Goal: Transaction & Acquisition: Purchase product/service

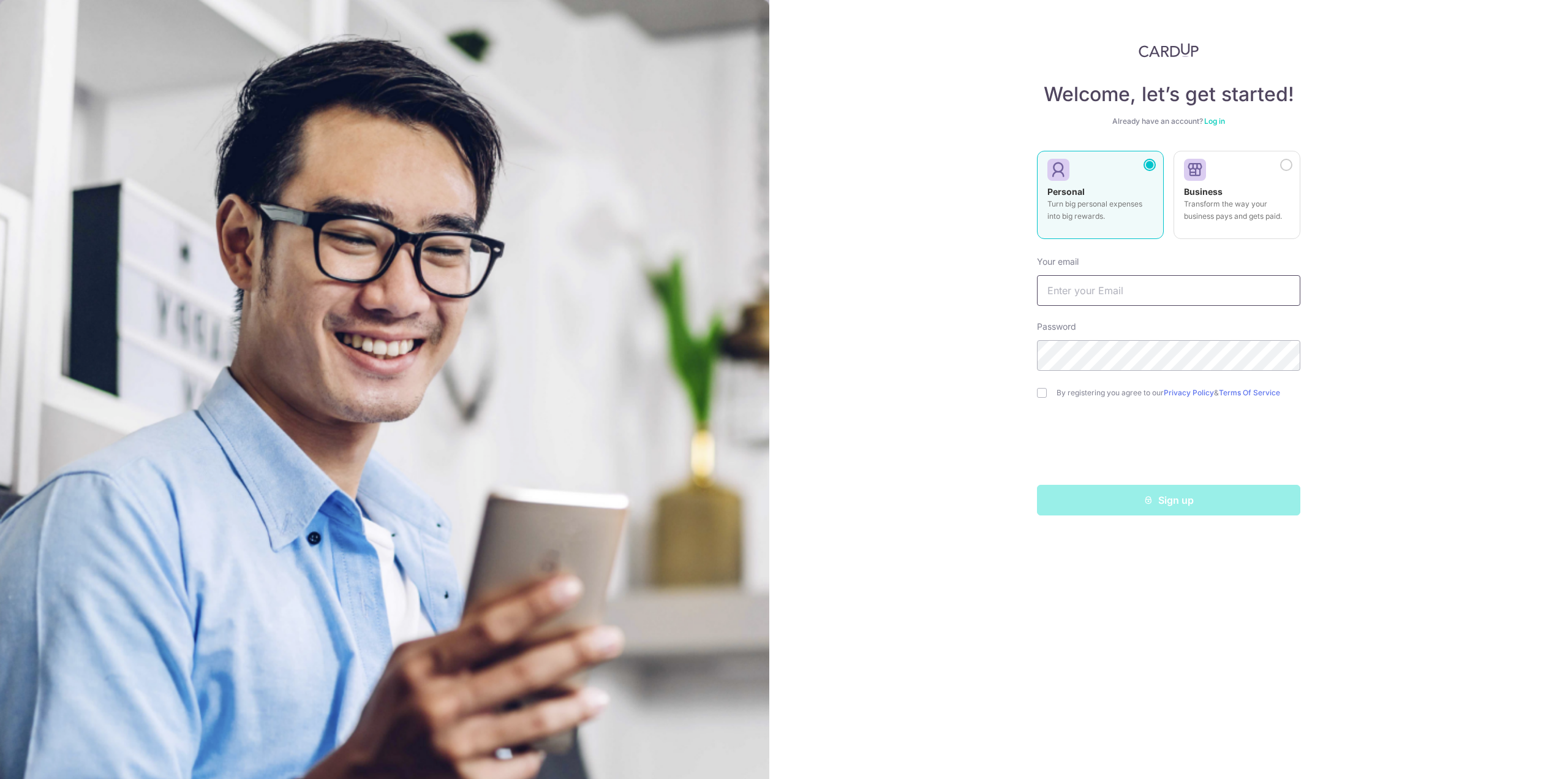
click at [1092, 292] on input "text" at bounding box center [1169, 290] width 263 height 30
type input "[PERSON_NAME][EMAIL_ADDRESS][PERSON_NAME][DOMAIN_NAME]"
click at [1072, 392] on label "By registering you agree to our Privacy Policy & Terms Of Service" at bounding box center [1178, 392] width 244 height 10
click at [1041, 393] on input "checkbox" at bounding box center [1042, 392] width 10 height 10
checkbox input "true"
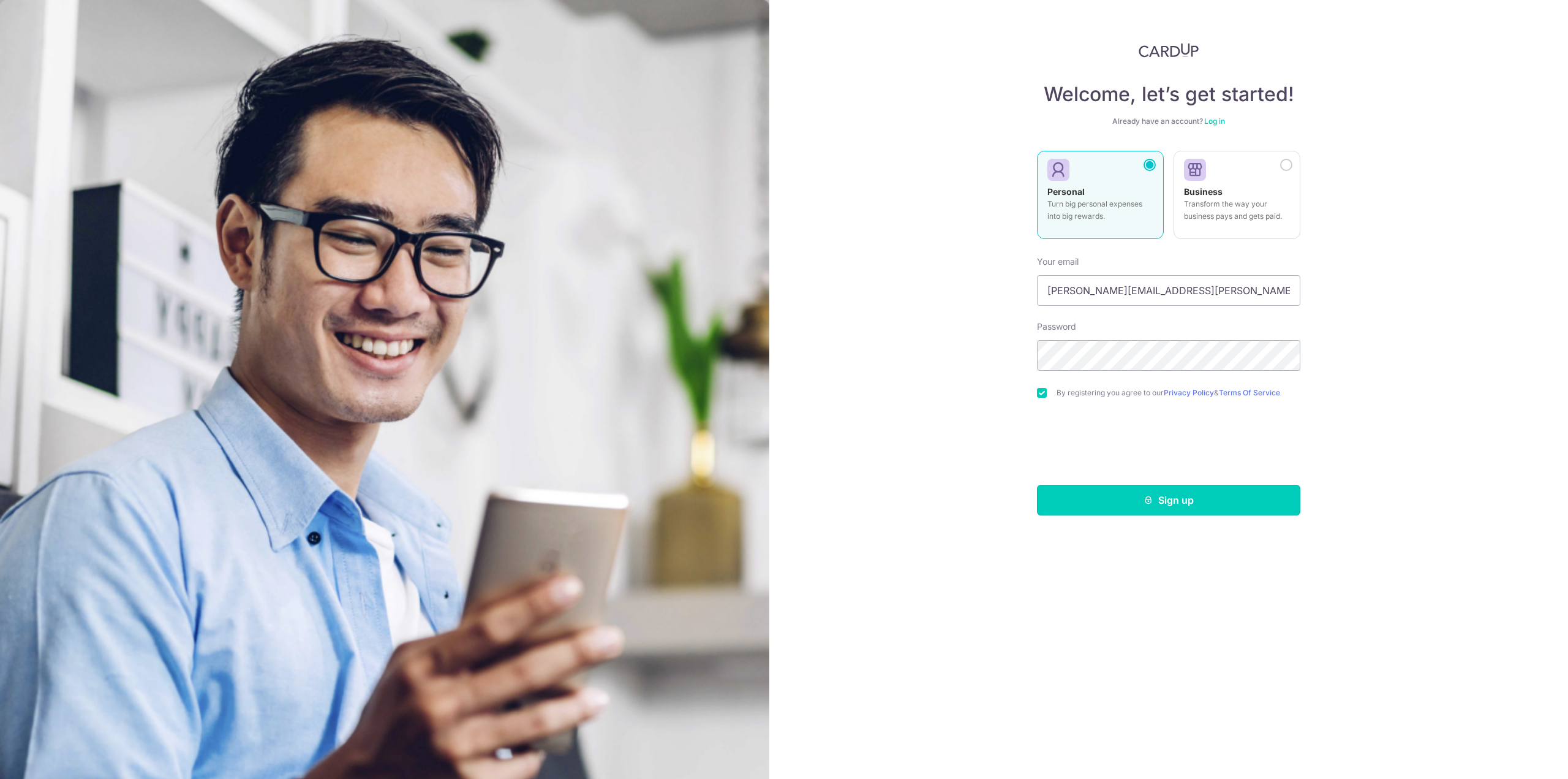
click at [1149, 512] on button "Sign up" at bounding box center [1169, 499] width 263 height 30
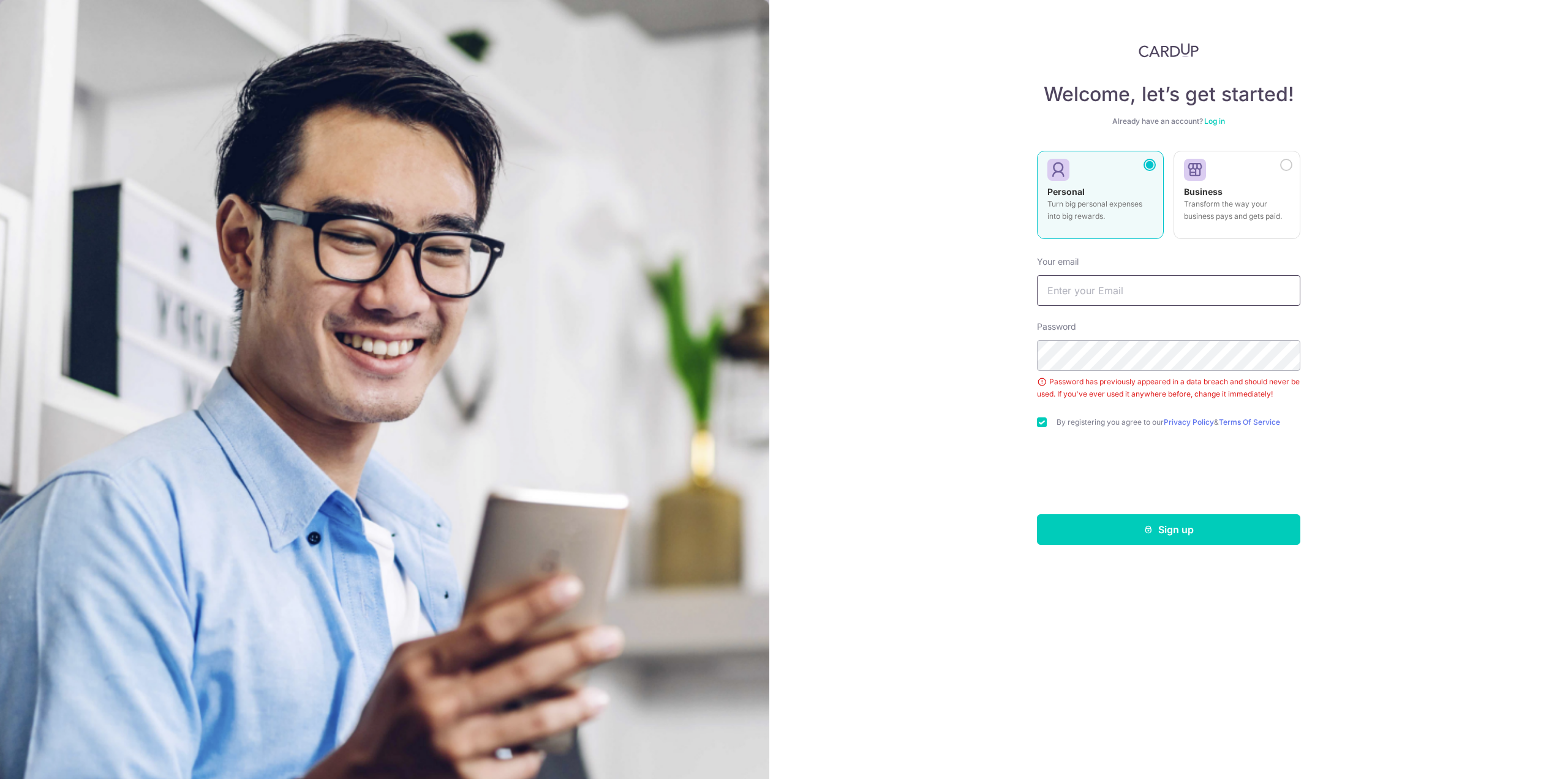
click at [1111, 288] on input "text" at bounding box center [1169, 290] width 263 height 30
type input "[PERSON_NAME][EMAIL_ADDRESS][PERSON_NAME][DOMAIN_NAME]"
click at [1223, 514] on form "Your email victor.ong.1991@outlook.com Password Password has previously appeare…" at bounding box center [1169, 395] width 263 height 298
click at [1231, 522] on button "Sign up" at bounding box center [1169, 528] width 263 height 30
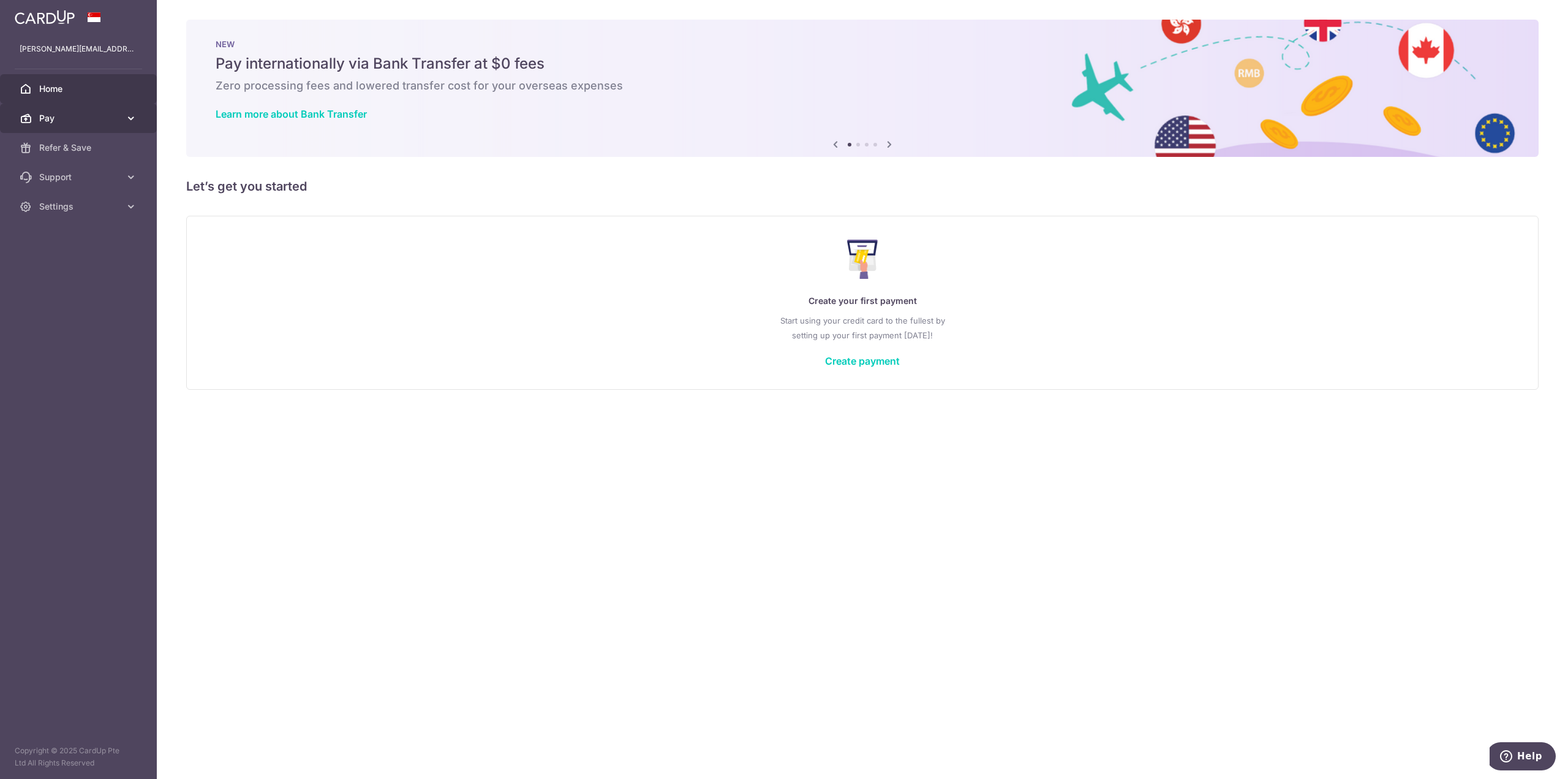
click at [79, 117] on span "Pay" at bounding box center [79, 118] width 81 height 13
click at [65, 147] on span "Payments" at bounding box center [79, 148] width 81 height 13
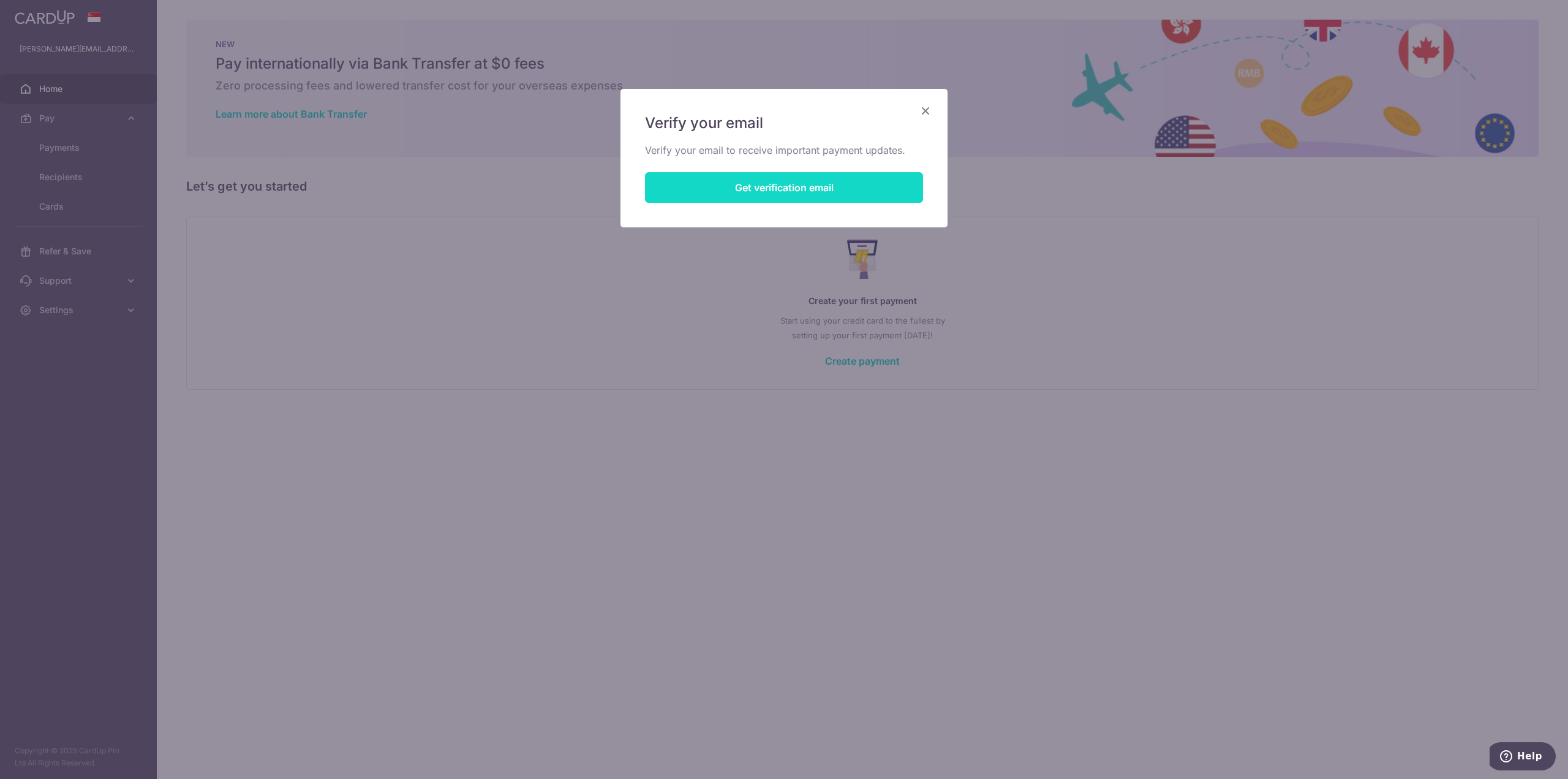
click at [761, 183] on button "Get verification email" at bounding box center [784, 187] width 278 height 30
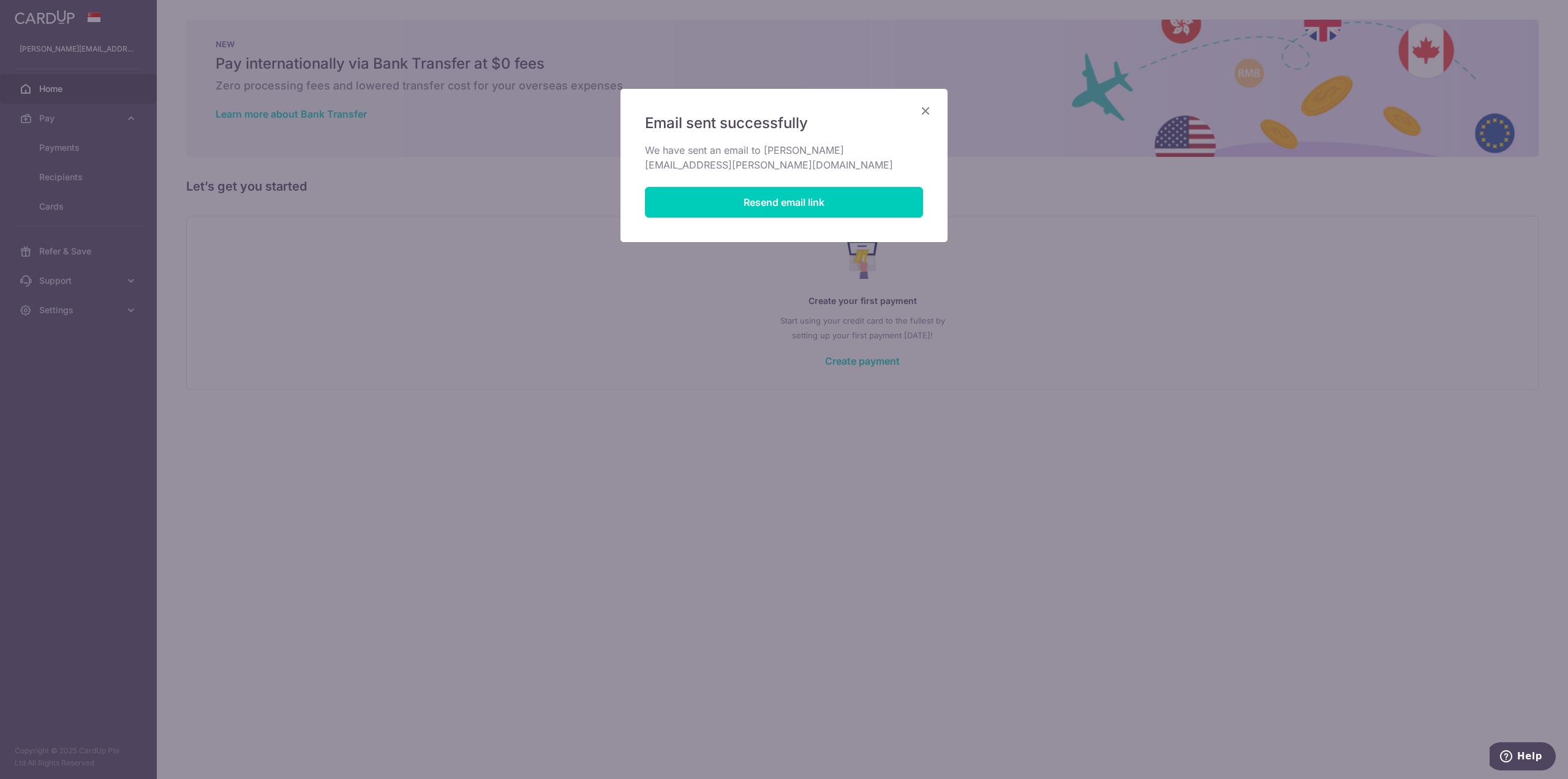
click at [928, 109] on icon "Close" at bounding box center [925, 111] width 15 height 16
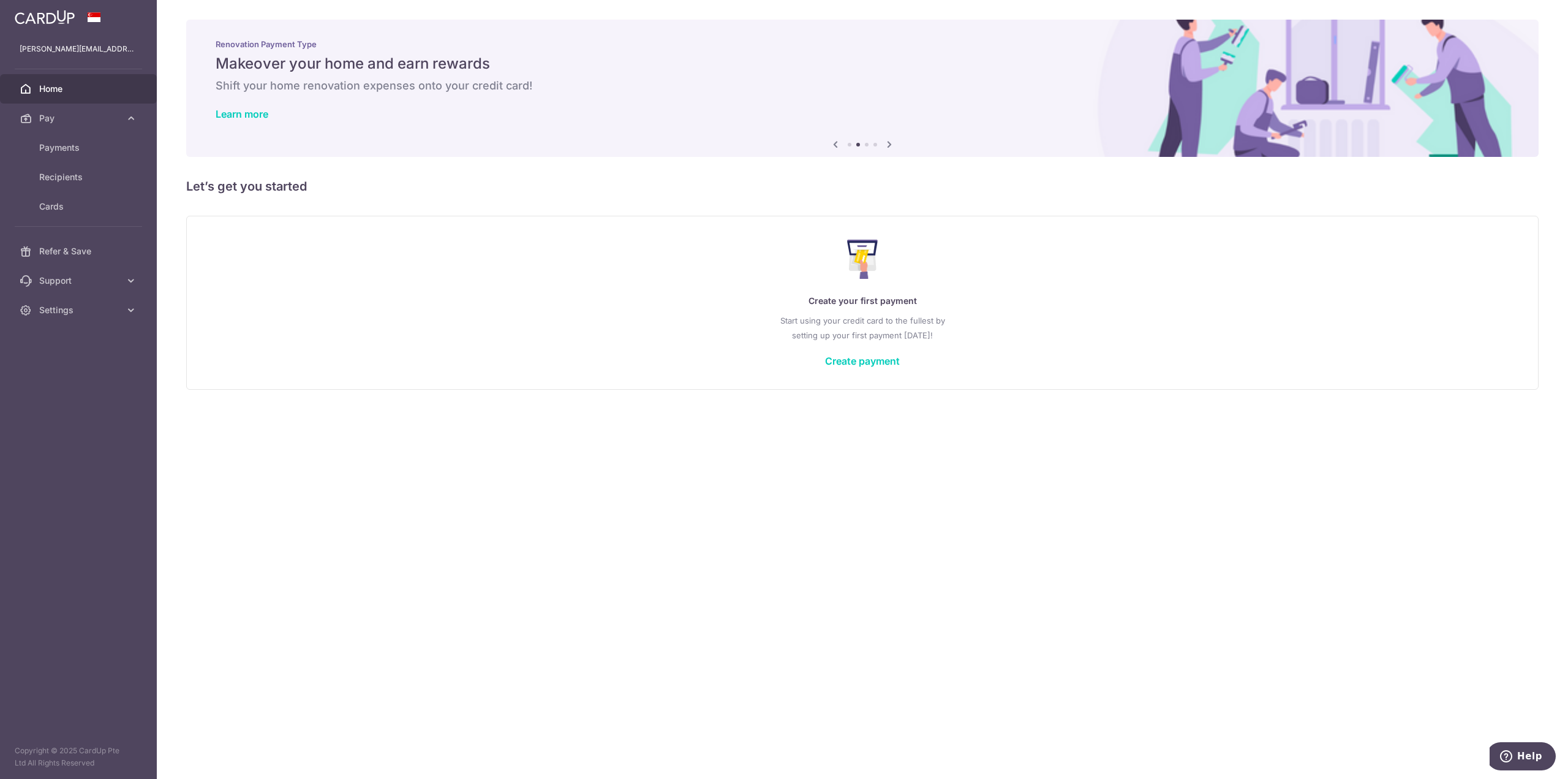
click at [30, 13] on img at bounding box center [44, 17] width 60 height 15
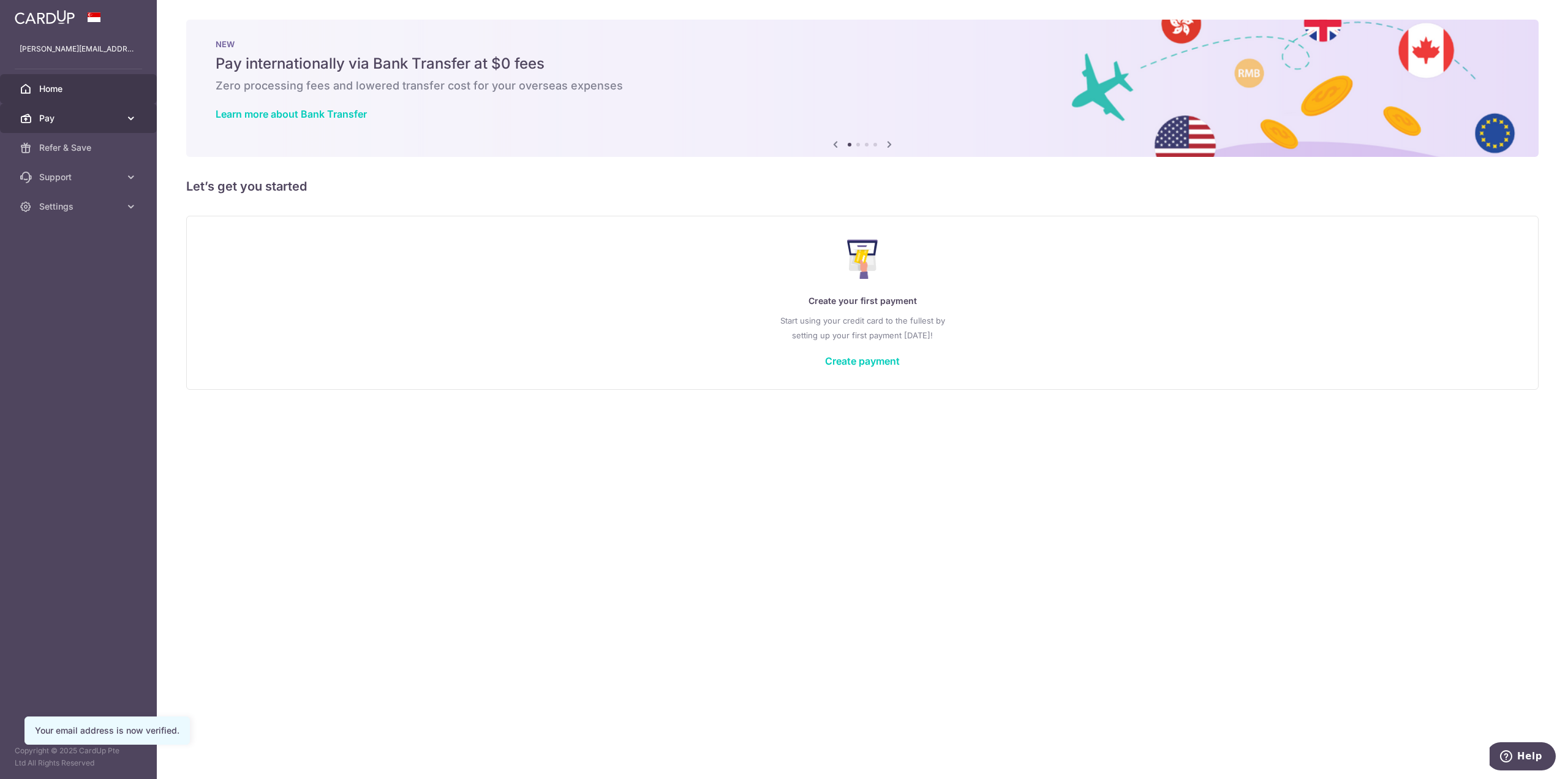
click at [108, 114] on span "Pay" at bounding box center [79, 118] width 81 height 13
click at [72, 143] on span "Payments" at bounding box center [79, 148] width 81 height 13
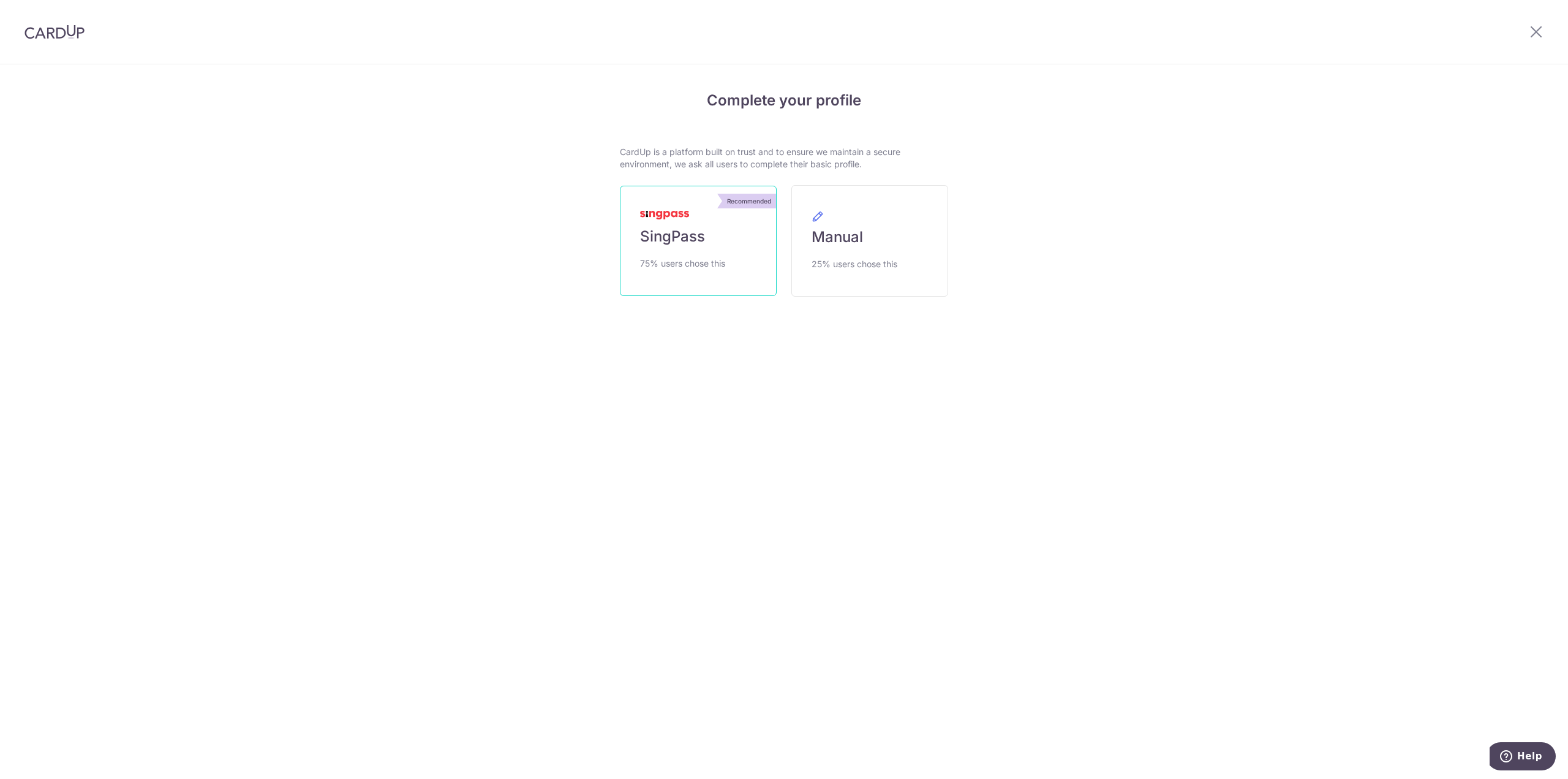
click at [694, 242] on span "SingPass" at bounding box center [672, 237] width 65 height 20
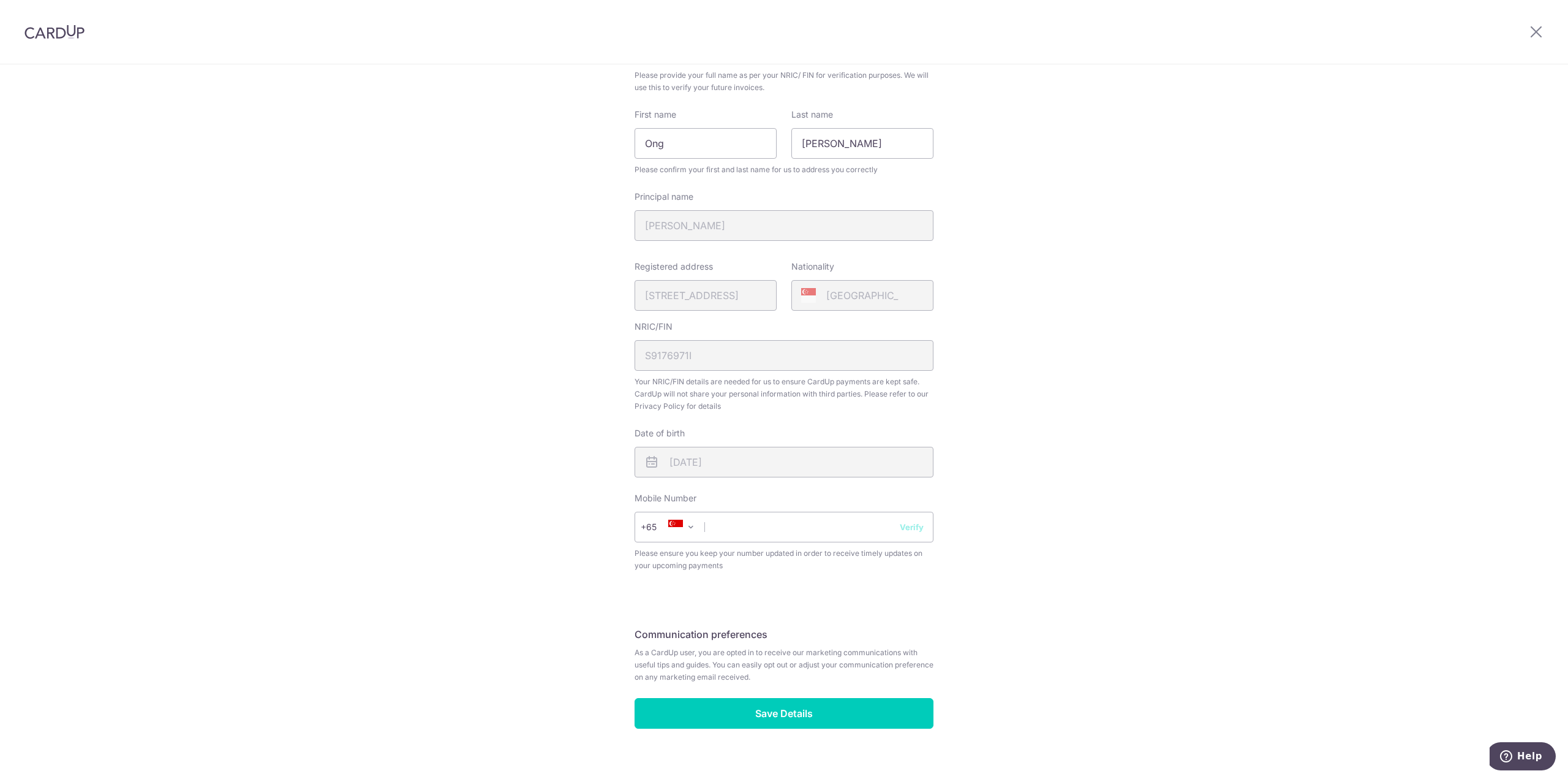
scroll to position [128, 0]
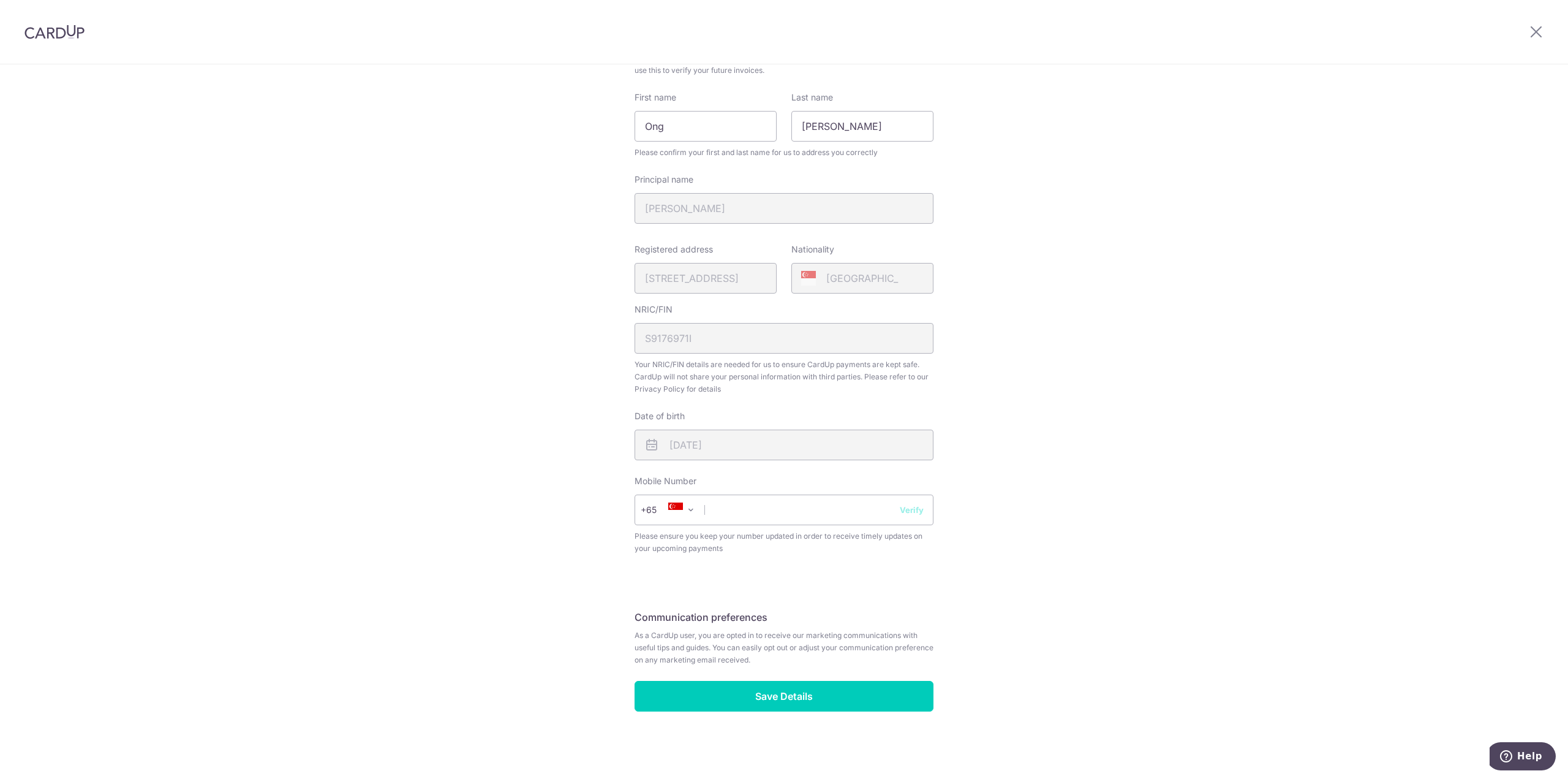
click at [702, 534] on span "Please ensure you keep your number updated in order to receive timely updates o…" at bounding box center [783, 541] width 299 height 24
click at [712, 515] on input "text" at bounding box center [783, 509] width 299 height 30
type input "82231921"
click at [792, 693] on input "Save Details" at bounding box center [783, 695] width 299 height 30
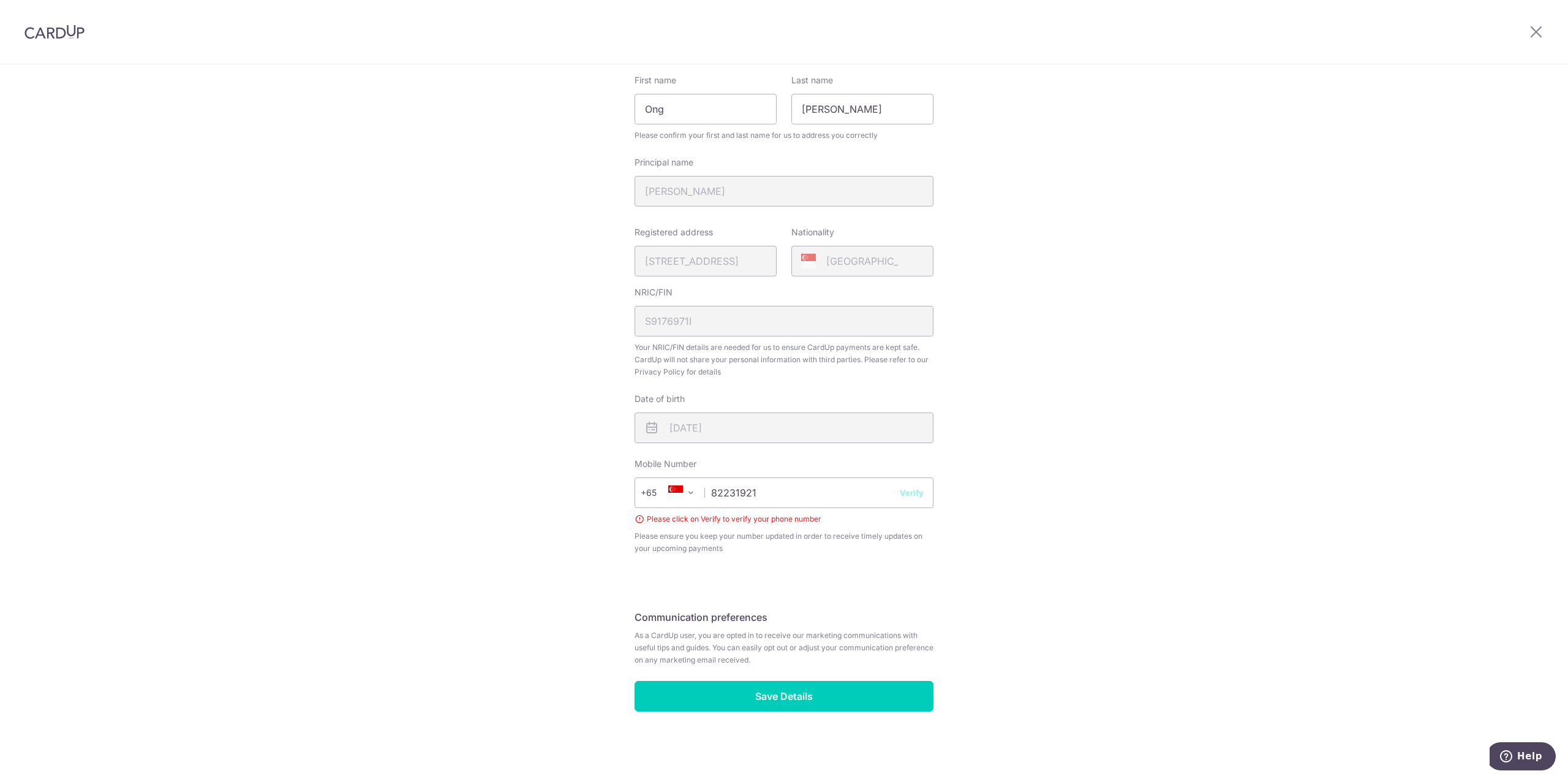
click at [915, 496] on button "Verify" at bounding box center [912, 492] width 23 height 13
click at [824, 499] on input "82231921" at bounding box center [783, 492] width 299 height 30
click at [0, 0] on div "× Verify Phone Number Enter 6-digit code We’ve sent a verification code to the …" at bounding box center [0, 0] width 0 height 0
click at [834, 495] on input "82231921" at bounding box center [783, 492] width 299 height 30
click at [911, 493] on button "Verify" at bounding box center [912, 492] width 23 height 13
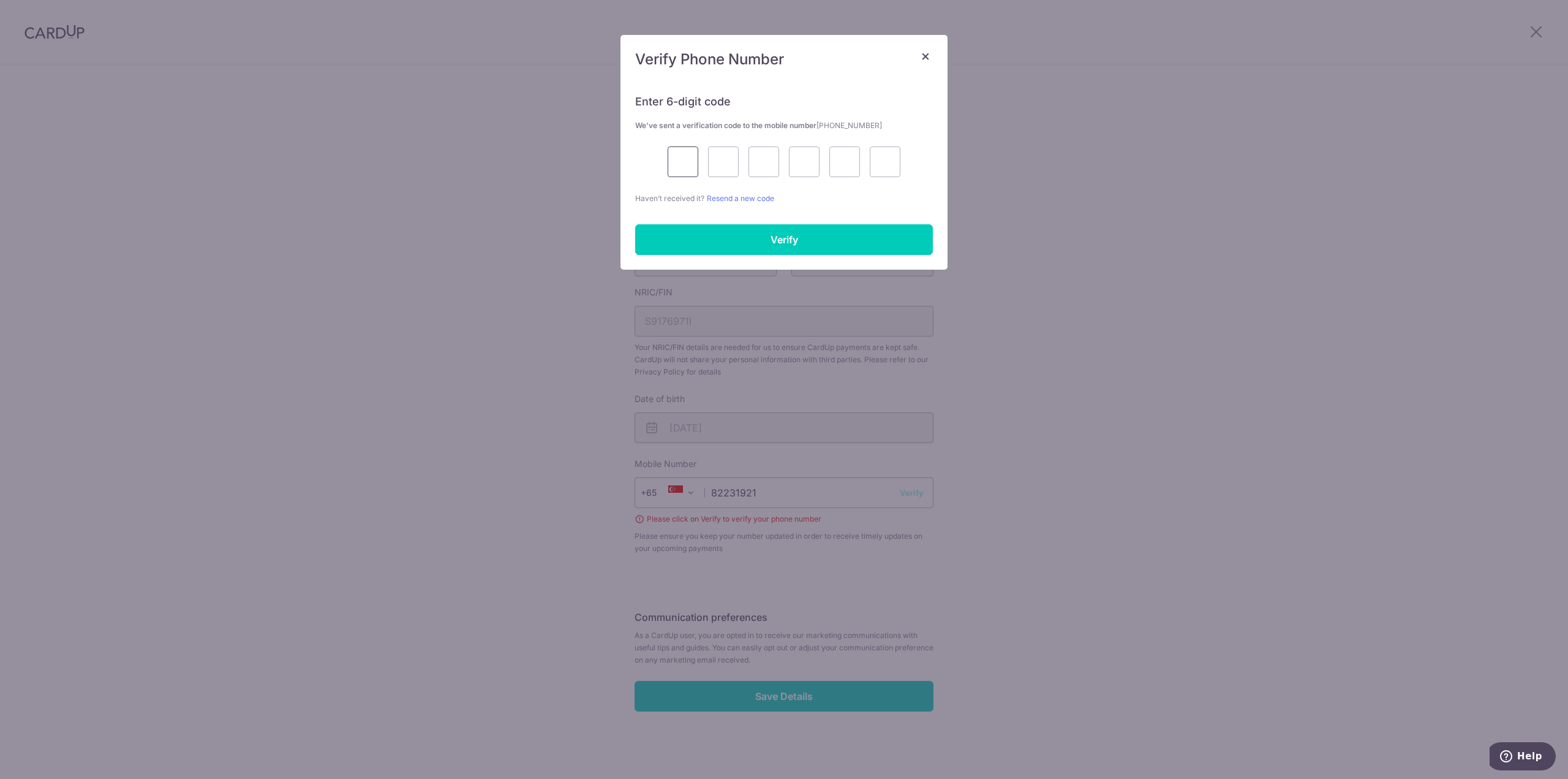
click at [684, 160] on input "text" at bounding box center [682, 161] width 30 height 30
type input "5"
type input "3"
type input "8"
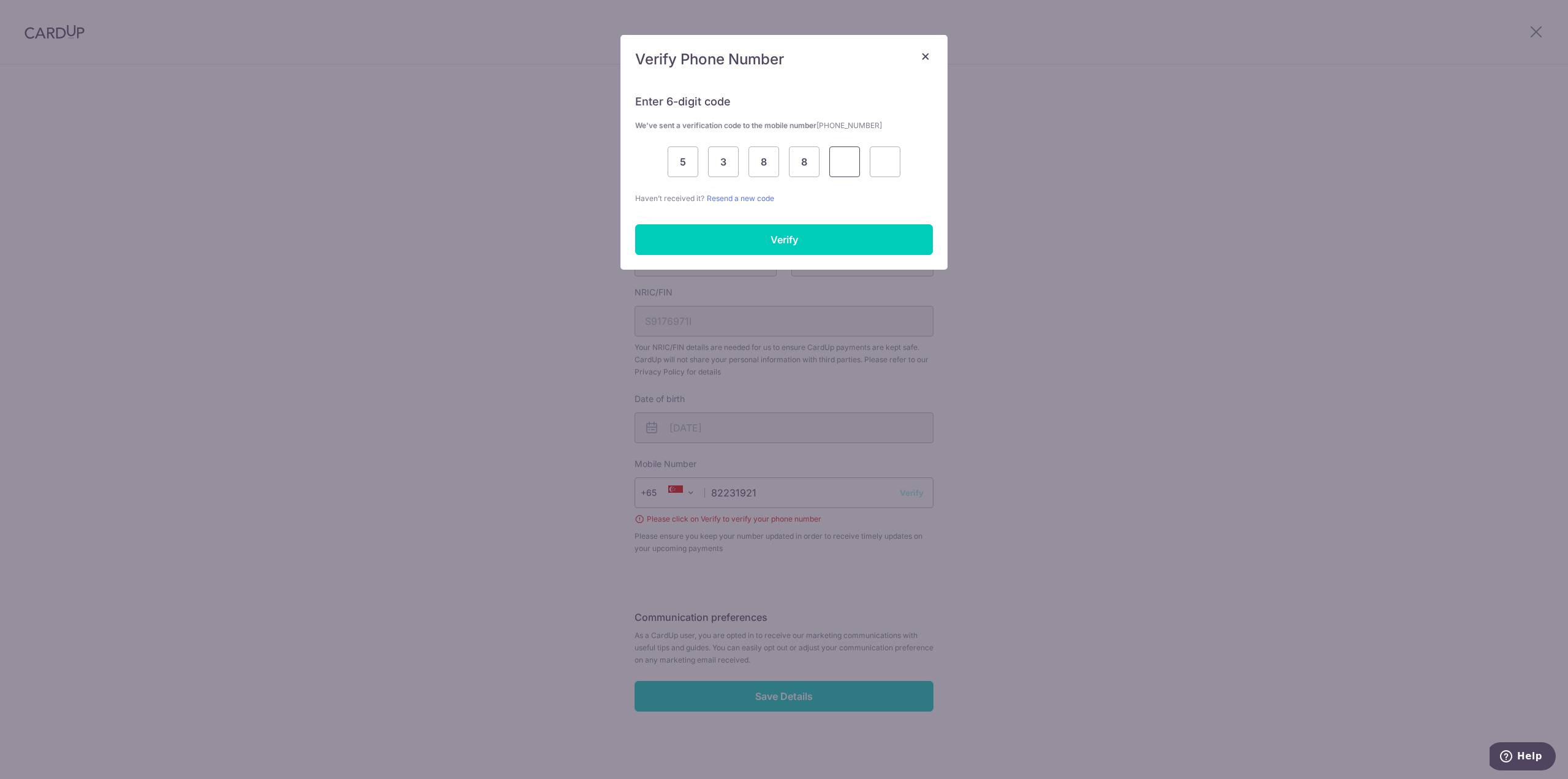
type input "3"
click at [769, 236] on input "Verify" at bounding box center [784, 239] width 298 height 30
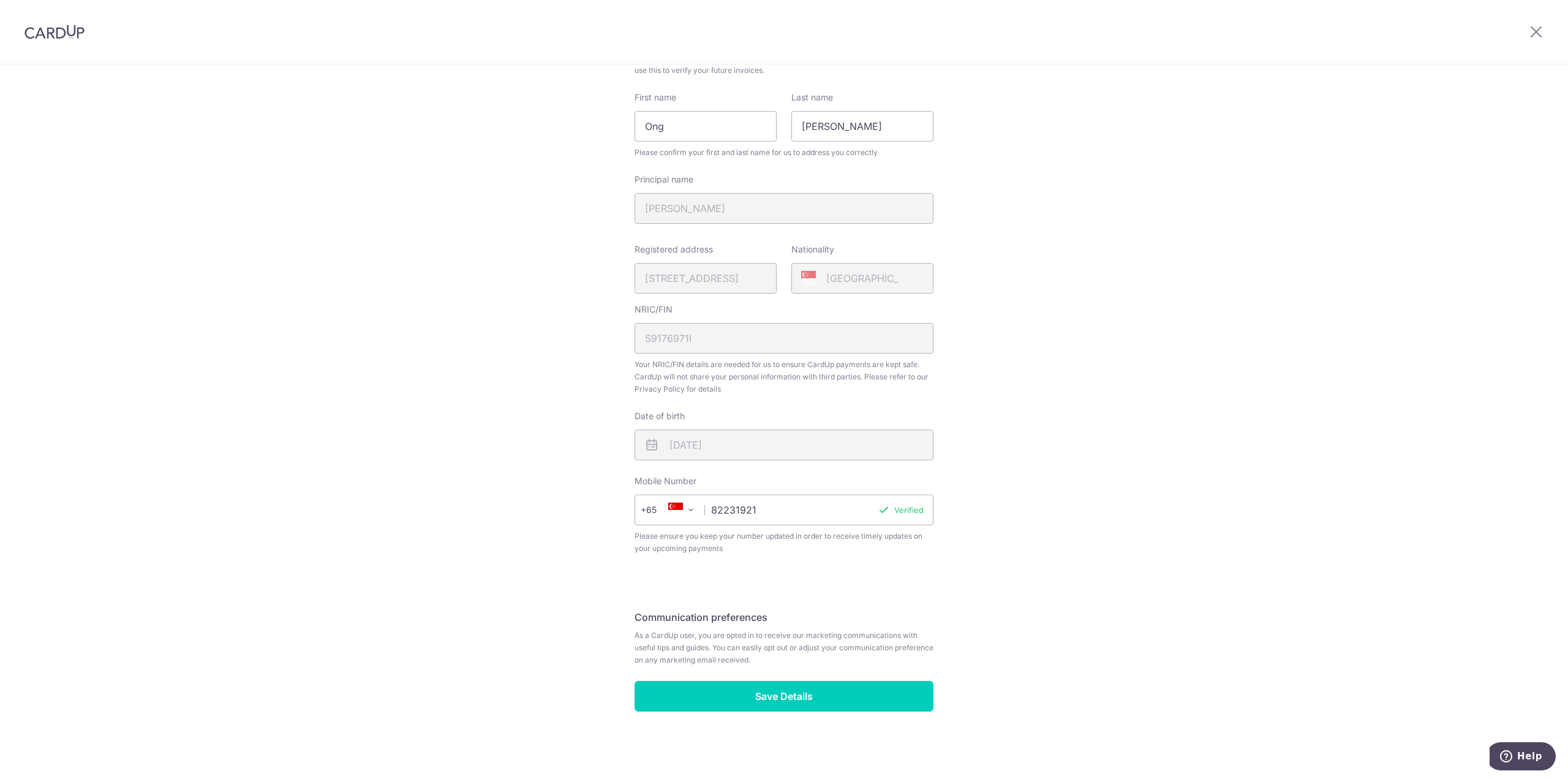
scroll to position [128, 0]
click at [777, 692] on input "Save Details" at bounding box center [783, 695] width 299 height 30
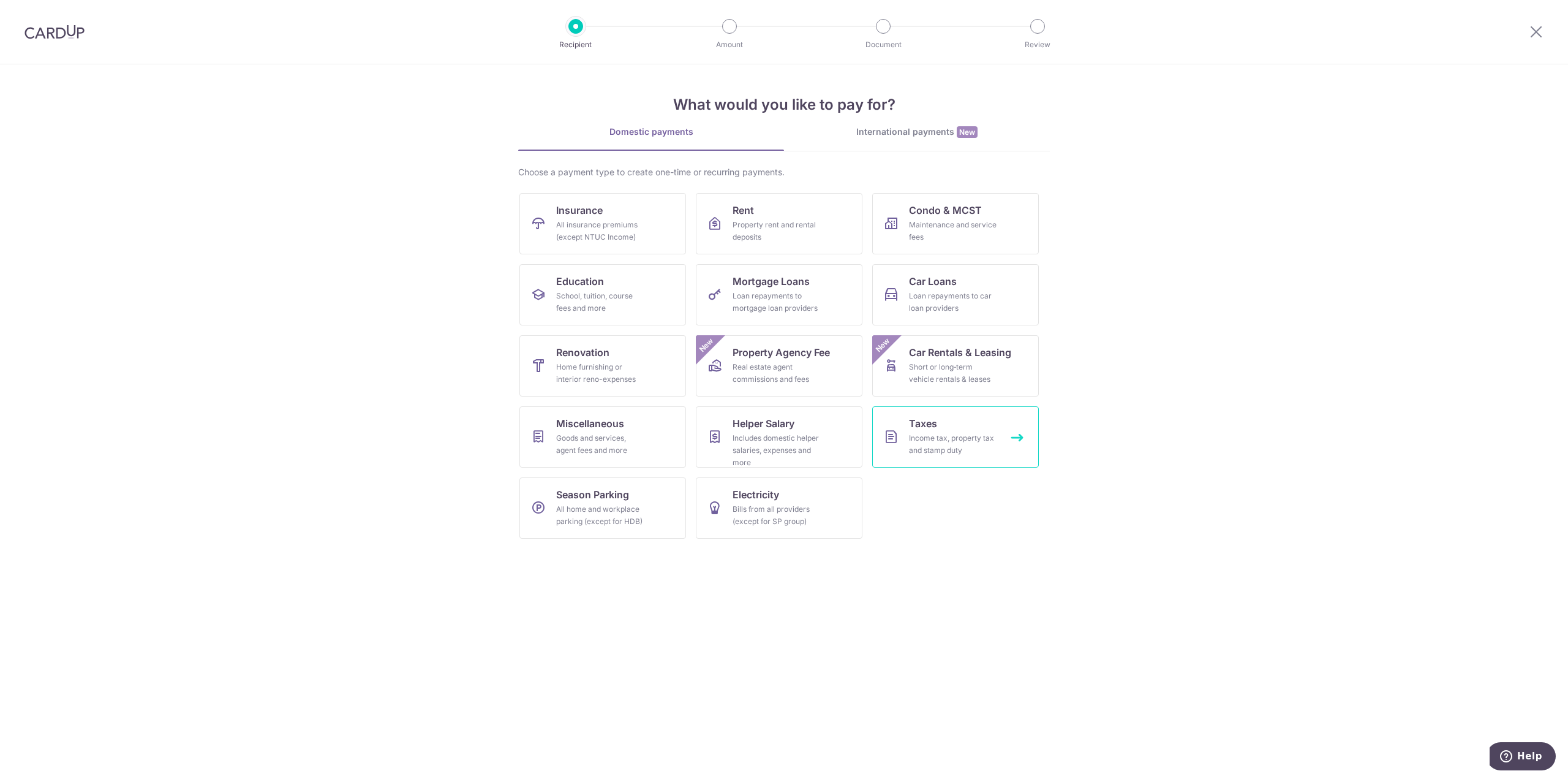
click at [968, 429] on link "Taxes Income tax, property tax and stamp duty" at bounding box center [955, 436] width 166 height 62
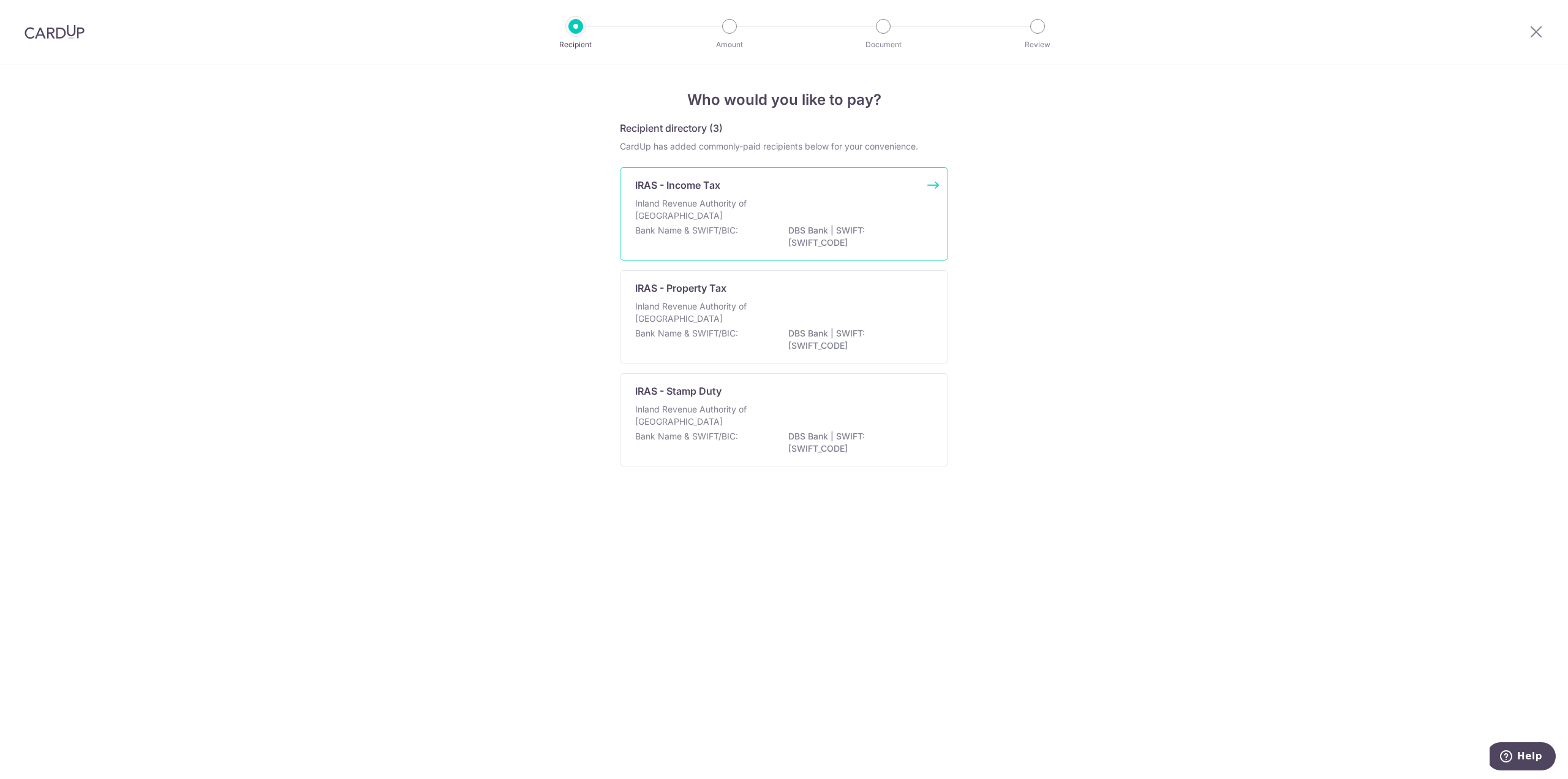
click at [893, 217] on div "Inland Revenue Authority of Singapore" at bounding box center [784, 211] width 298 height 27
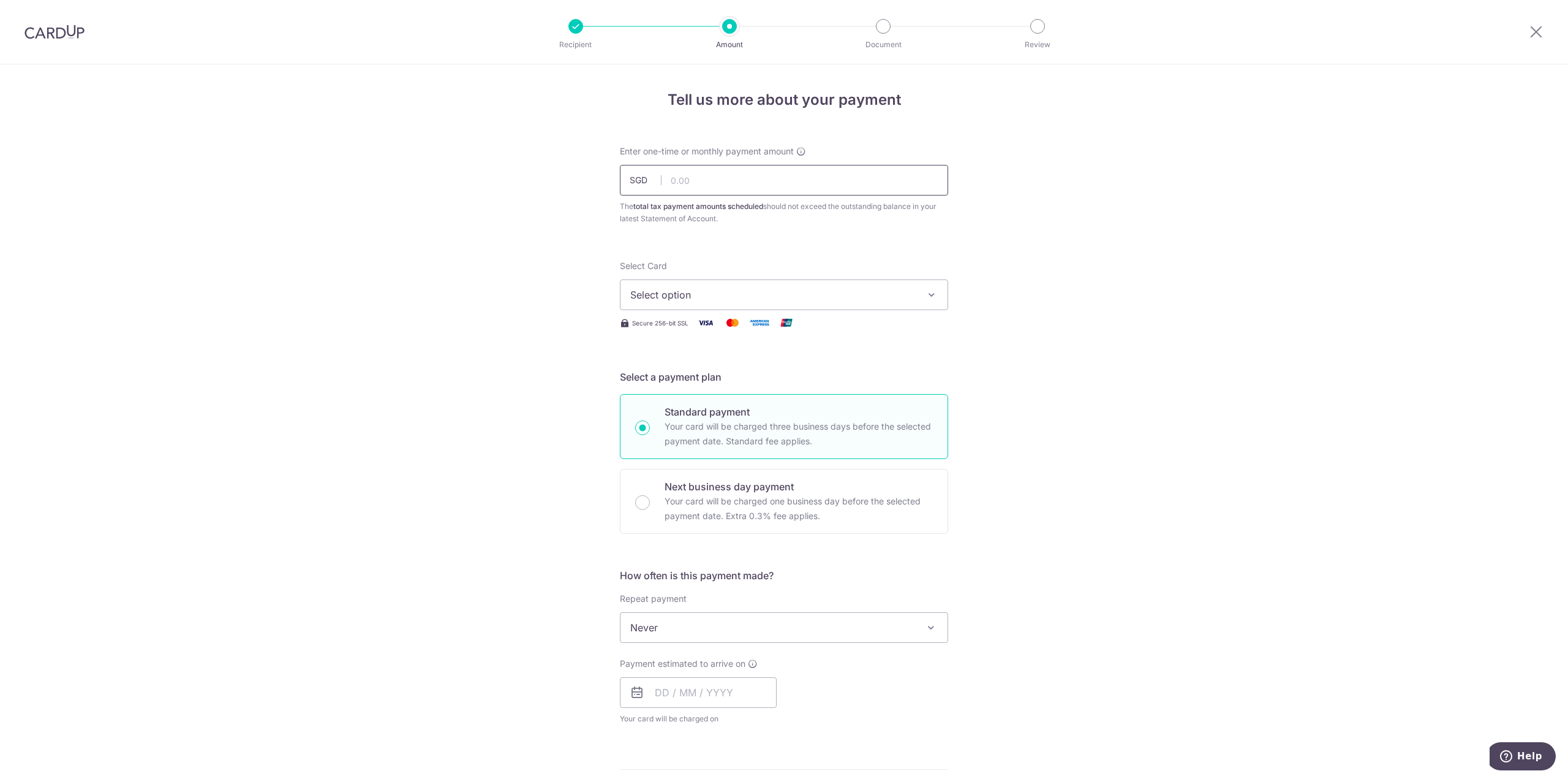
click at [769, 180] on input "text" at bounding box center [784, 179] width 329 height 30
click at [767, 186] on input "text" at bounding box center [784, 179] width 329 height 30
paste input "4,668.14"
type input "4,668.14"
click at [1140, 286] on div "Tell us more about your payment Enter one-time or monthly payment amount SGD 4,…" at bounding box center [784, 633] width 1568 height 1137
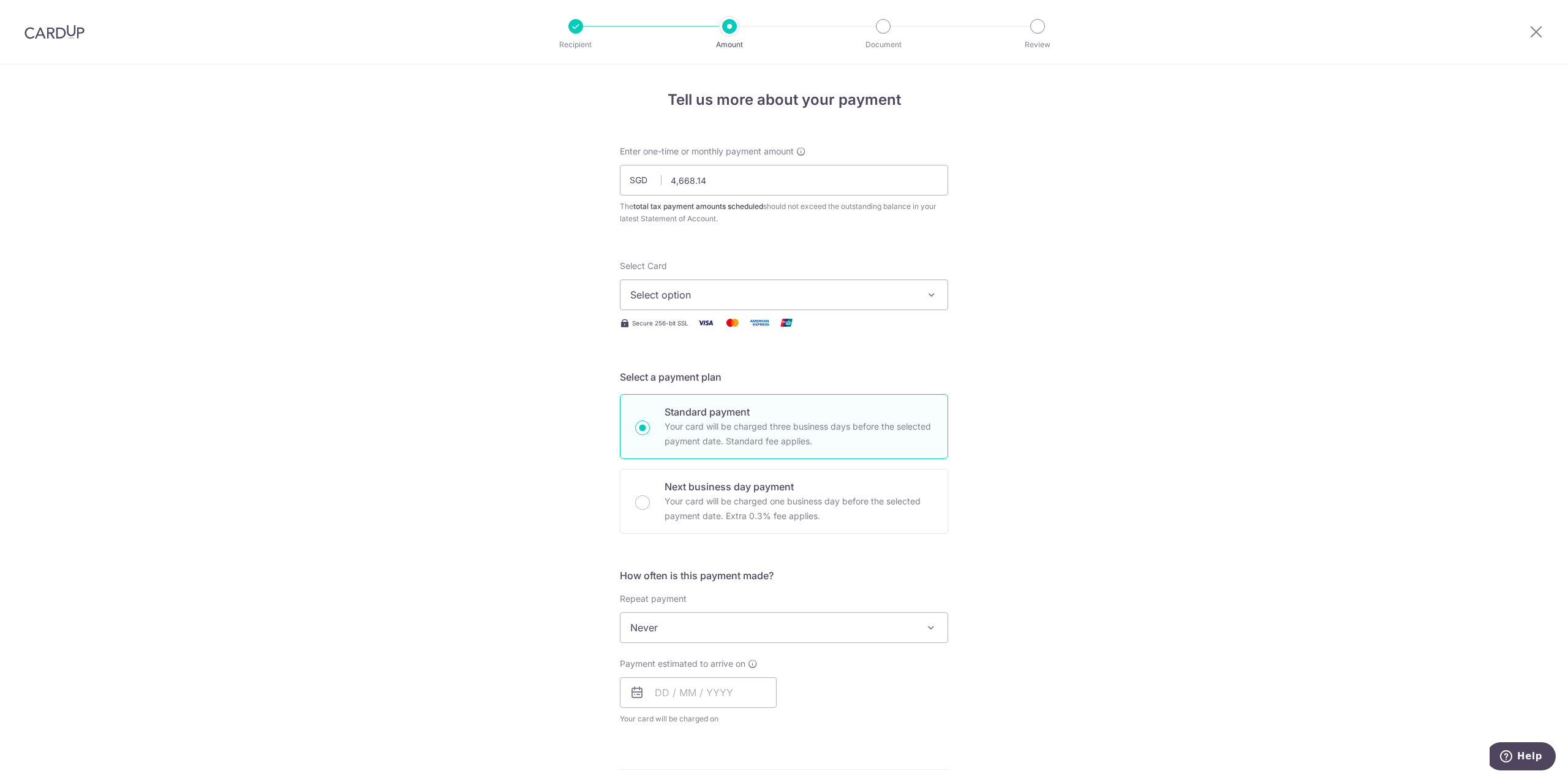
click at [874, 298] on span "Select option" at bounding box center [773, 295] width 286 height 15
click at [834, 326] on span "Add credit card" at bounding box center [796, 329] width 286 height 13
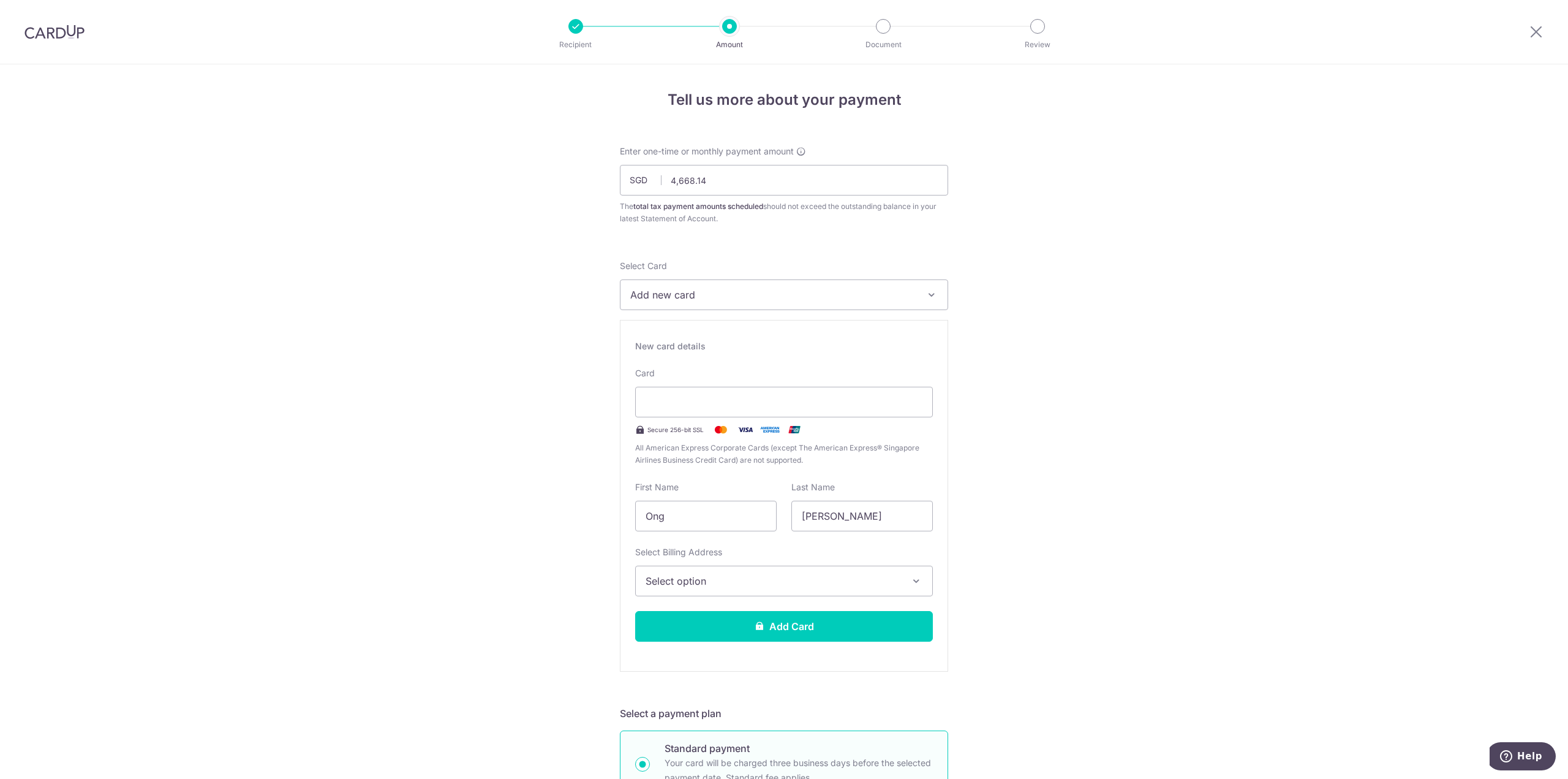
click at [735, 566] on button "Select option" at bounding box center [784, 580] width 298 height 30
click at [777, 613] on span "Add Billing Address" at bounding box center [795, 615] width 254 height 13
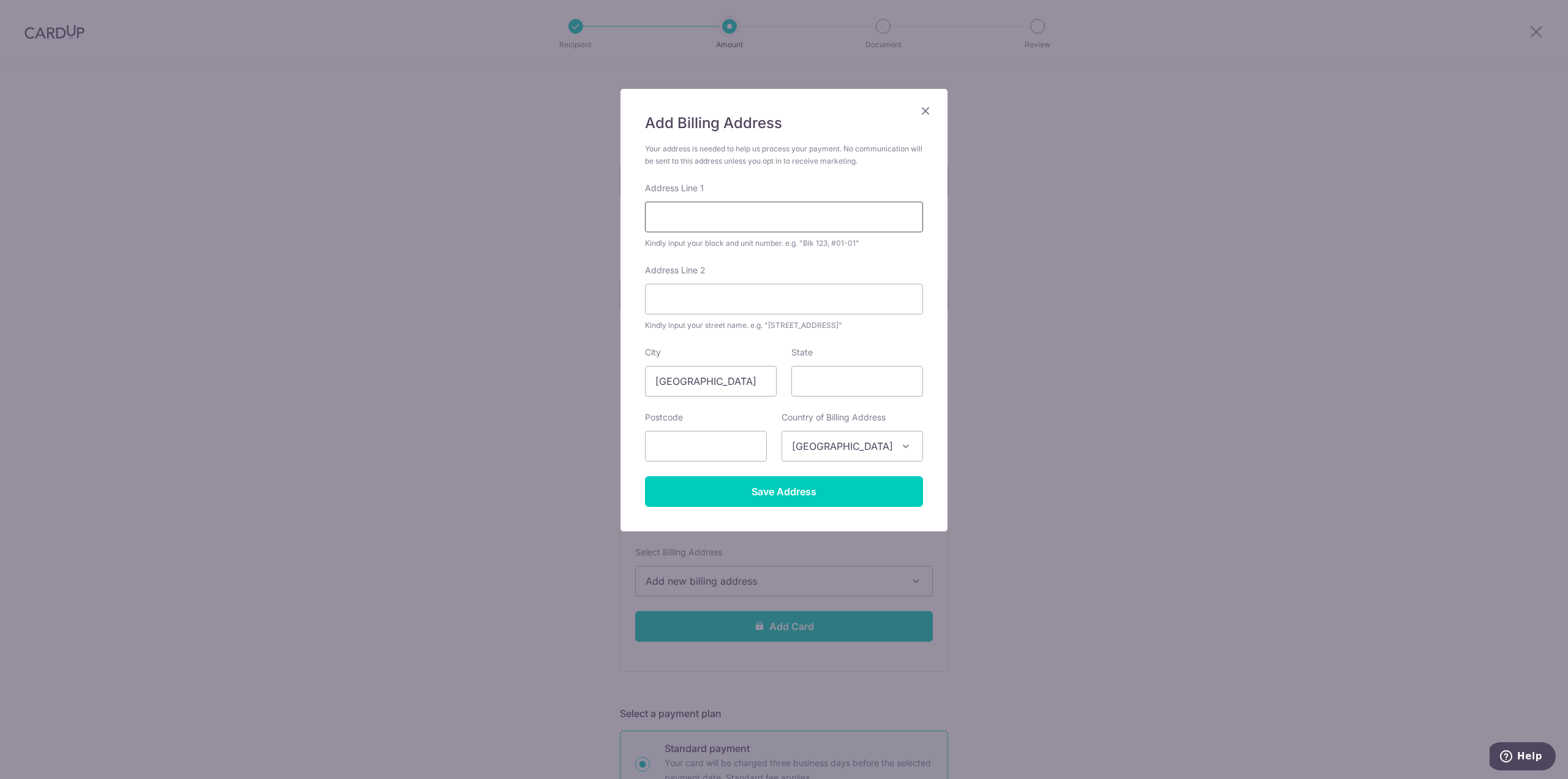
click at [697, 203] on input "Address Line 1" at bounding box center [784, 216] width 278 height 30
type input "443 Sin Ming Avenue"
type input "05-447"
type input "570443"
click at [867, 481] on input "Save Address" at bounding box center [784, 490] width 278 height 30
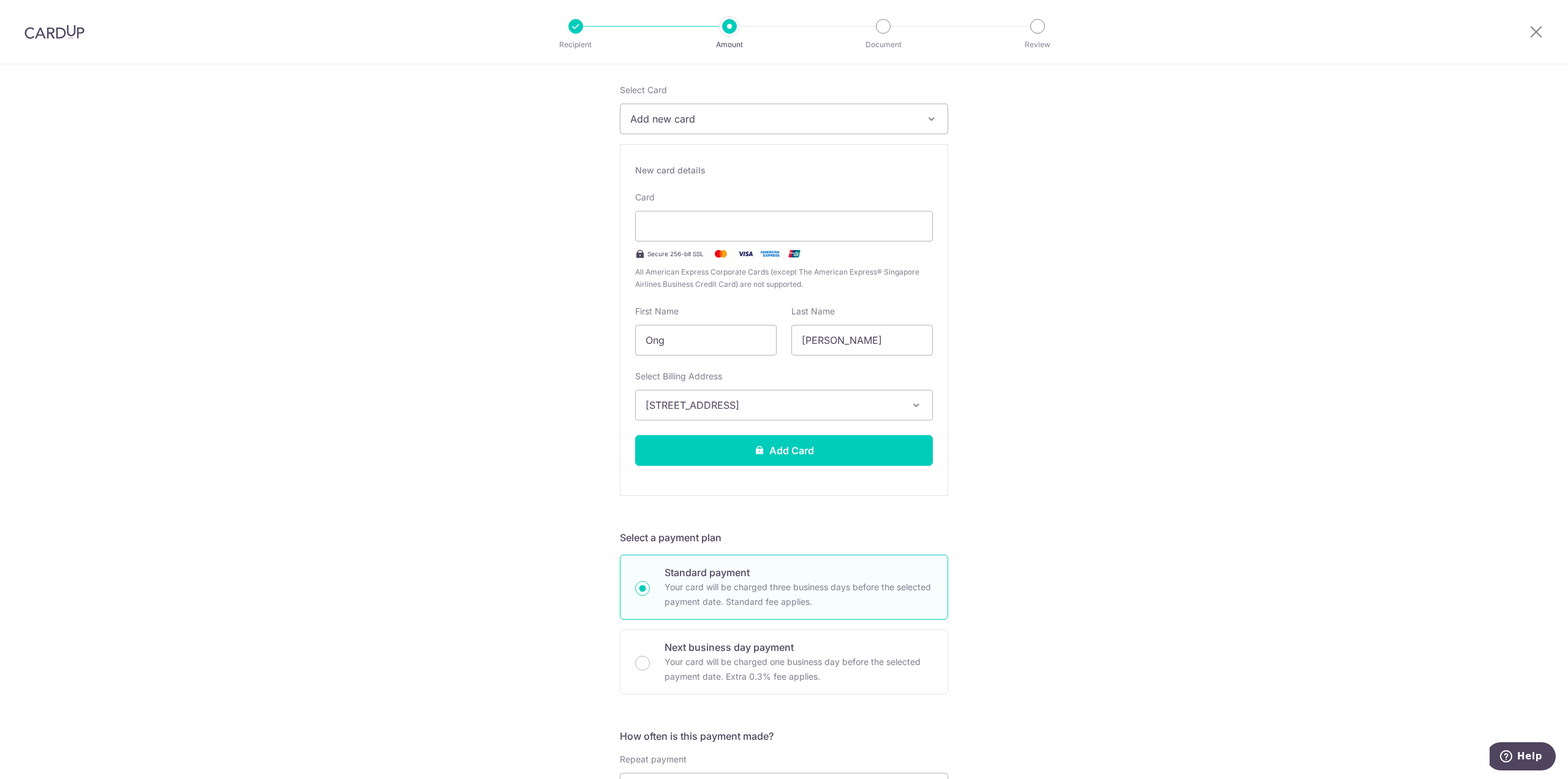
scroll to position [245, 0]
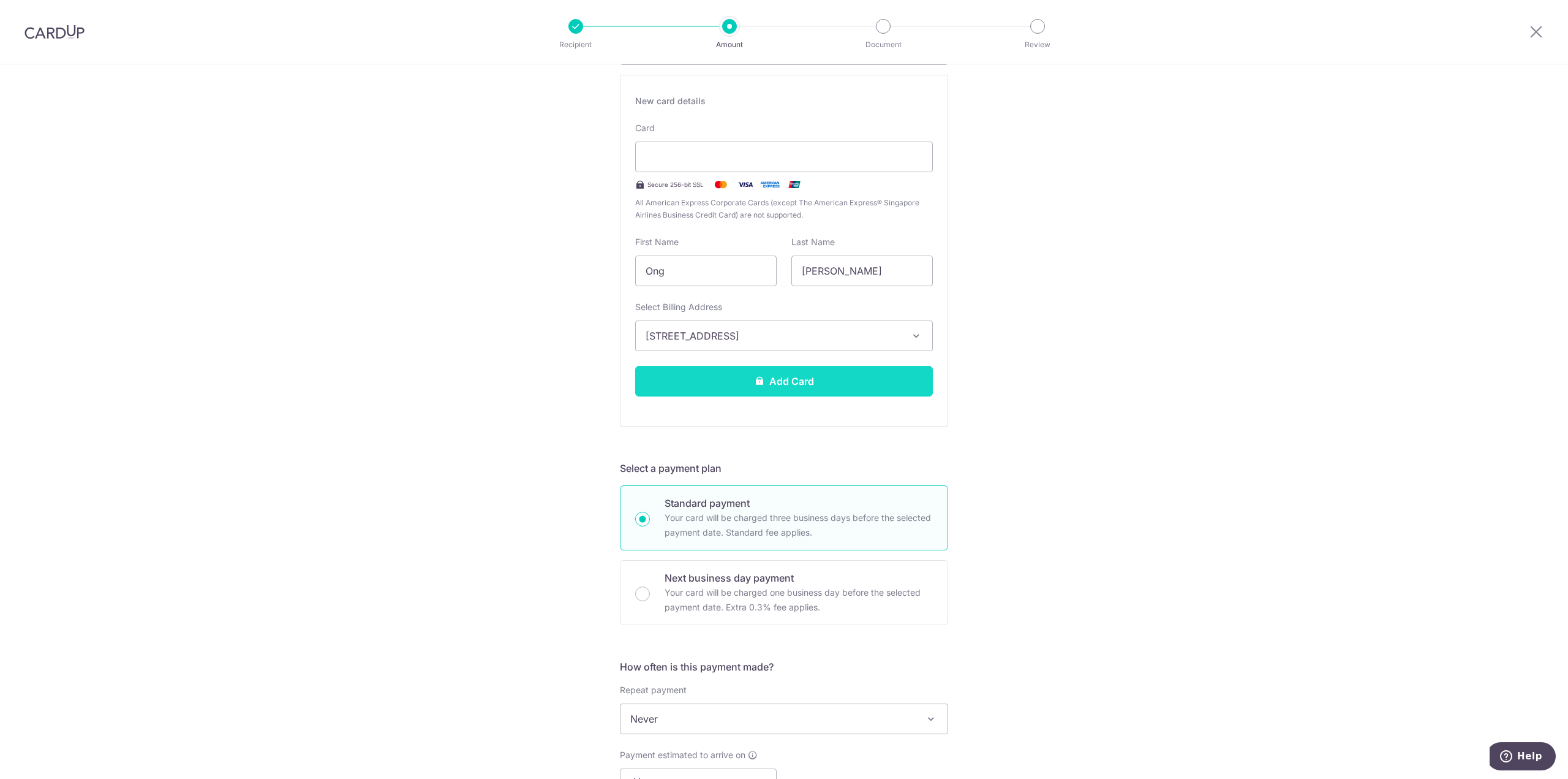
click at [861, 378] on button "Add Card" at bounding box center [784, 381] width 298 height 30
click at [1215, 247] on div "Tell us more about your payment Enter one-time or monthly payment amount SGD 4,…" at bounding box center [784, 556] width 1568 height 1474
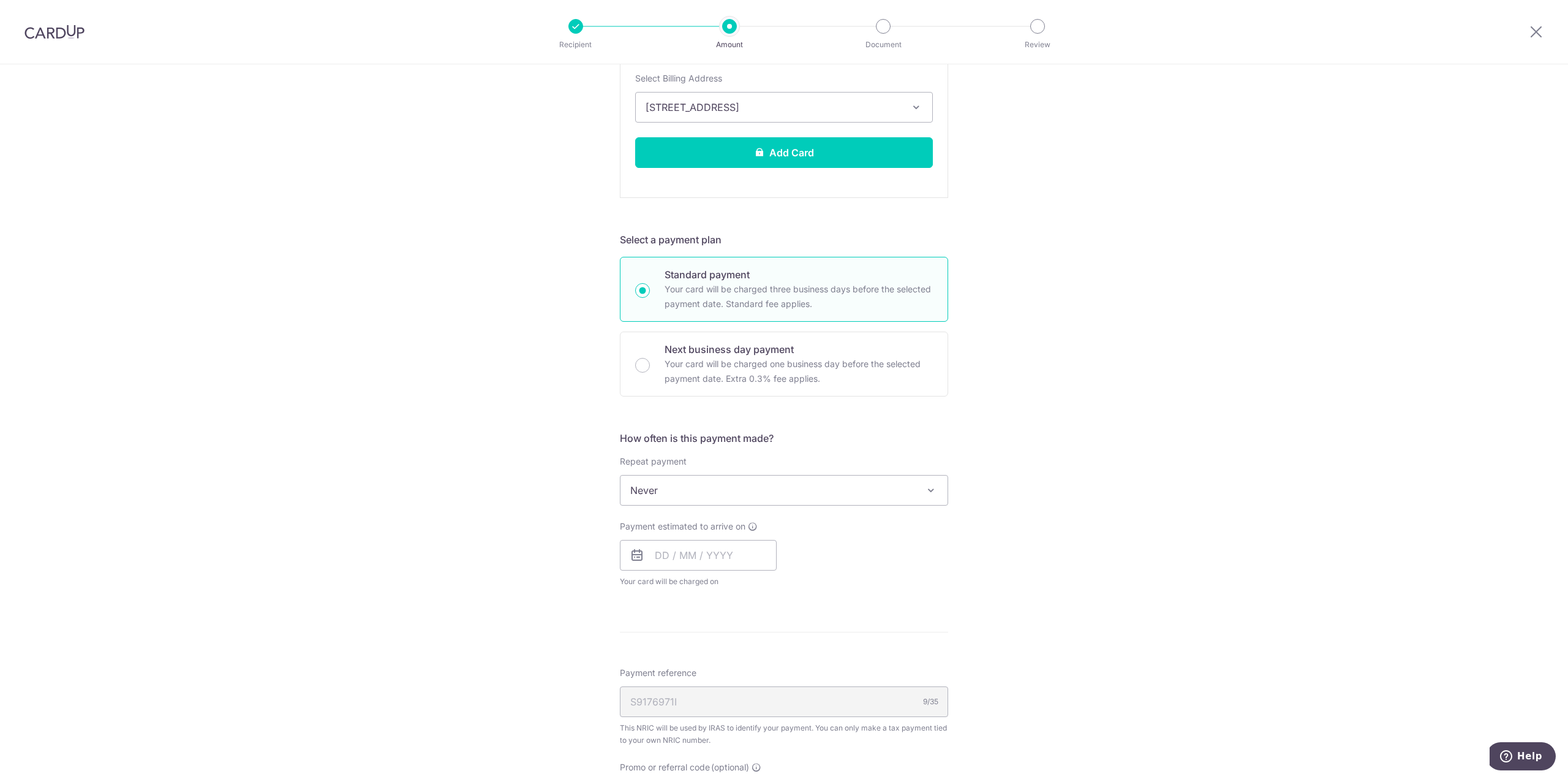
scroll to position [613, 0]
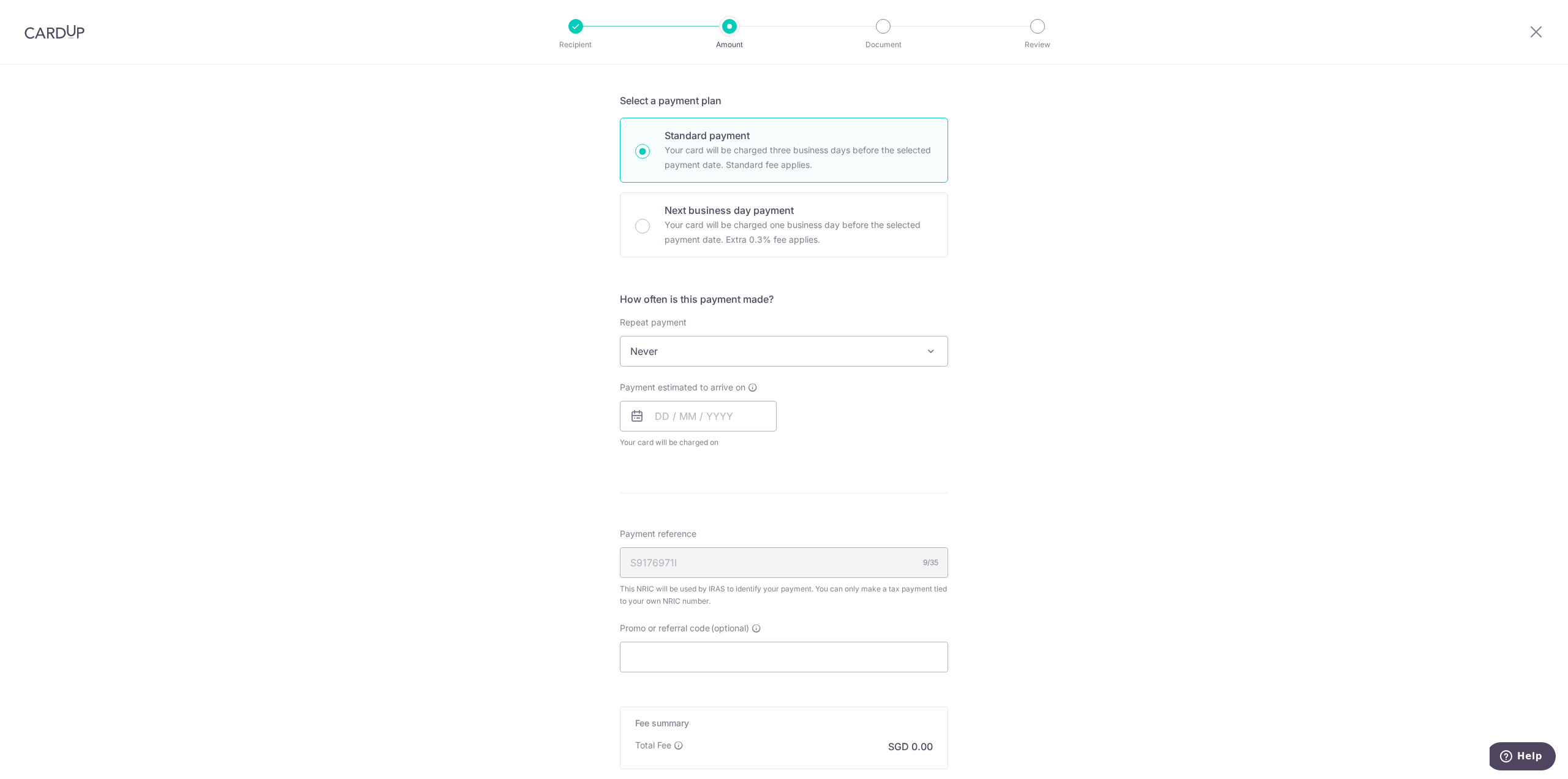
click at [773, 350] on span "Never" at bounding box center [784, 351] width 327 height 29
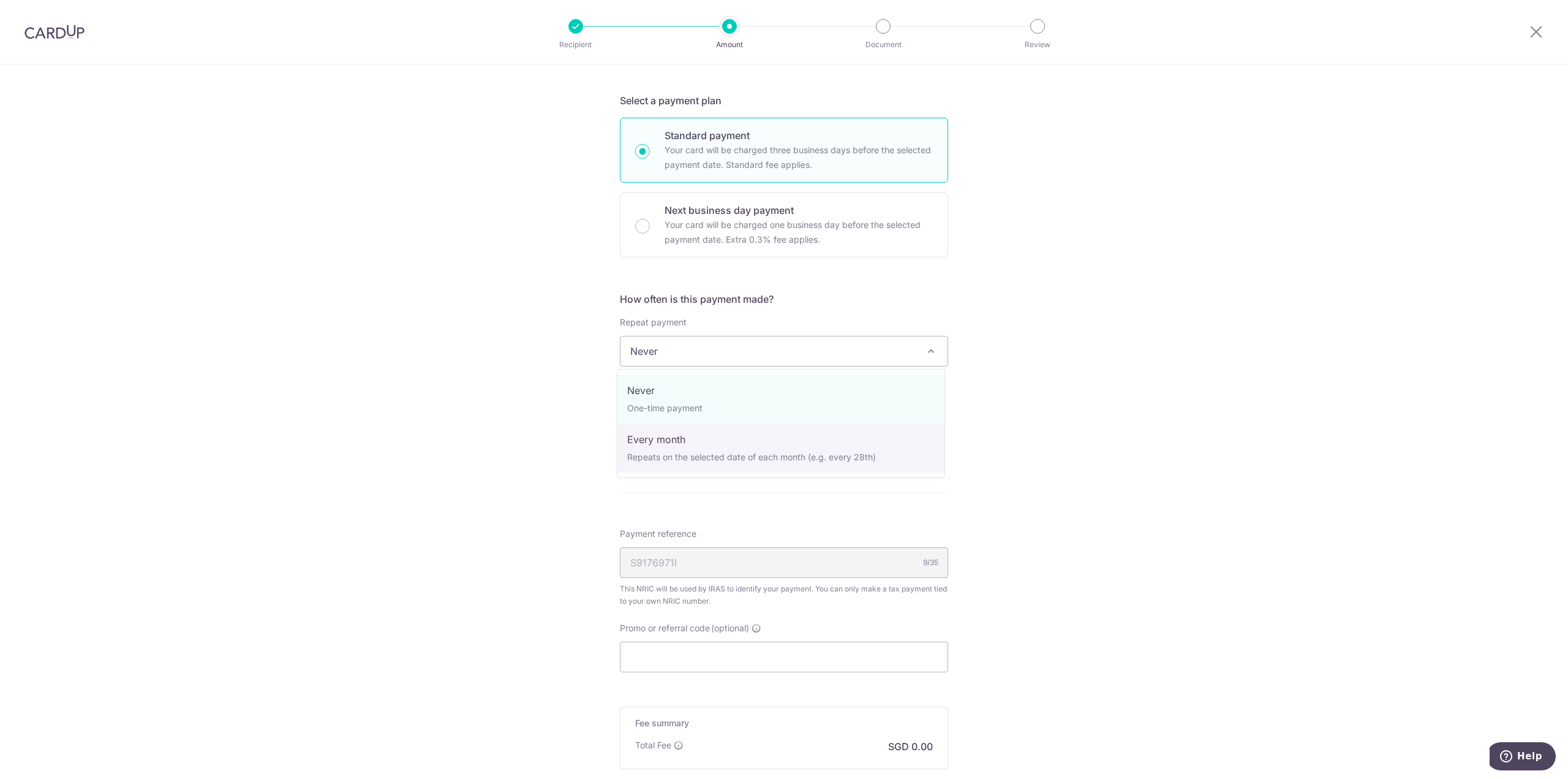
select select "3"
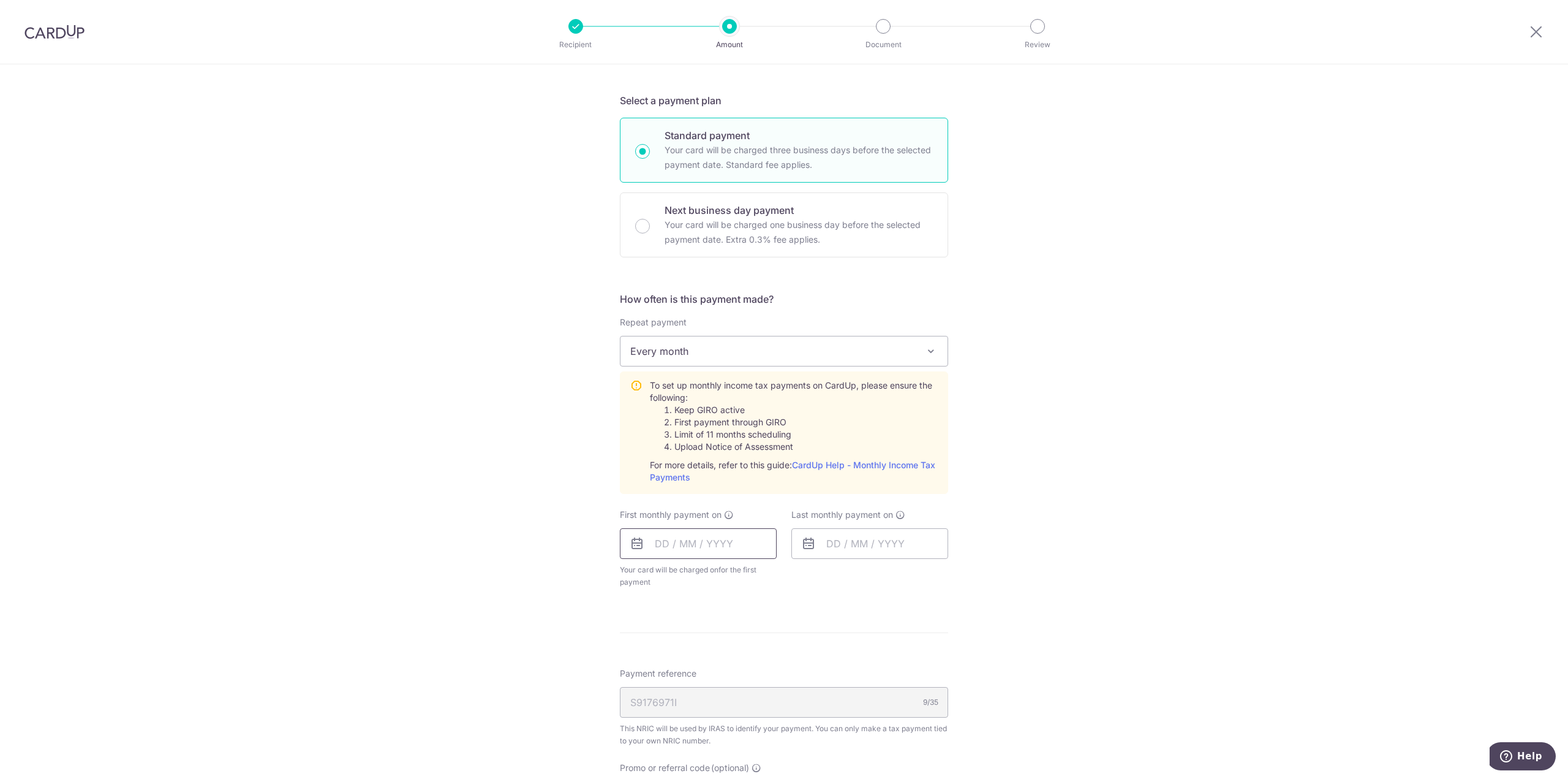
click at [656, 544] on input "text" at bounding box center [698, 543] width 157 height 30
click at [789, 575] on link "Next" at bounding box center [793, 576] width 15 height 15
click at [640, 578] on link "Prev" at bounding box center [642, 576] width 15 height 15
click at [665, 729] on link "27" at bounding box center [669, 728] width 20 height 20
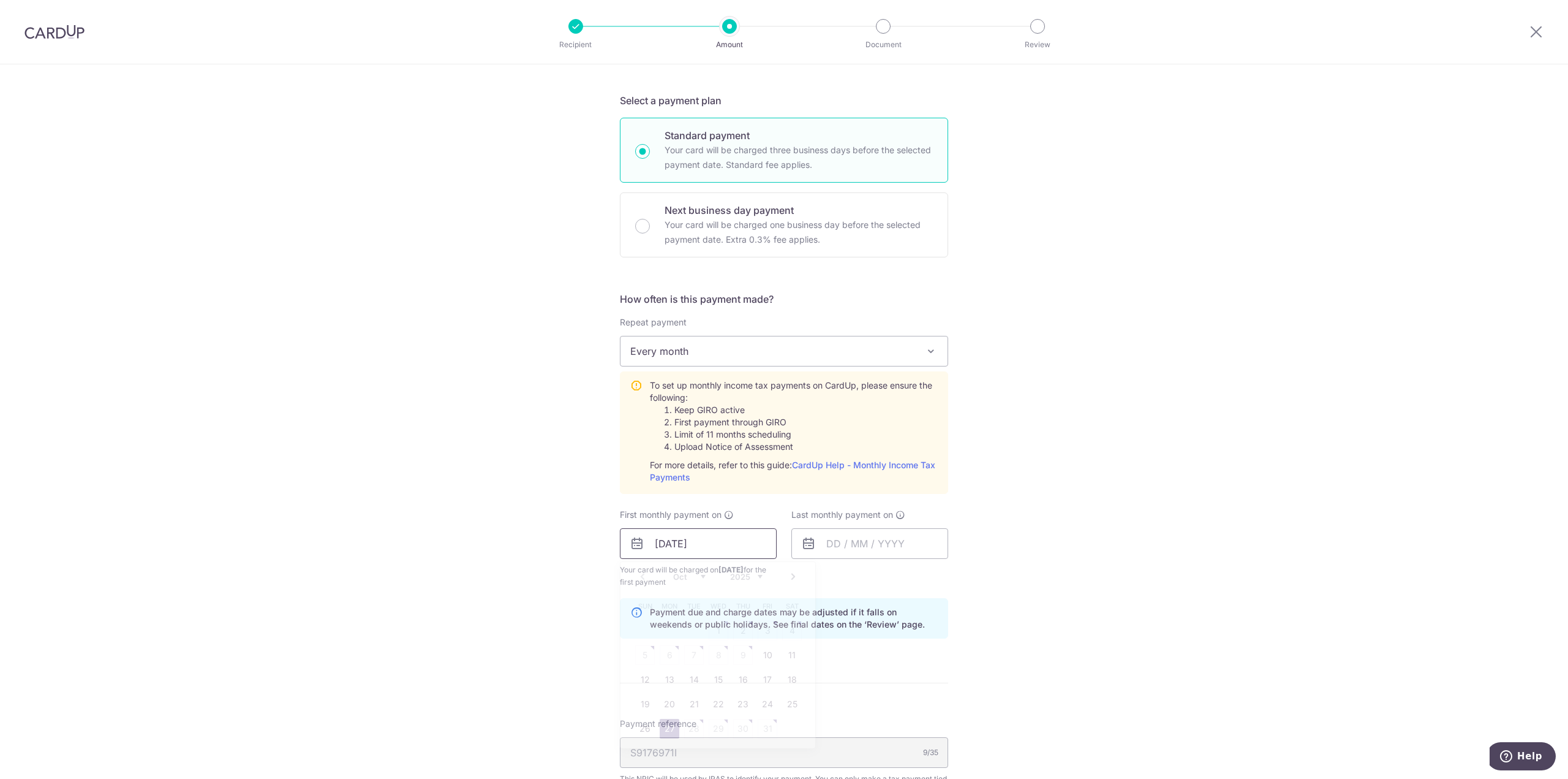
click at [715, 549] on input "[DATE]" at bounding box center [698, 543] width 157 height 30
click at [789, 575] on link "Next" at bounding box center [793, 576] width 15 height 15
click at [767, 658] on link "7" at bounding box center [767, 655] width 20 height 20
click at [698, 541] on input "07/11/2025" at bounding box center [698, 543] width 157 height 30
click at [639, 576] on link "Prev" at bounding box center [642, 576] width 15 height 15
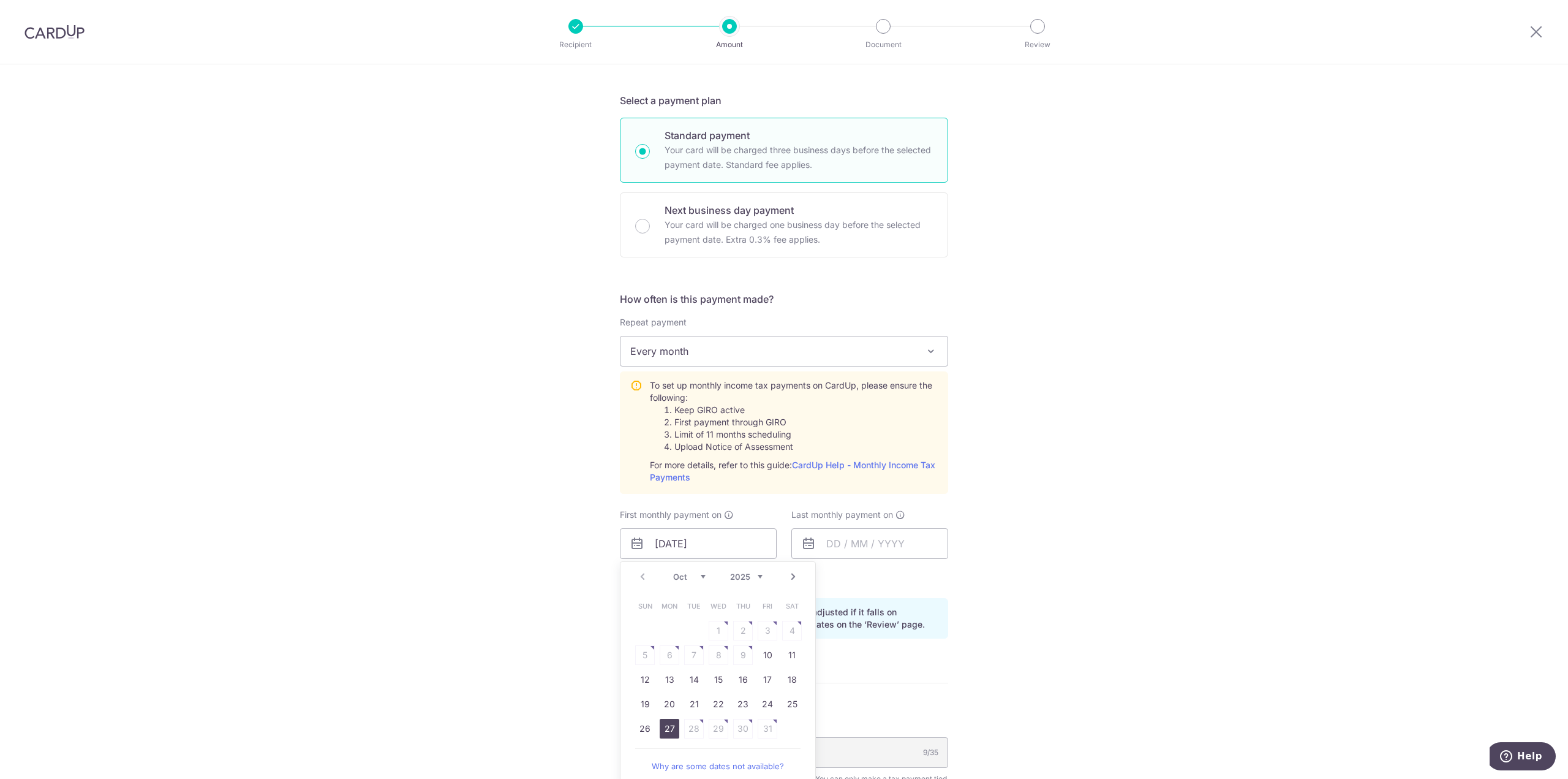
click at [667, 726] on link "27" at bounding box center [669, 728] width 20 height 20
type input "27/10/2025"
click at [833, 540] on input "text" at bounding box center [870, 543] width 157 height 30
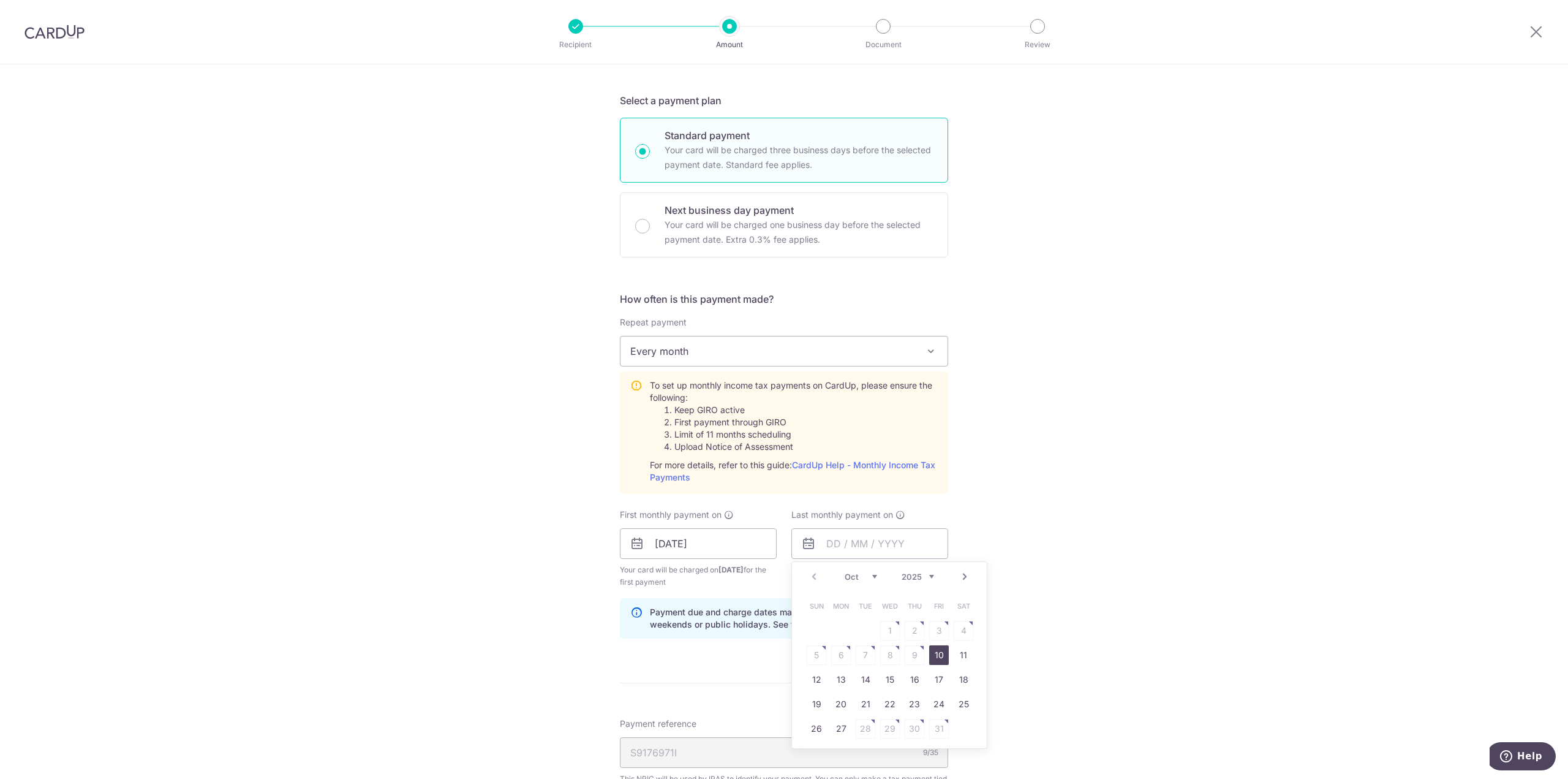
click at [921, 577] on select "2025 2026" at bounding box center [917, 576] width 32 height 10
click at [857, 568] on div "Prev Next Jan Feb Mar Apr May Jun Jul Aug Sep Oct Nov 2025 2026" at bounding box center [889, 576] width 195 height 29
click at [859, 579] on select "Jan Feb Mar Apr May Jun Jul Aug Sep Oct Nov" at bounding box center [860, 576] width 32 height 10
click at [960, 656] on link "14" at bounding box center [964, 655] width 20 height 20
type input "14/11/2026"
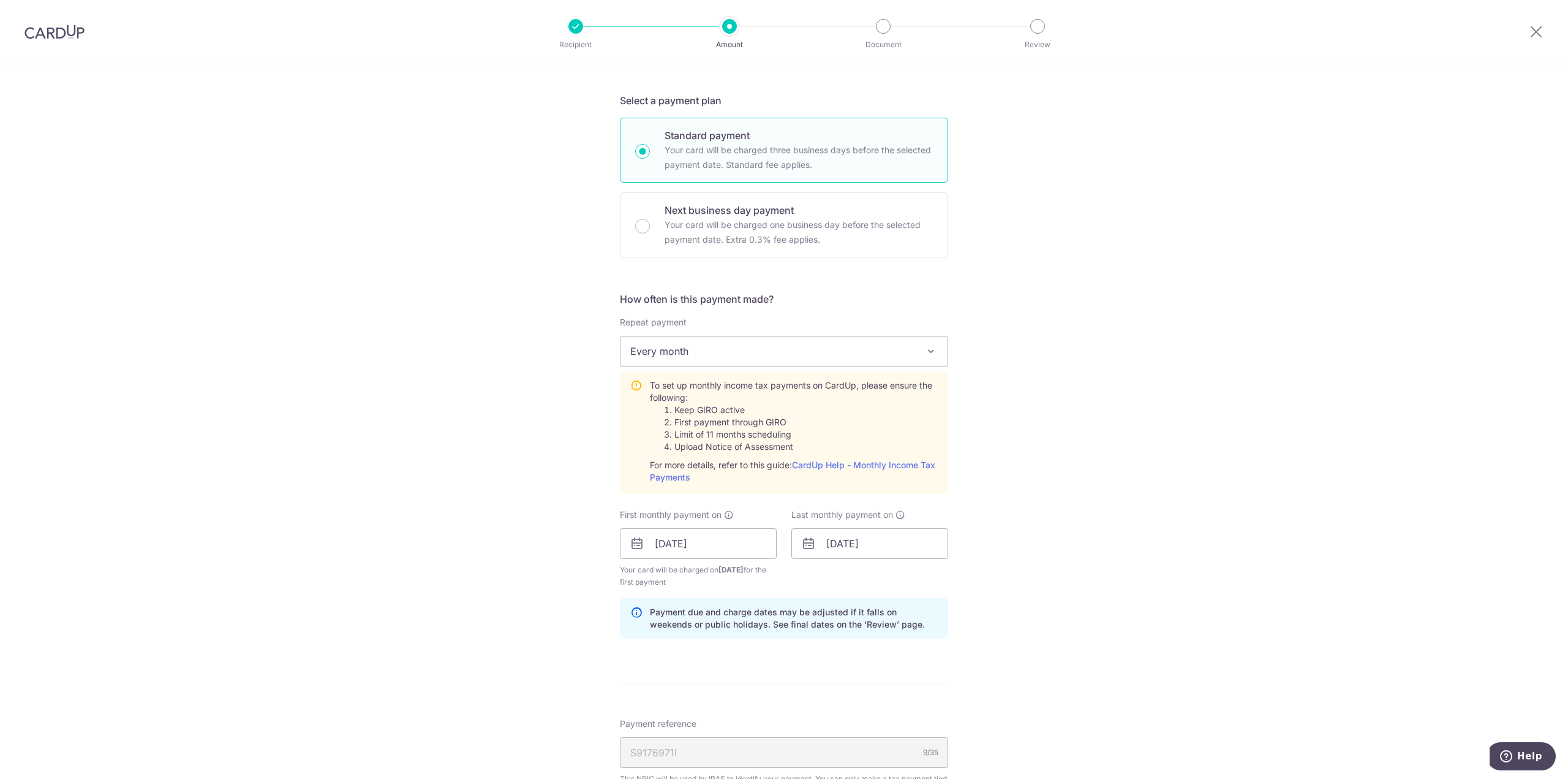
click at [1049, 604] on div "Tell us more about your payment Enter one-time or monthly payment amount SGD 4,…" at bounding box center [784, 284] width 1568 height 1664
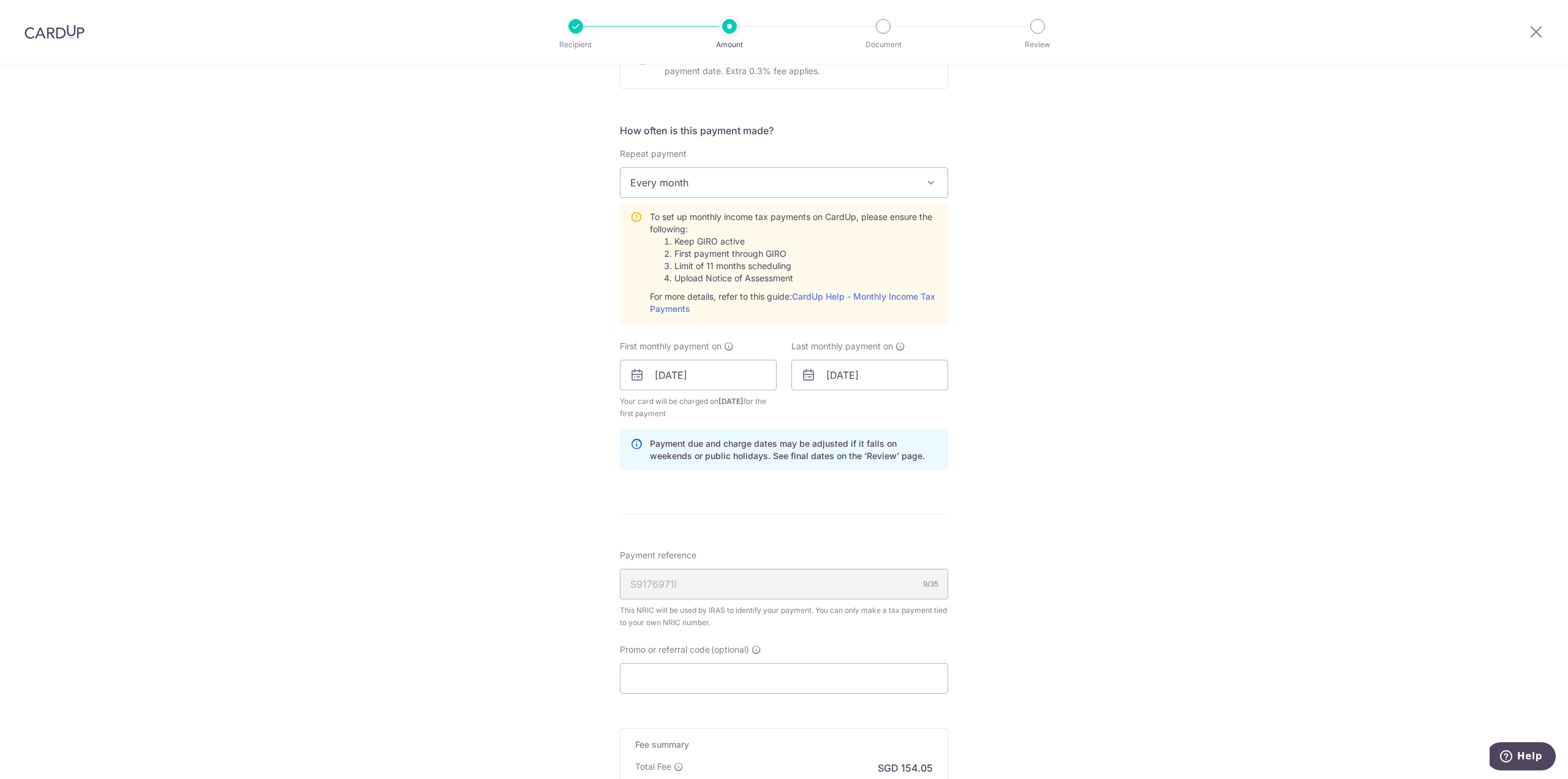
scroll to position [797, 0]
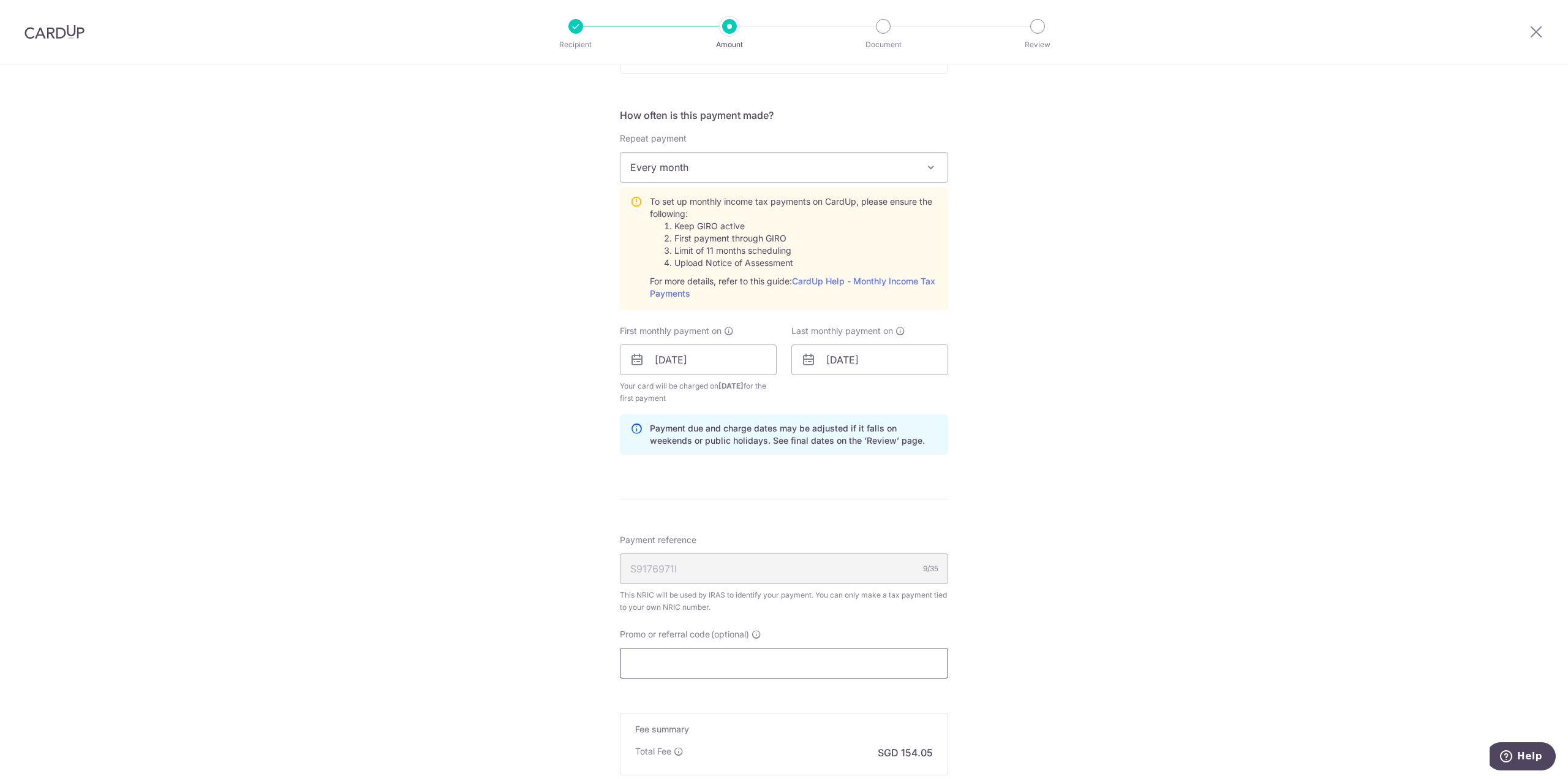
click at [843, 661] on input "Promo or referral code (optional)" at bounding box center [784, 663] width 329 height 30
click at [744, 665] on input "Promo or referral code (optional)" at bounding box center [784, 663] width 329 height 30
paste input "VTAX25R"
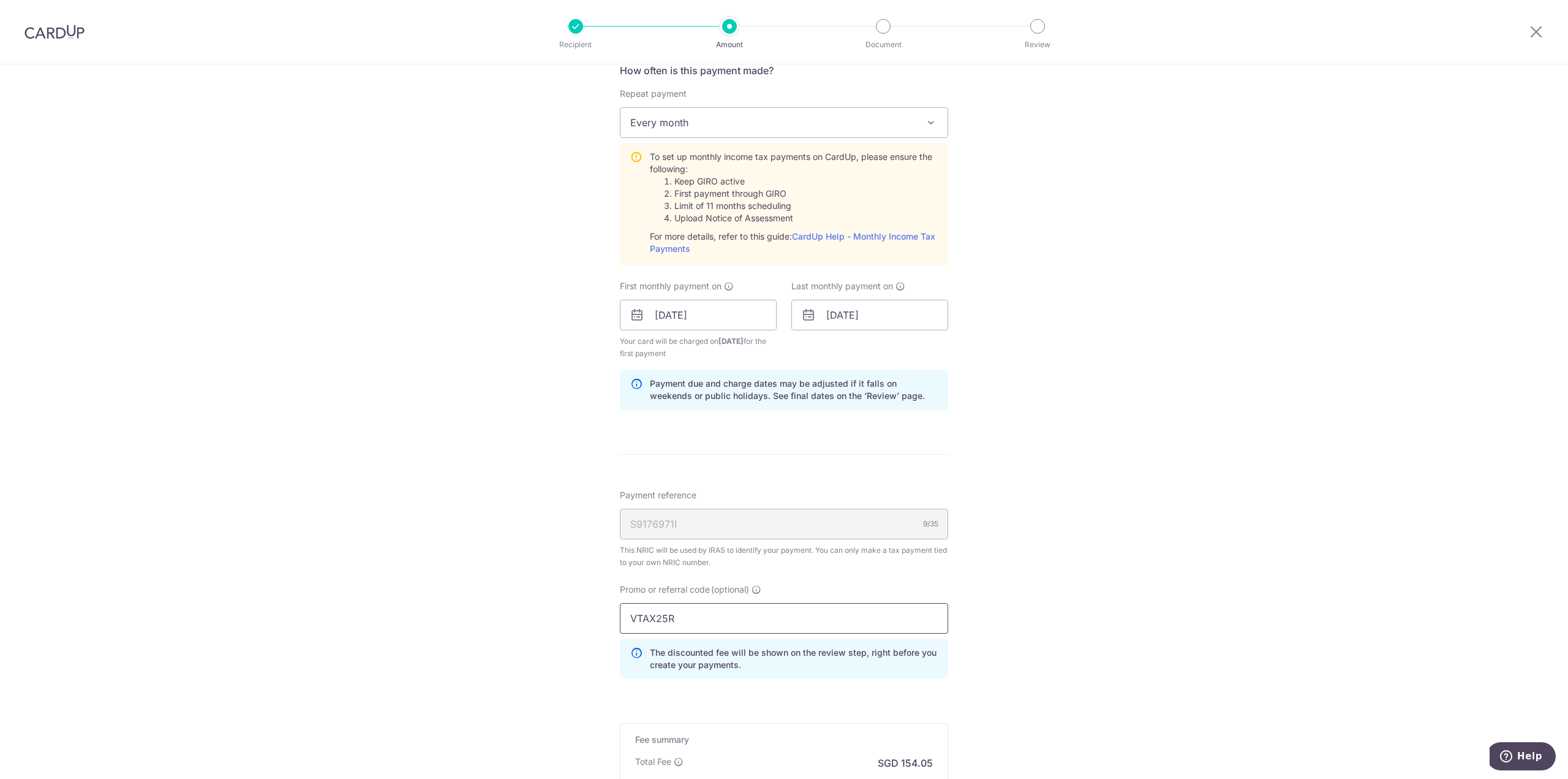
scroll to position [981, 0]
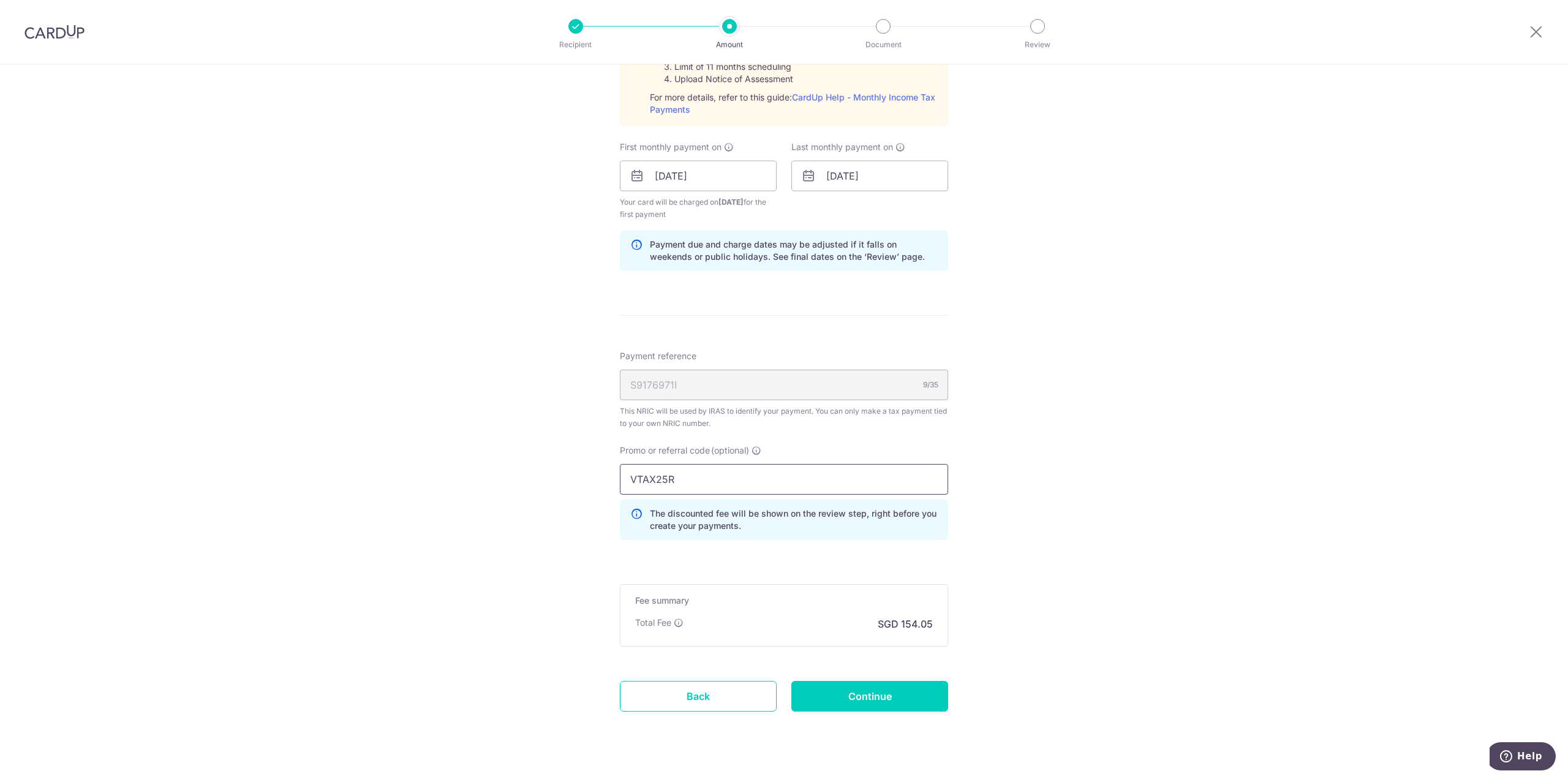
type input "VTAX25R"
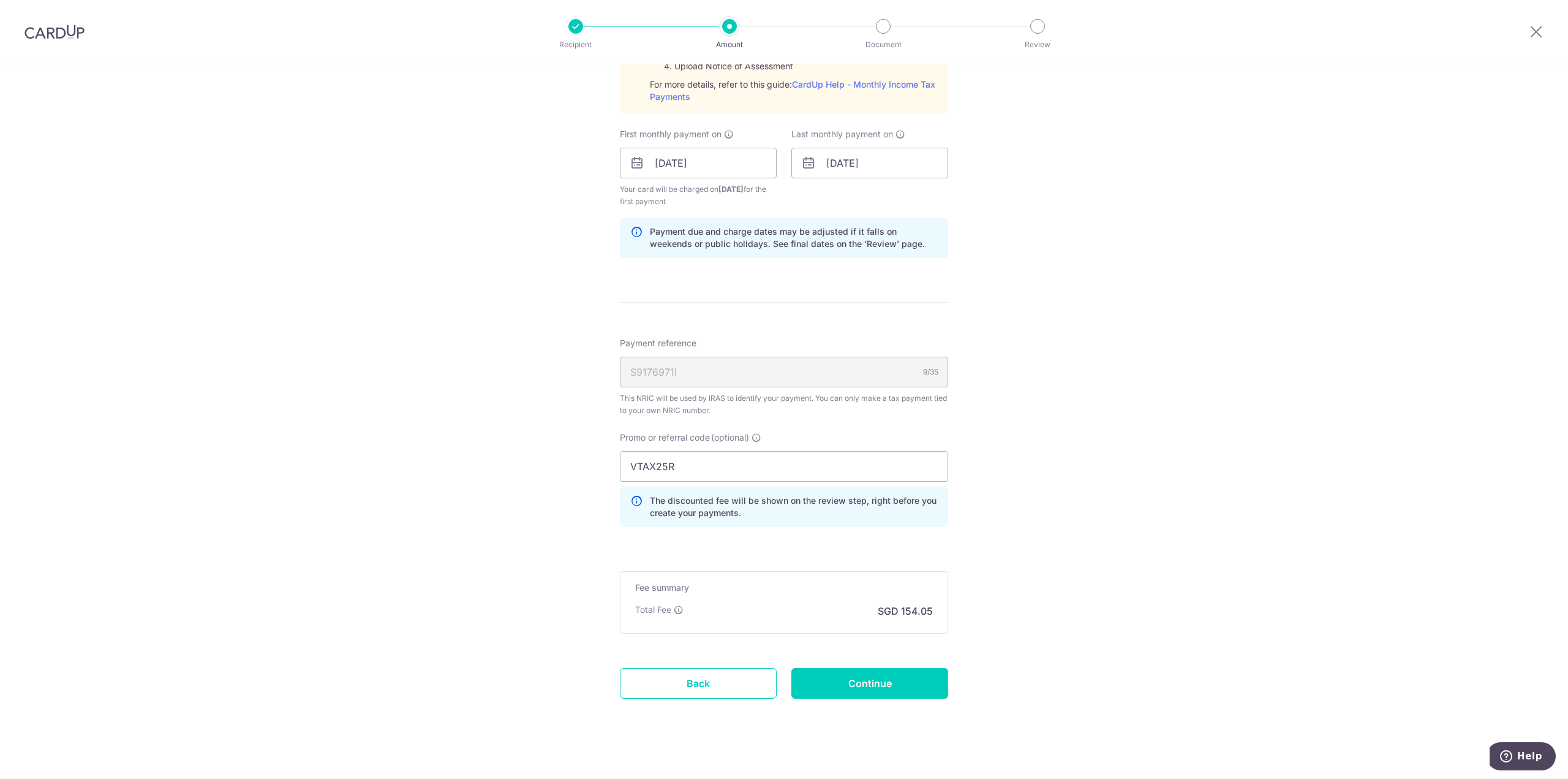
scroll to position [1005, 0]
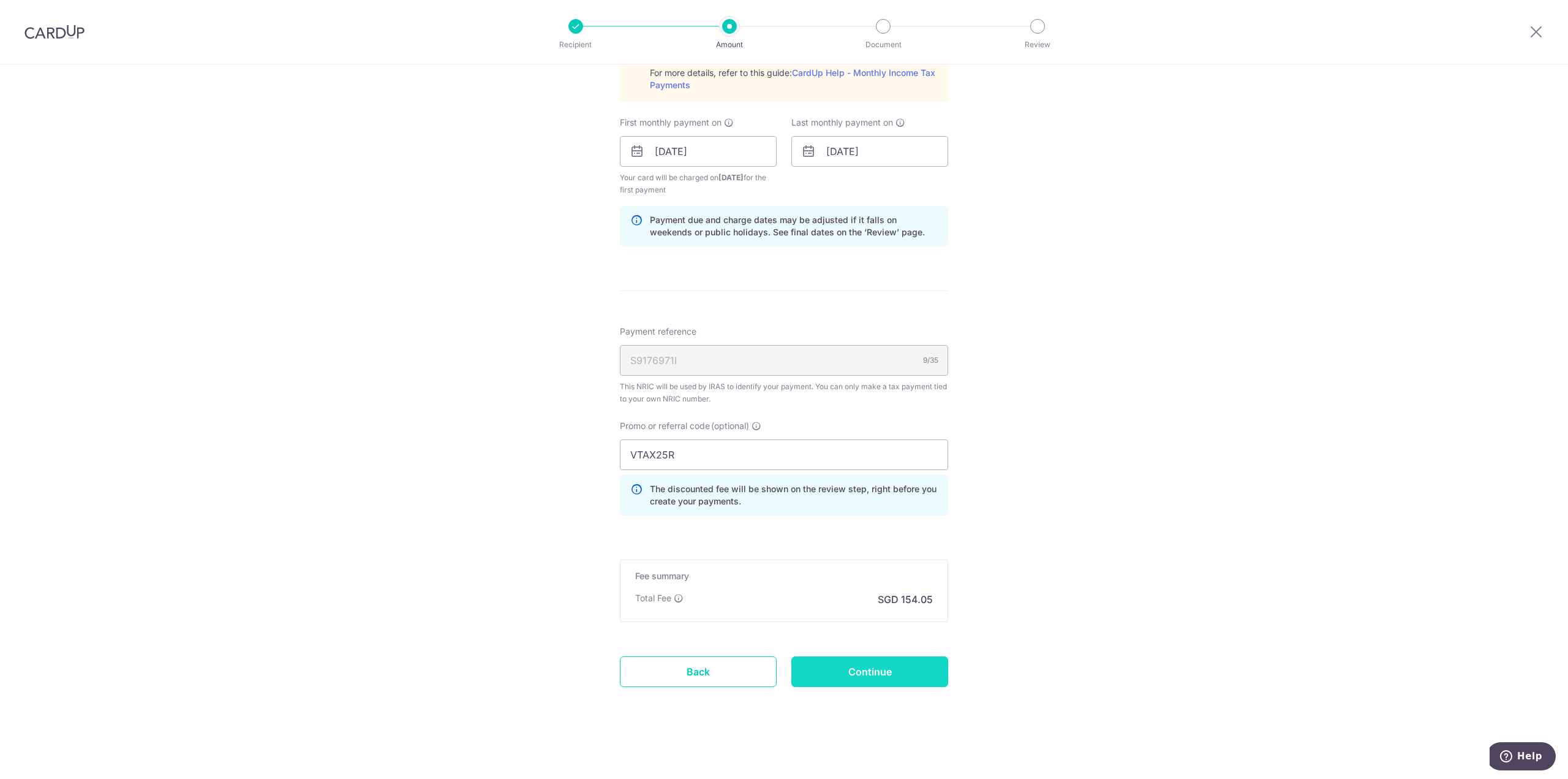
click at [860, 674] on input "Continue" at bounding box center [870, 670] width 157 height 30
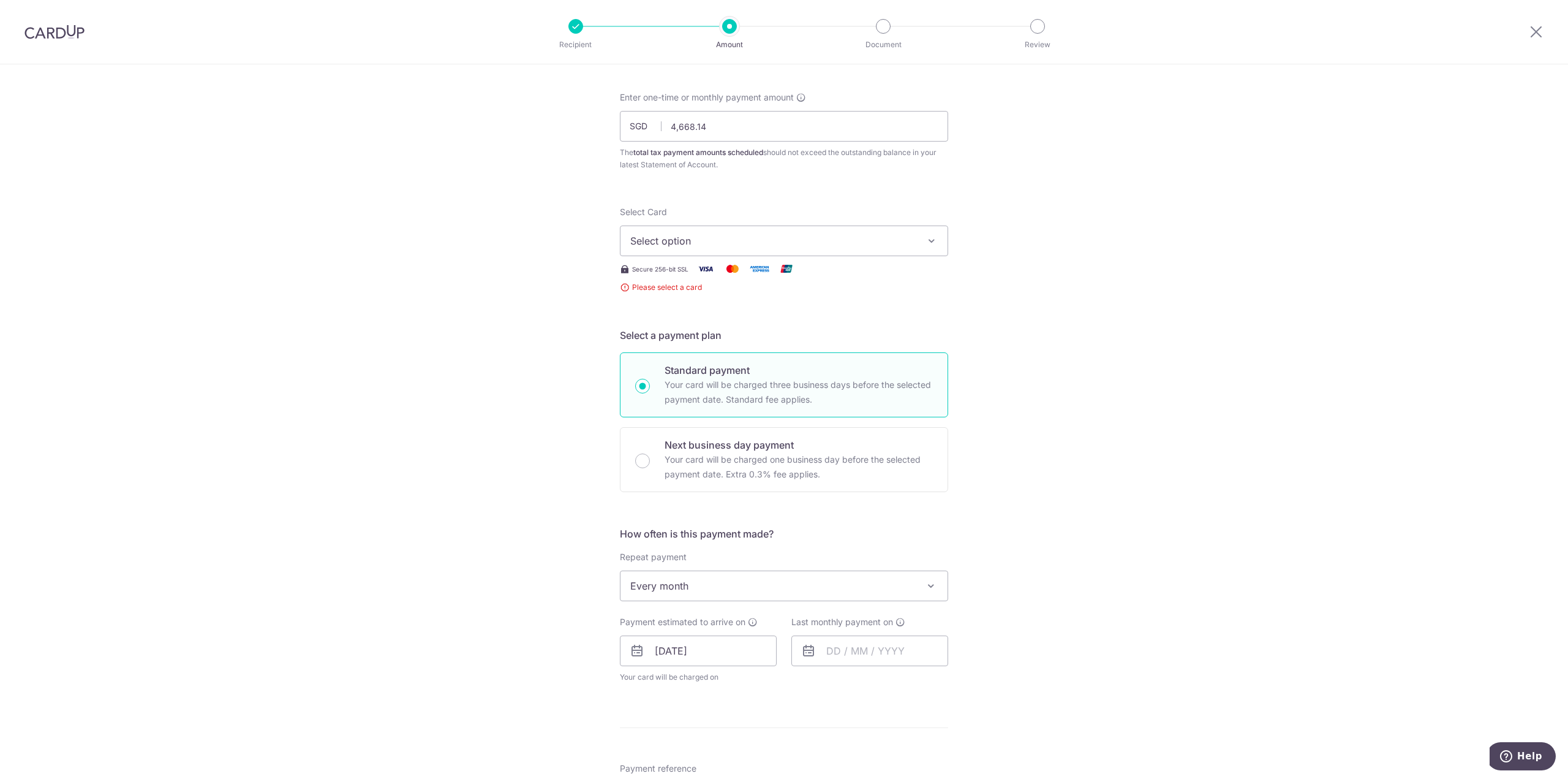
scroll to position [25, 0]
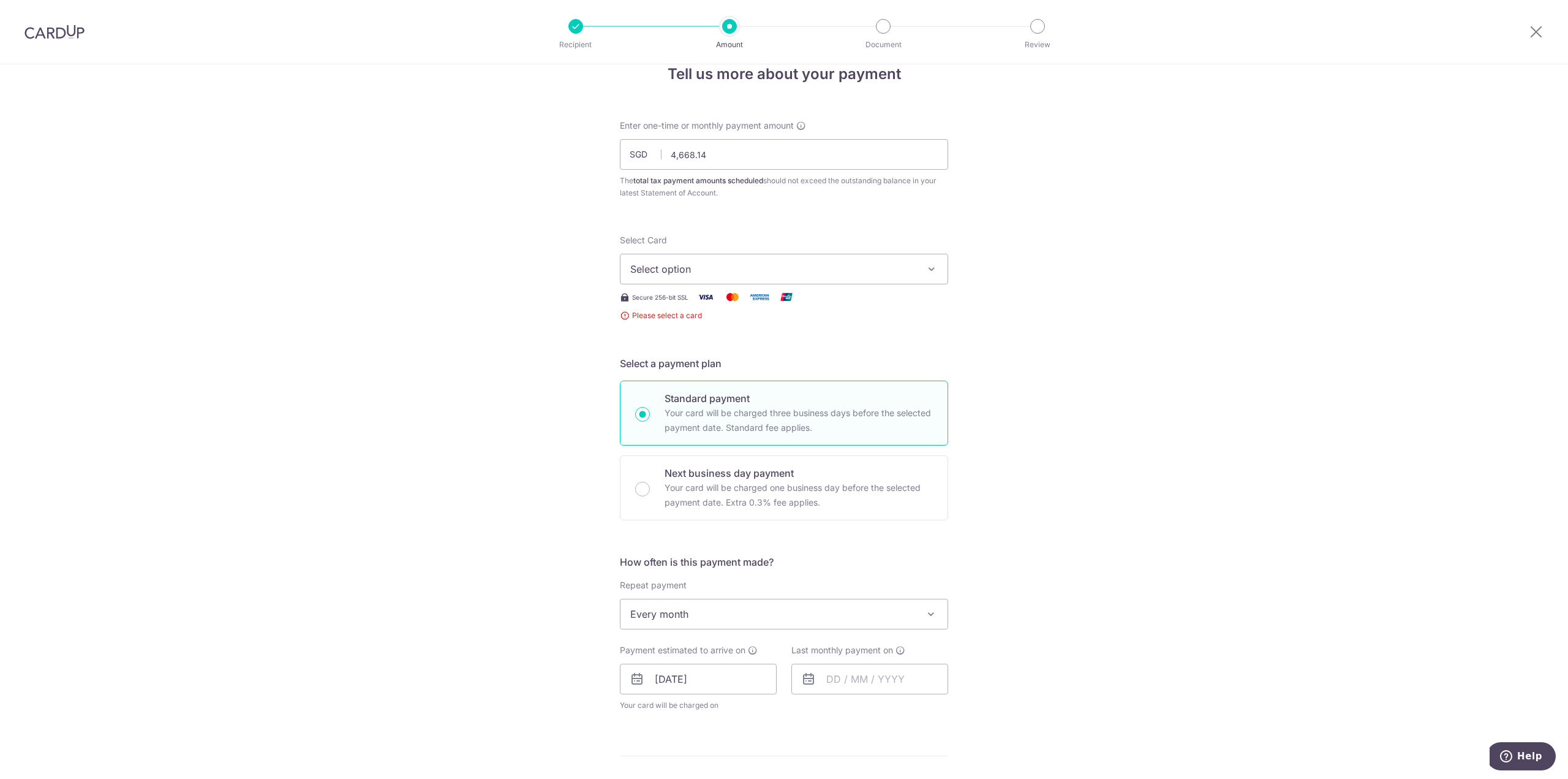
click at [795, 263] on span "Select option" at bounding box center [773, 268] width 286 height 15
click at [1071, 299] on div "Tell us more about your payment Enter one-time or monthly payment amount SGD 4,…" at bounding box center [784, 640] width 1568 height 1205
click at [755, 259] on button "Select option" at bounding box center [784, 268] width 329 height 30
click at [731, 301] on span "Add credit card" at bounding box center [796, 303] width 286 height 13
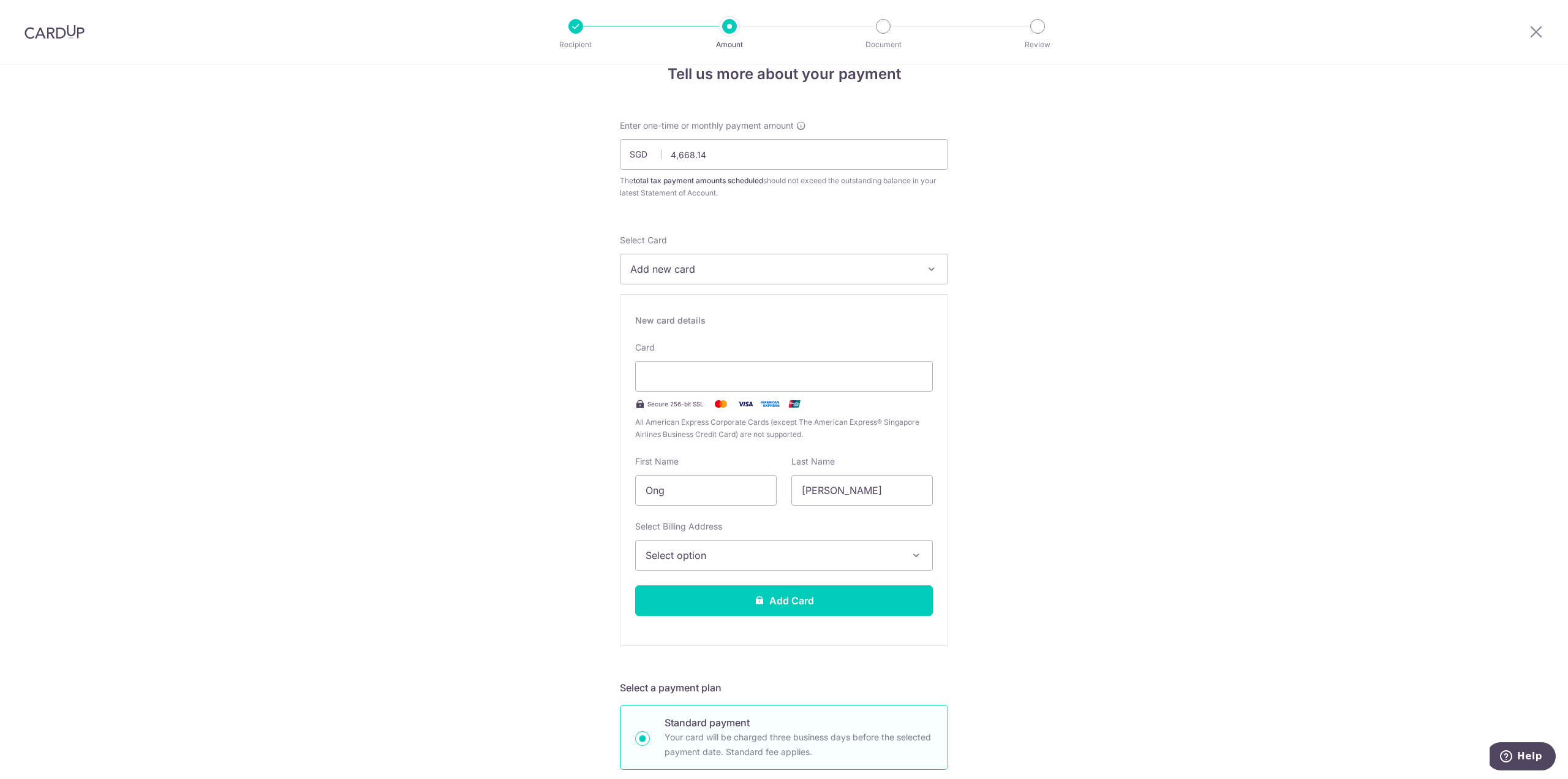
click at [842, 550] on span "Select option" at bounding box center [773, 555] width 254 height 15
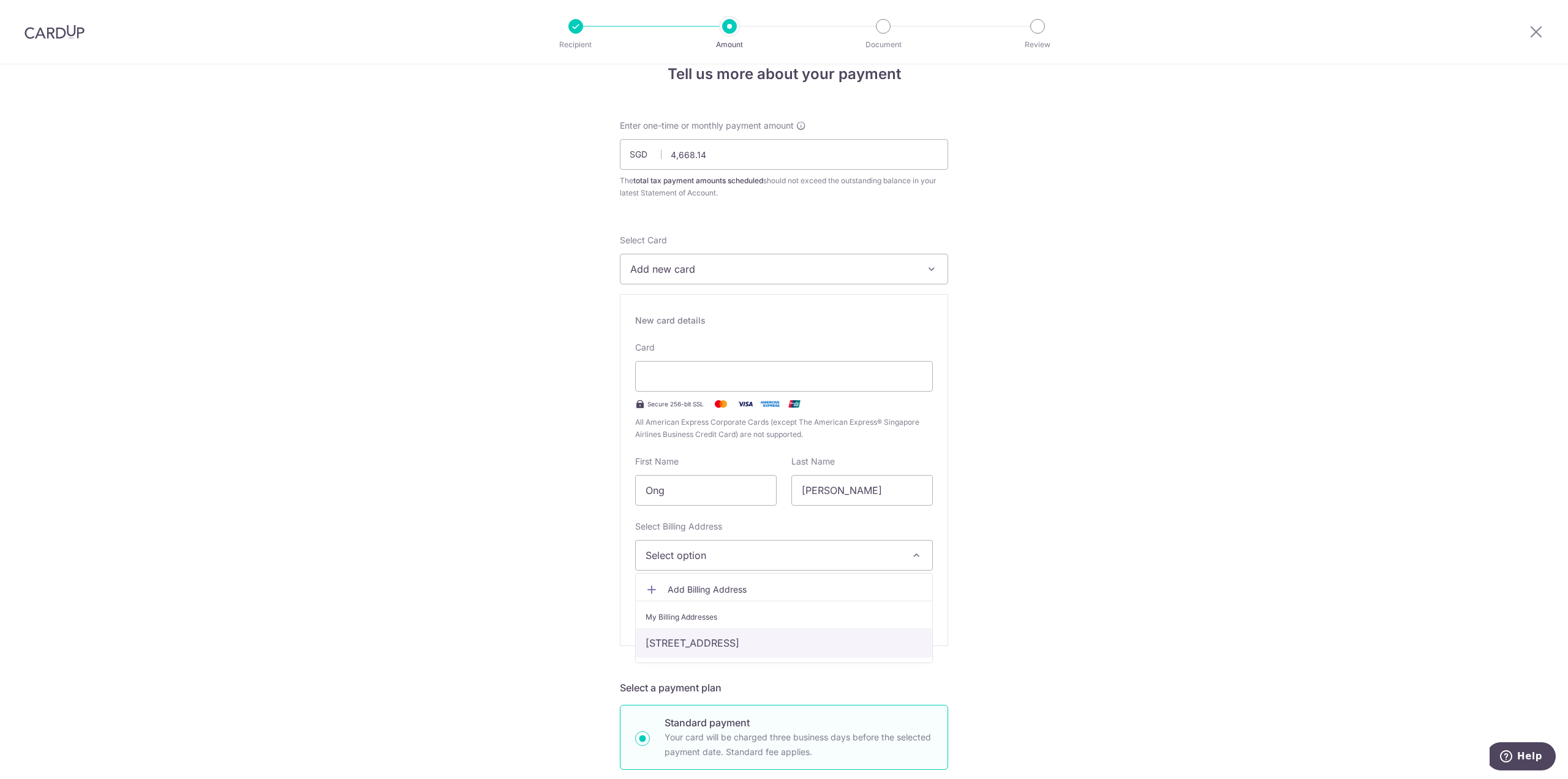
click at [778, 644] on link "443 Sin Ming Avenue, 05-447, Singapore, Singapore-570443" at bounding box center [784, 643] width 297 height 29
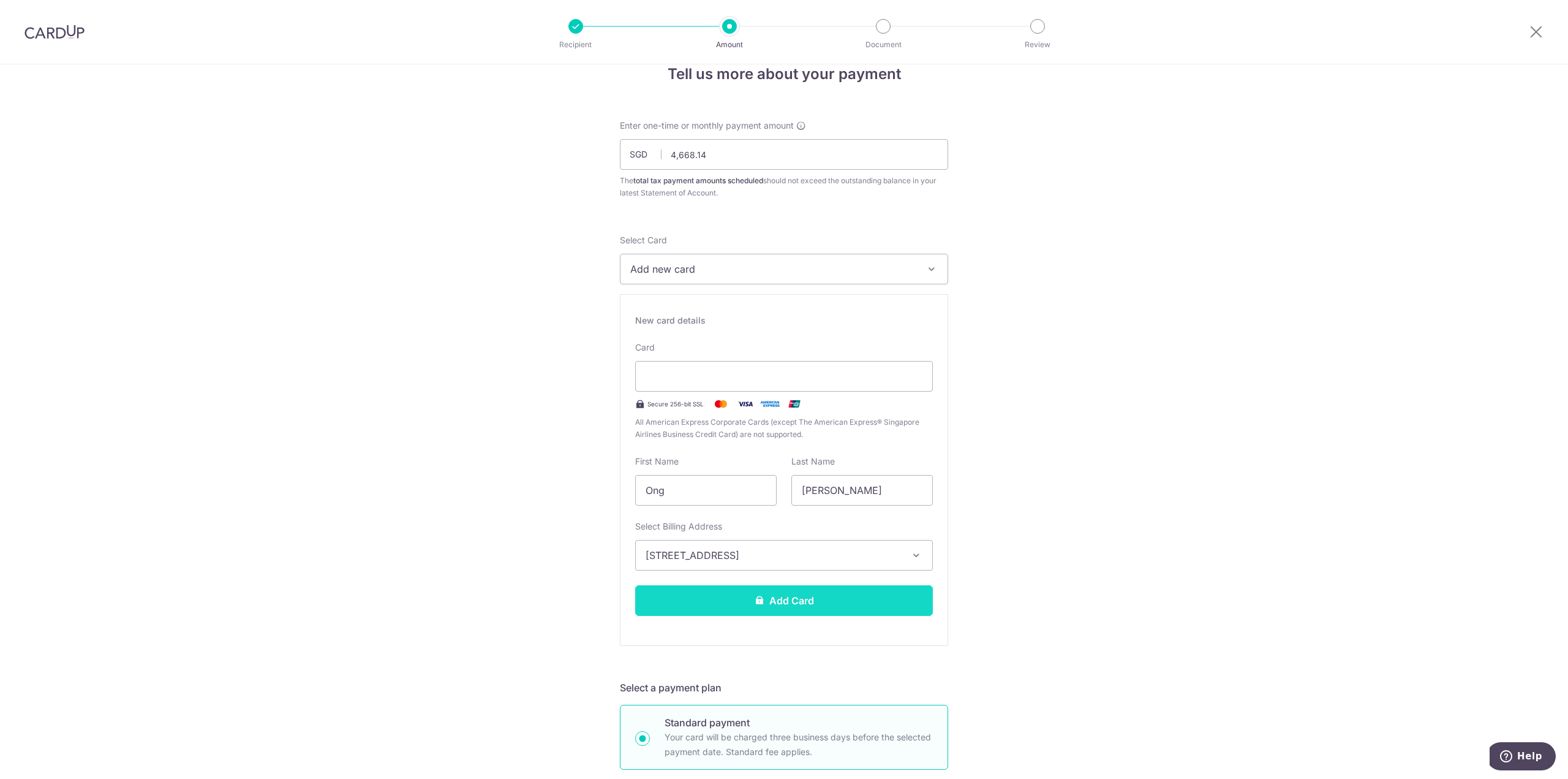
click at [793, 600] on button "Add Card" at bounding box center [784, 600] width 298 height 30
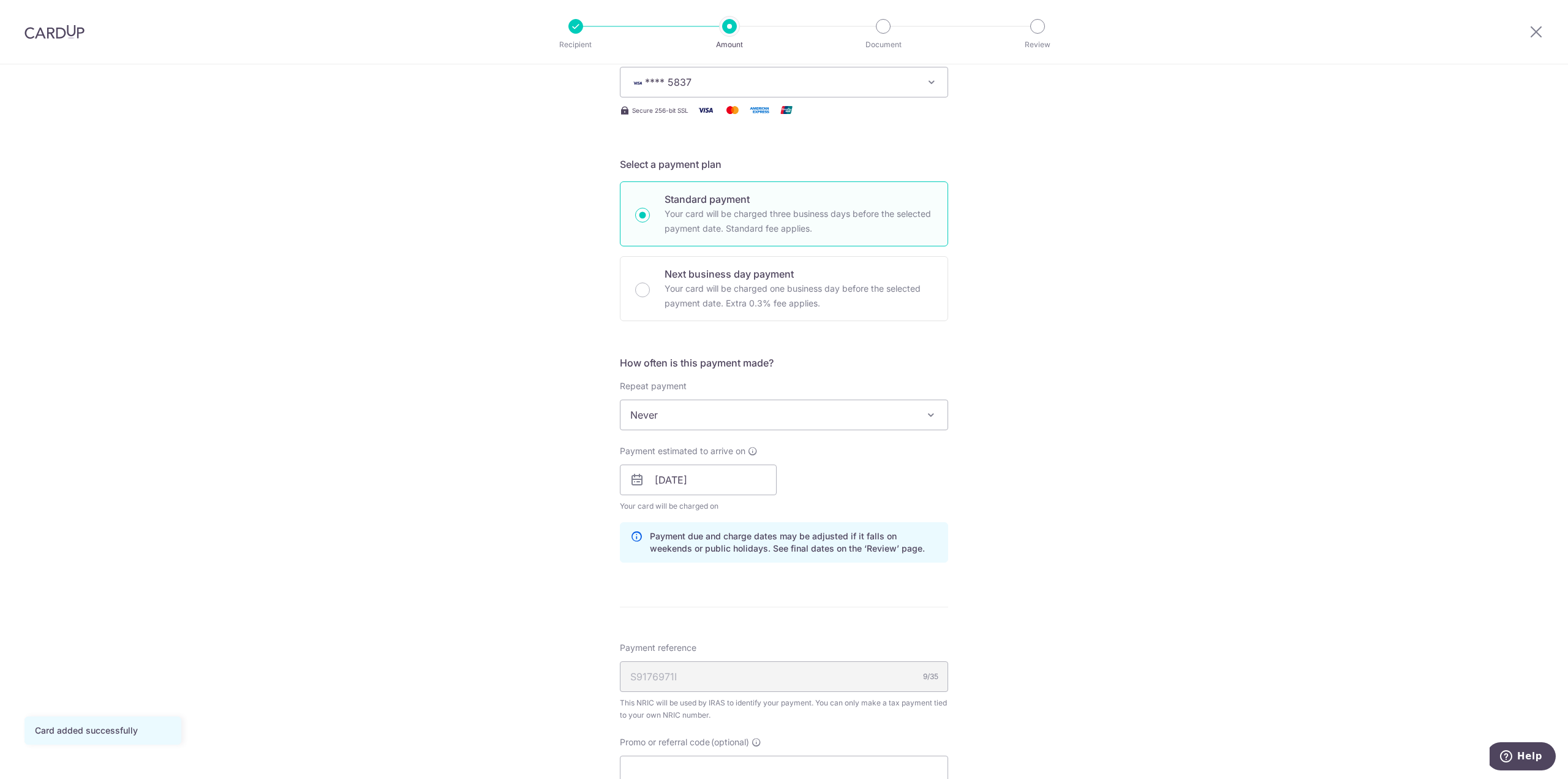
scroll to position [245, 0]
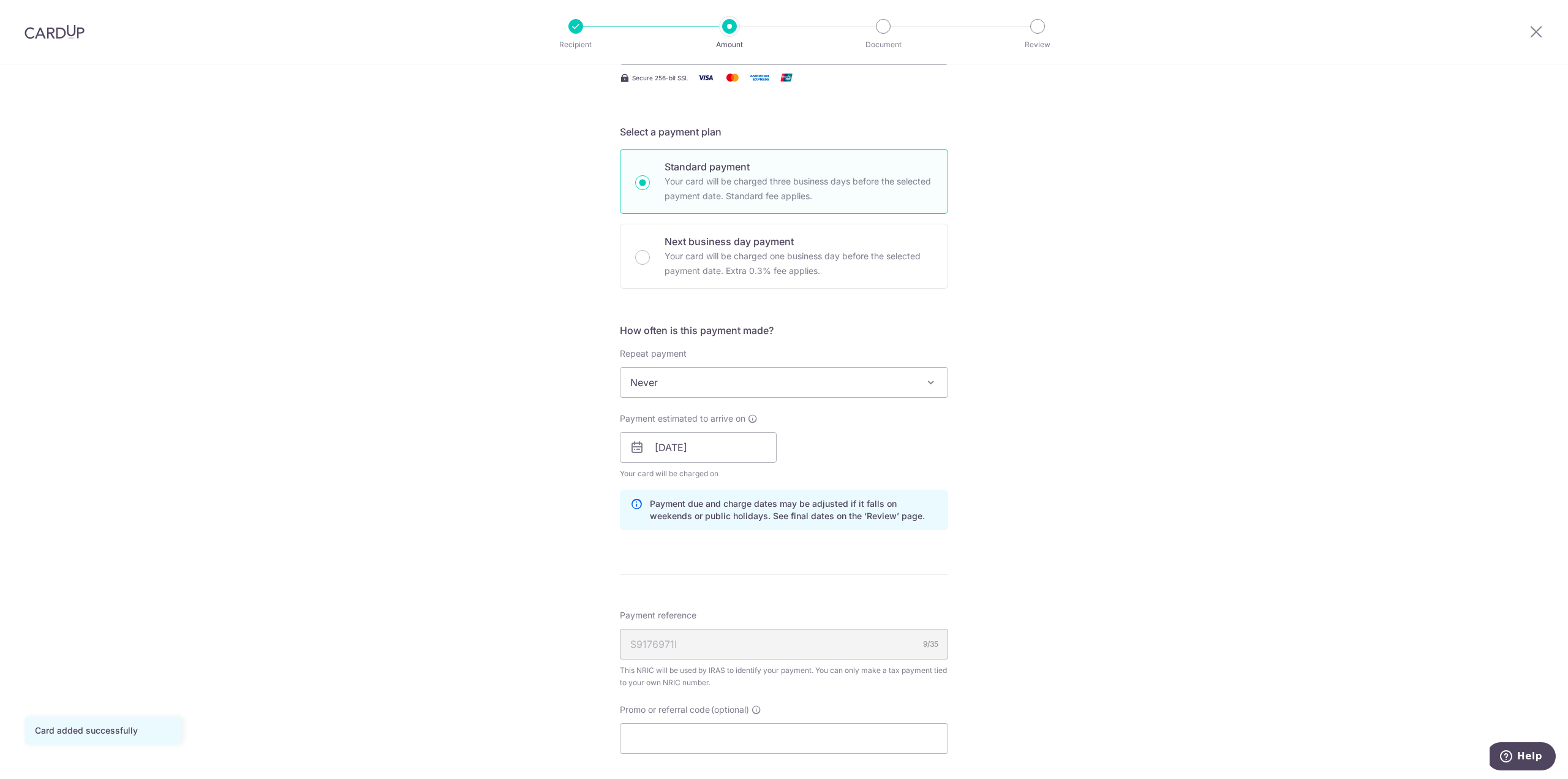
click at [726, 386] on span "Never" at bounding box center [784, 383] width 327 height 29
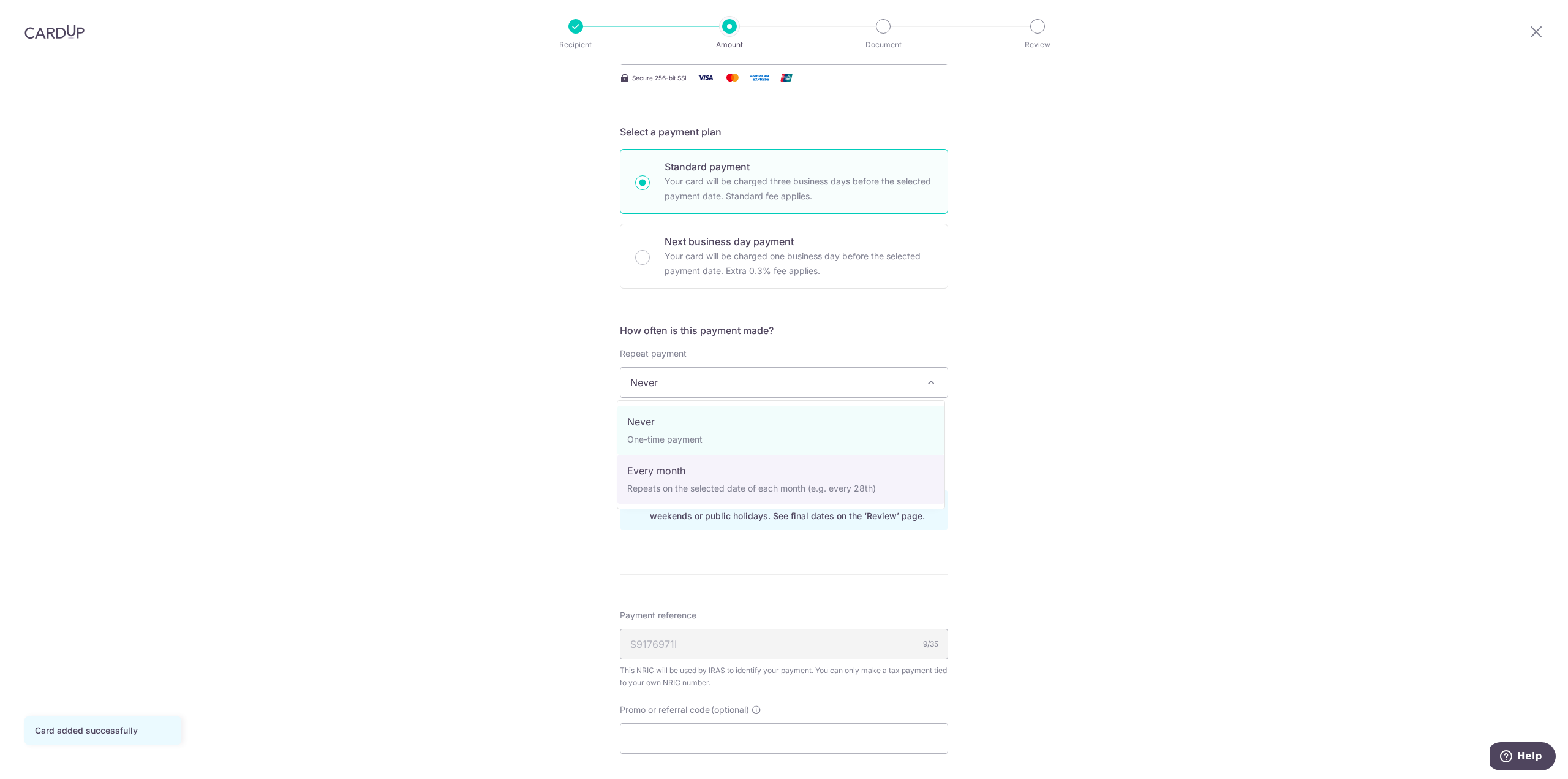
select select "3"
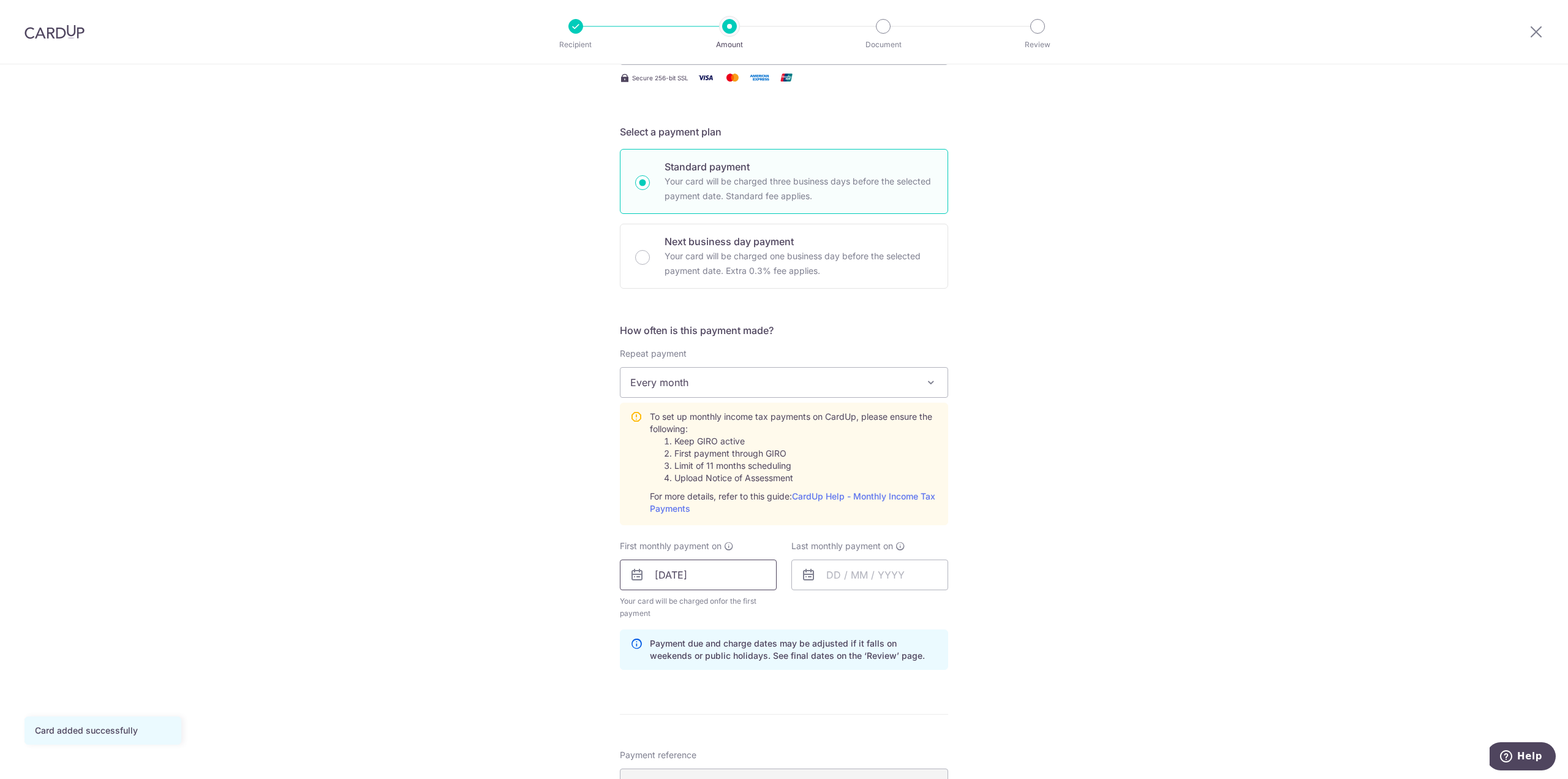
click at [719, 575] on input "27/10/2025" at bounding box center [698, 573] width 157 height 30
click at [844, 574] on input "text" at bounding box center [870, 573] width 157 height 30
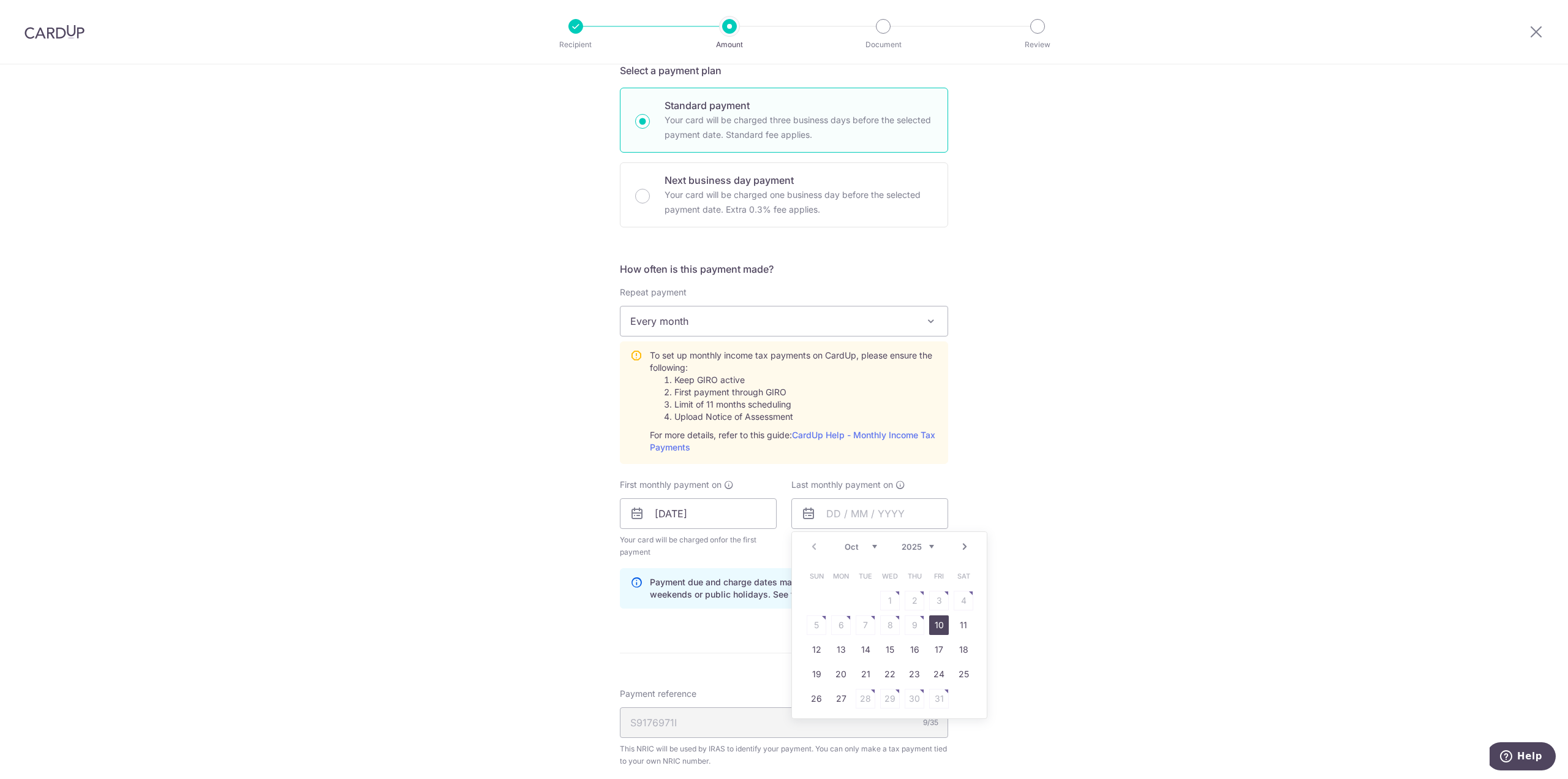
click at [920, 548] on select "2025 2026" at bounding box center [917, 546] width 32 height 10
click at [860, 551] on div "Jan Feb Mar Apr May Jun Jul Aug Sep Oct Nov 2025 2026" at bounding box center [889, 546] width 89 height 11
click at [845, 543] on select "Jan Feb Mar Apr May Jun Jul Aug Sep Oct Nov" at bounding box center [860, 546] width 32 height 10
click at [954, 627] on link "14" at bounding box center [964, 624] width 20 height 20
type input "14/11/2026"
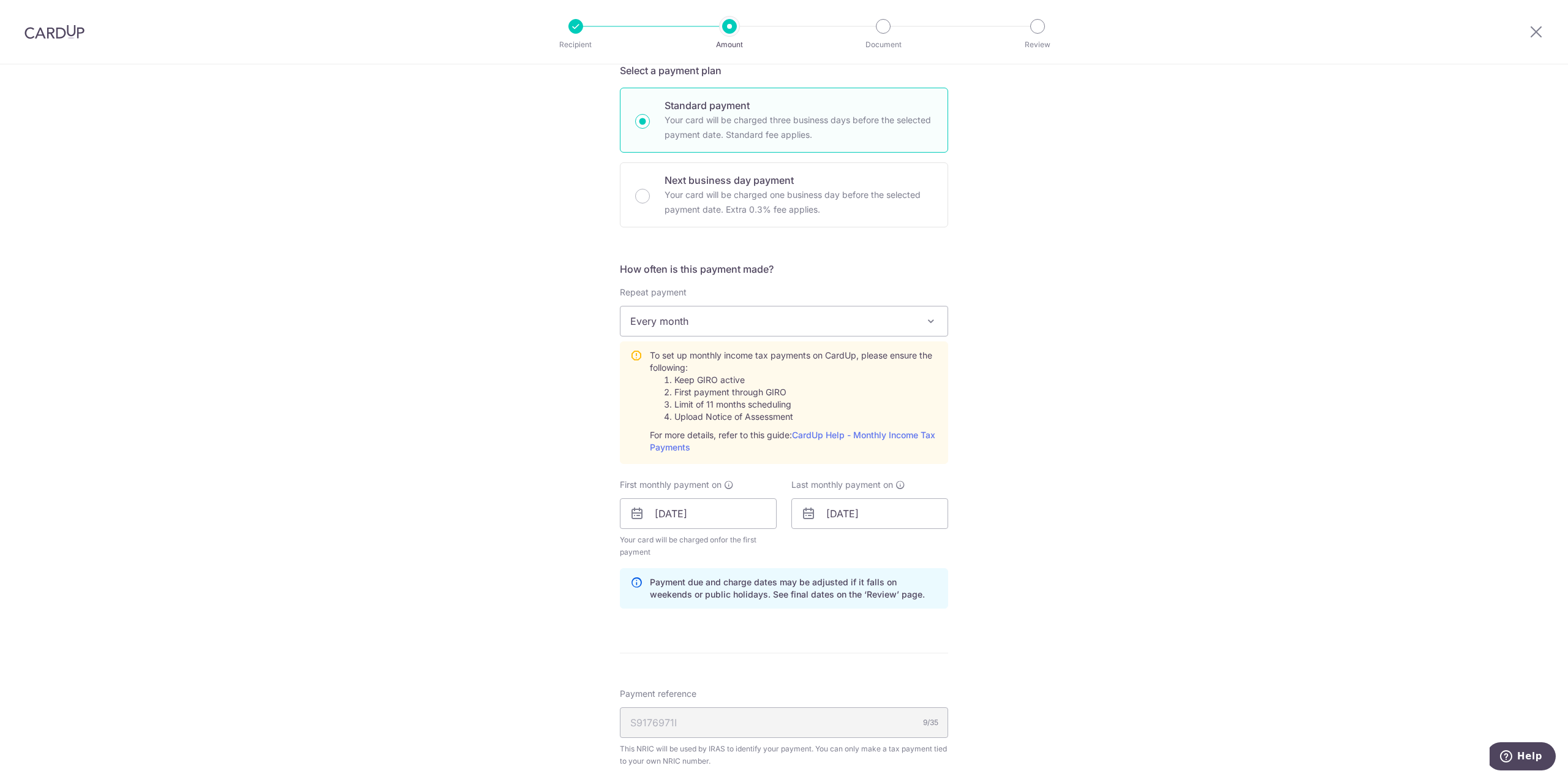
click at [1067, 614] on div "Tell us more about your payment Enter one-time or monthly payment amount SGD 4,…" at bounding box center [784, 422] width 1568 height 1327
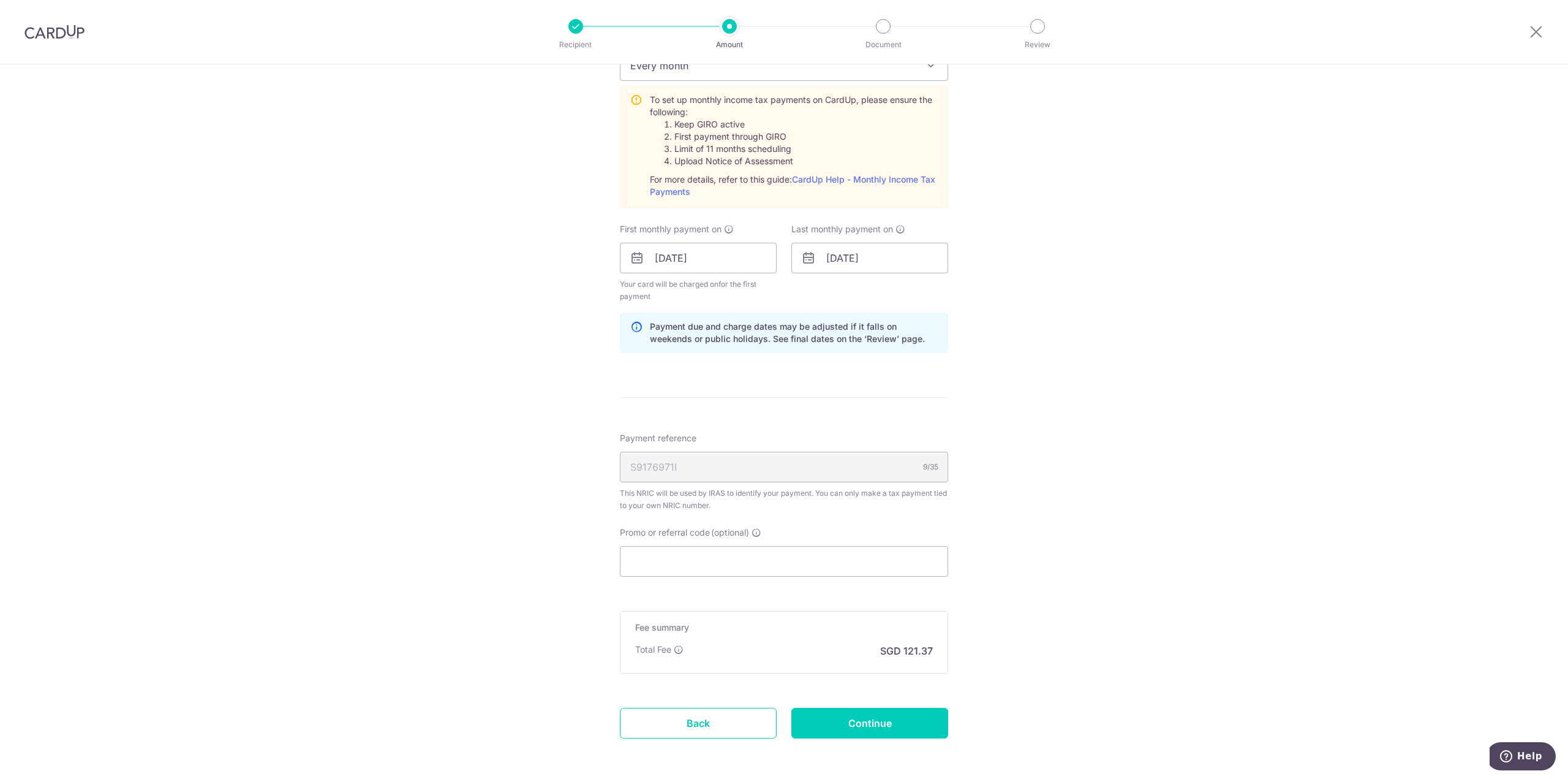
scroll to position [614, 0]
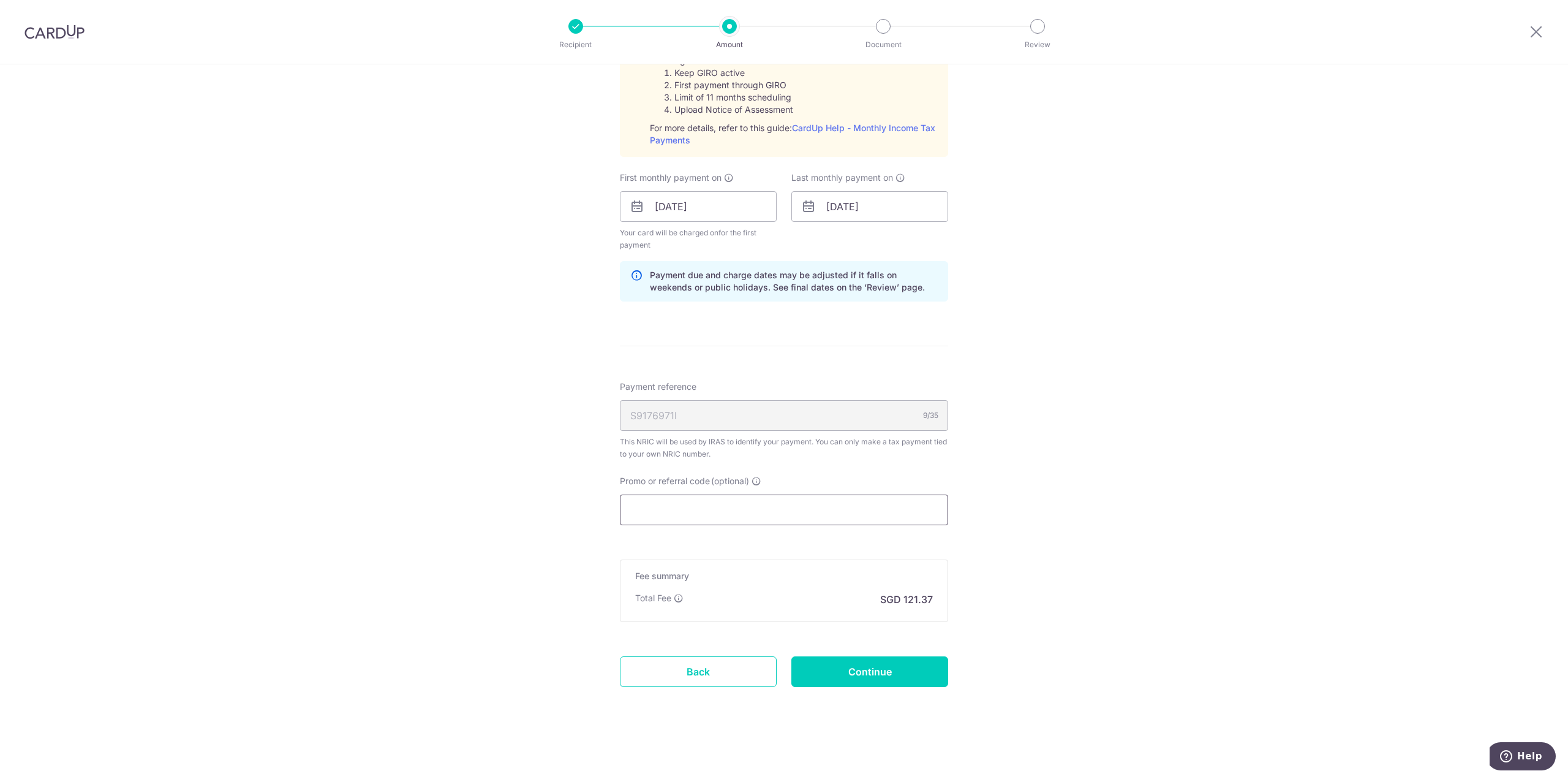
click at [801, 514] on input "Promo or referral code (optional)" at bounding box center [784, 509] width 329 height 30
paste input "VTAX25R"
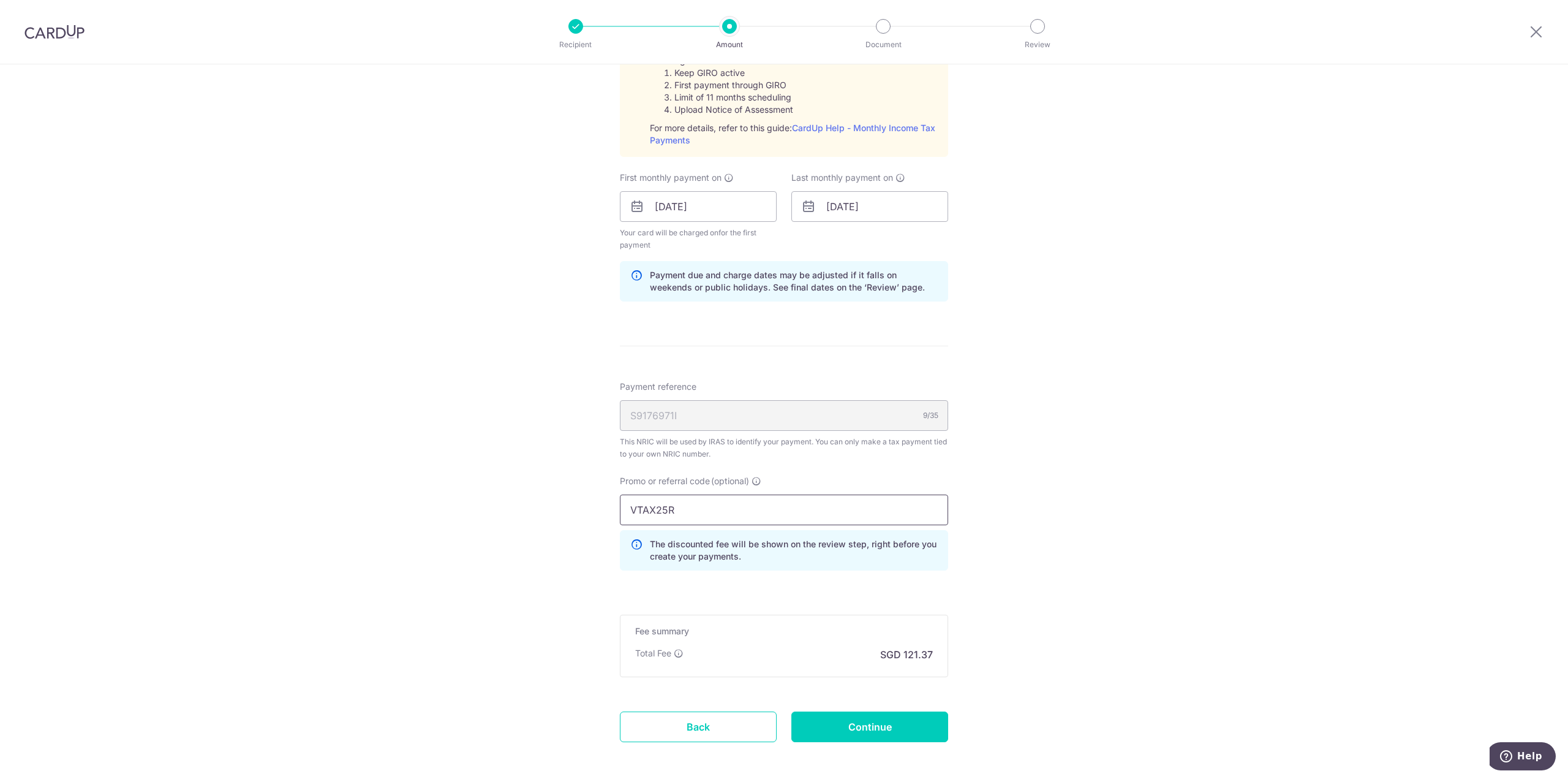
type input "VTAX25R"
click at [1078, 504] on div "Tell us more about your payment Enter one-time or monthly payment amount SGD 4,…" at bounding box center [784, 142] width 1568 height 1383
click at [1143, 576] on div "Tell us more about your payment Enter one-time or monthly payment amount SGD 4,…" at bounding box center [784, 142] width 1568 height 1383
click at [677, 654] on icon at bounding box center [679, 653] width 10 height 10
click at [1142, 594] on div "Tell us more about your payment Enter one-time or monthly payment amount SGD 4,…" at bounding box center [784, 142] width 1568 height 1383
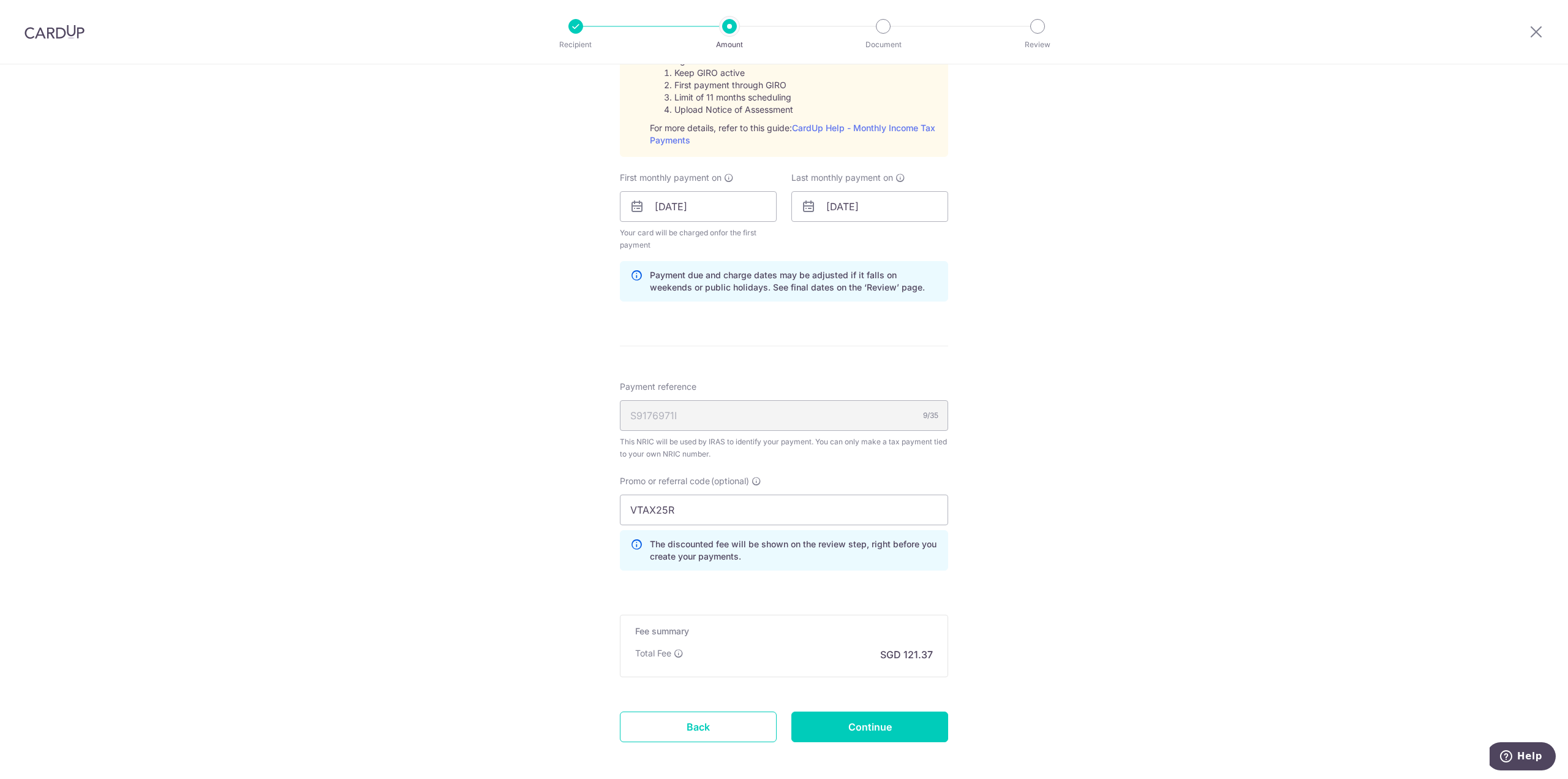
click at [1257, 278] on div "Tell us more about your payment Enter one-time or monthly payment amount SGD 4,…" at bounding box center [784, 142] width 1568 height 1383
drag, startPoint x: 854, startPoint y: 721, endPoint x: 974, endPoint y: 701, distance: 121.7
click at [854, 721] on input "Continue" at bounding box center [870, 726] width 157 height 30
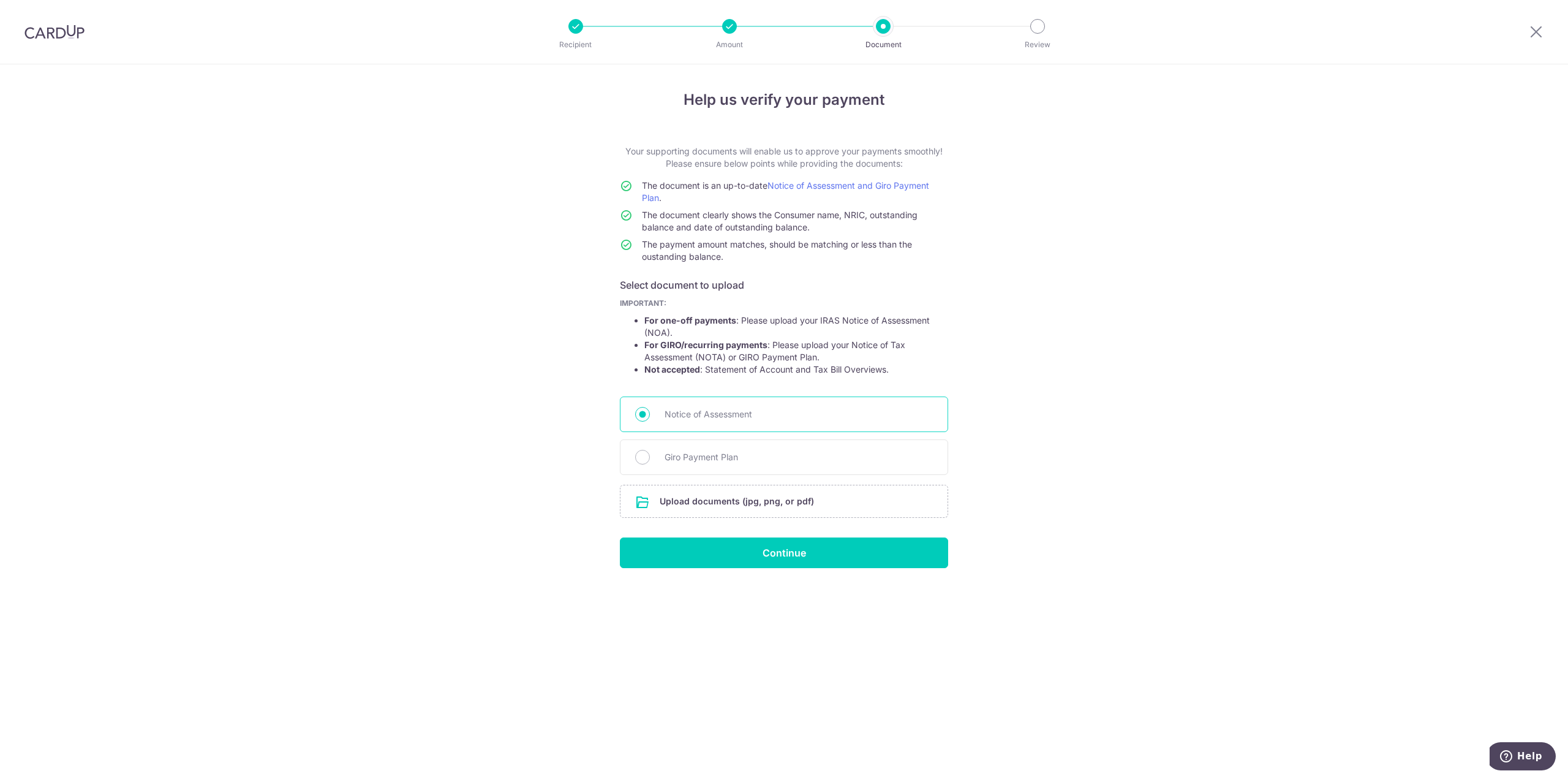
click at [675, 415] on span "Notice of Assessment" at bounding box center [799, 414] width 268 height 15
click at [650, 415] on input "Notice of Assessment" at bounding box center [642, 414] width 15 height 15
click at [767, 505] on input "file" at bounding box center [784, 501] width 327 height 32
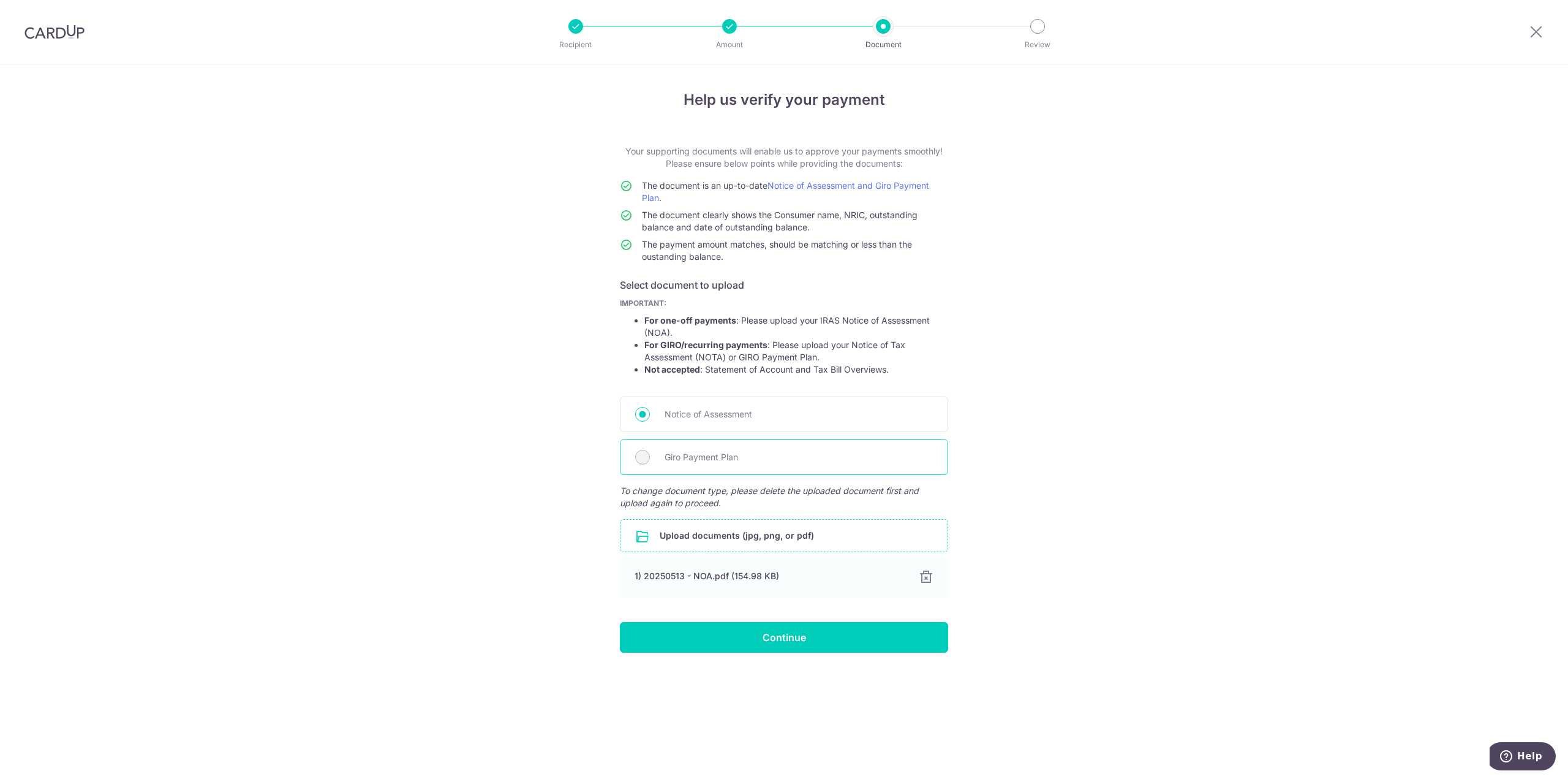
click at [726, 459] on span "Giro Payment Plan" at bounding box center [799, 456] width 268 height 15
click at [634, 457] on div "Giro Payment Plan" at bounding box center [784, 457] width 329 height 35
click at [781, 635] on input "Continue" at bounding box center [784, 636] width 329 height 30
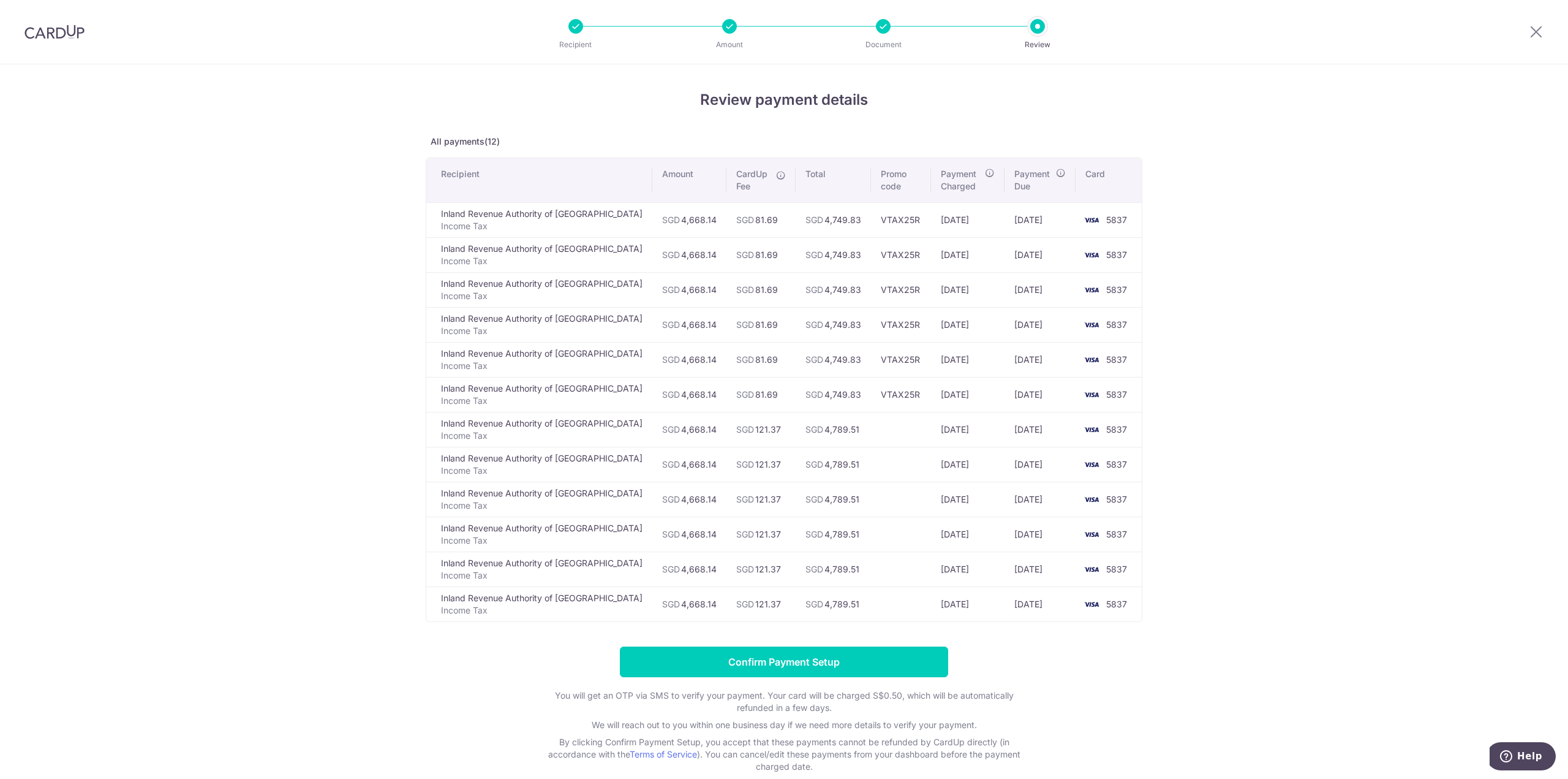
drag, startPoint x: 910, startPoint y: 397, endPoint x: 961, endPoint y: 395, distance: 51.0
click at [958, 397] on td "[DATE]" at bounding box center [967, 394] width 73 height 35
click at [731, 28] on div at bounding box center [729, 25] width 15 height 15
click at [751, 87] on div "Review payment details All payments(12) Recipient Amount CardUp Fee Total Promo…" at bounding box center [784, 454] width 1568 height 780
click at [738, 114] on div "Review payment details All payments(12) Recipient Amount CardUp Fee Total Promo…" at bounding box center [784, 431] width 716 height 684
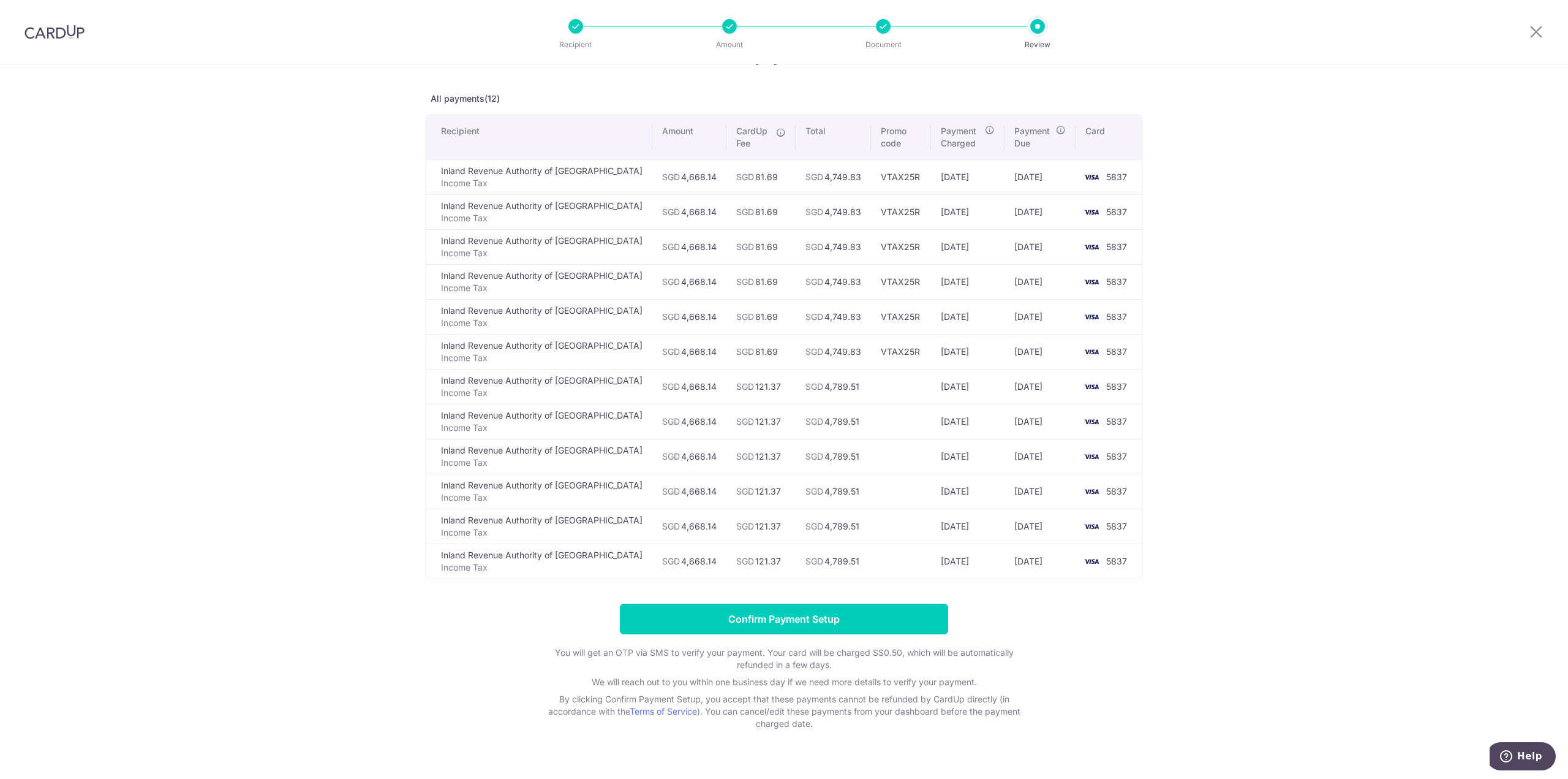
scroll to position [67, 0]
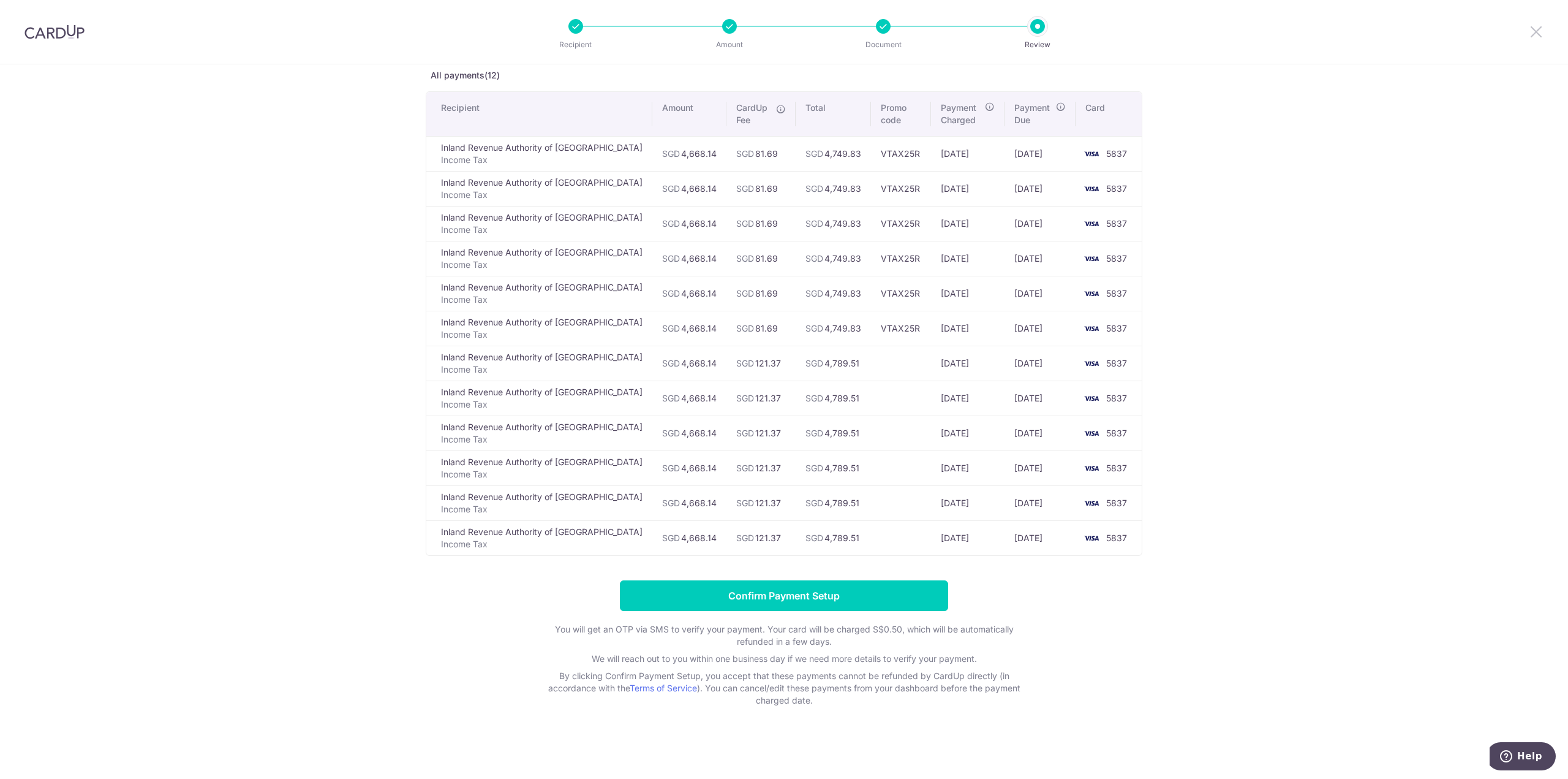
click at [1538, 32] on icon at bounding box center [1536, 31] width 15 height 16
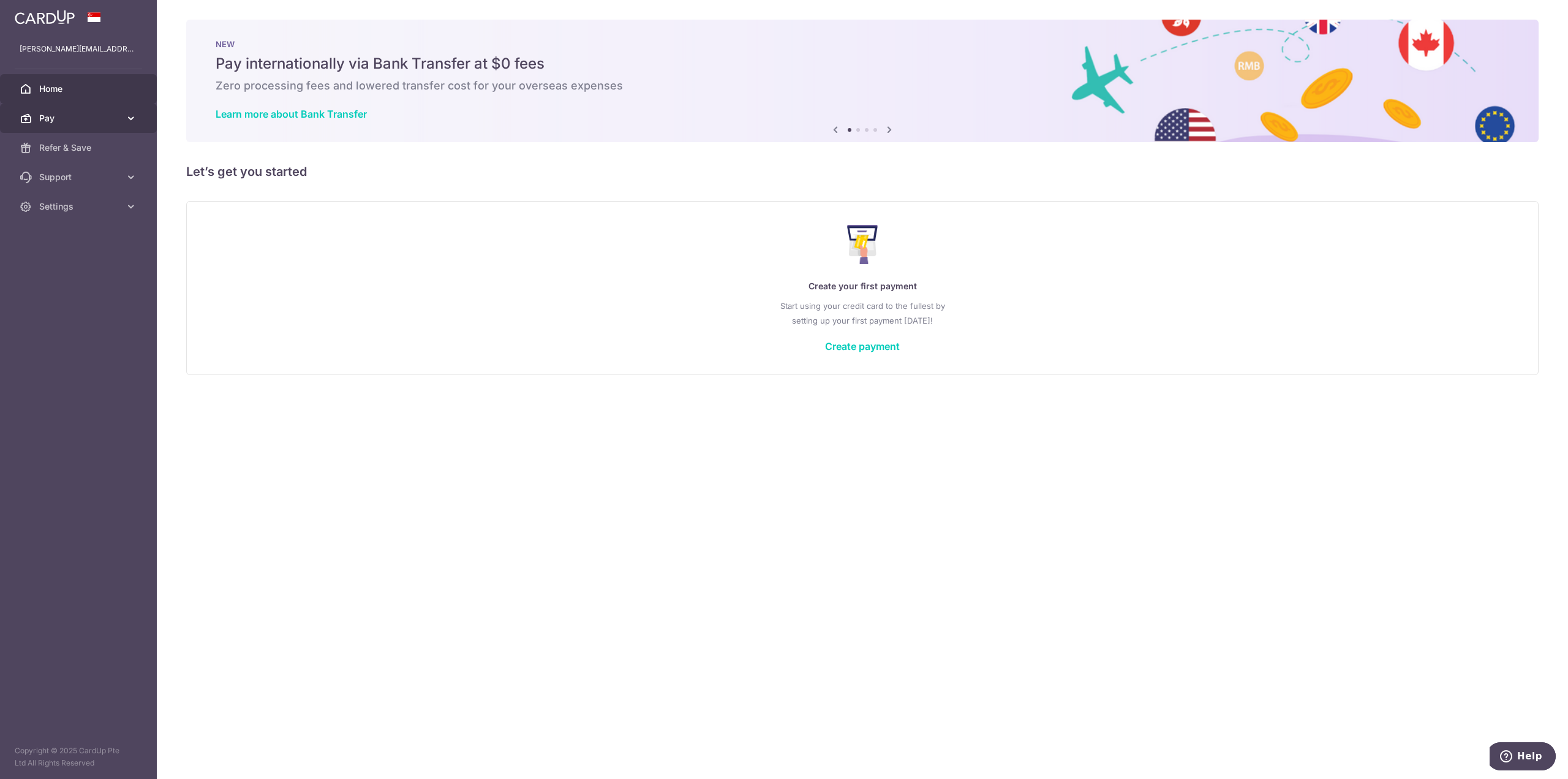
click at [133, 120] on icon at bounding box center [131, 118] width 13 height 13
click at [72, 152] on span "Payments" at bounding box center [79, 148] width 81 height 13
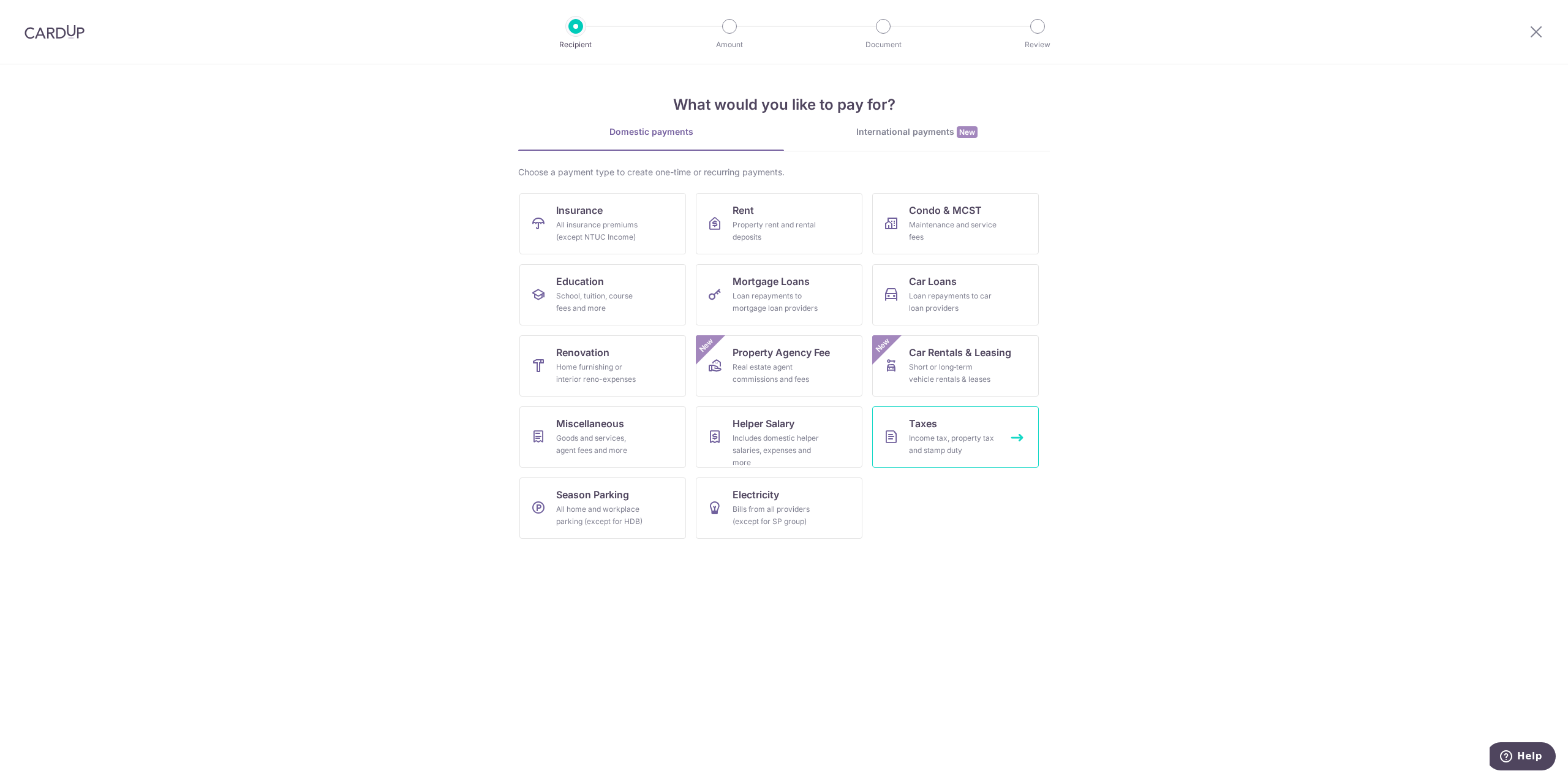
click at [964, 431] on link "Taxes Income tax, property tax and stamp duty" at bounding box center [955, 436] width 166 height 62
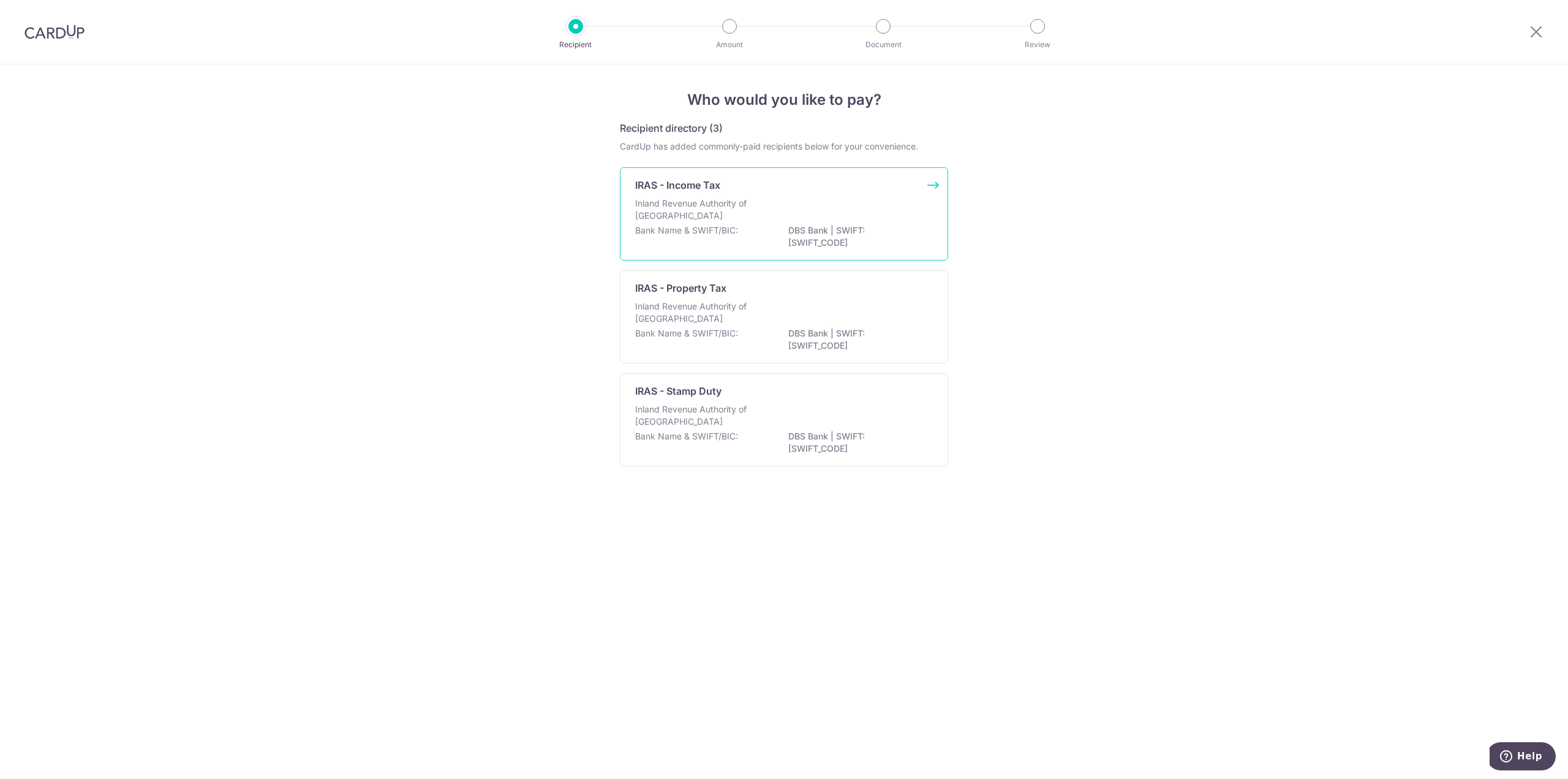
click at [855, 197] on div "IRAS - Income Tax Inland Revenue Authority of Singapore Bank Name & SWIFT/BIC: …" at bounding box center [784, 213] width 329 height 93
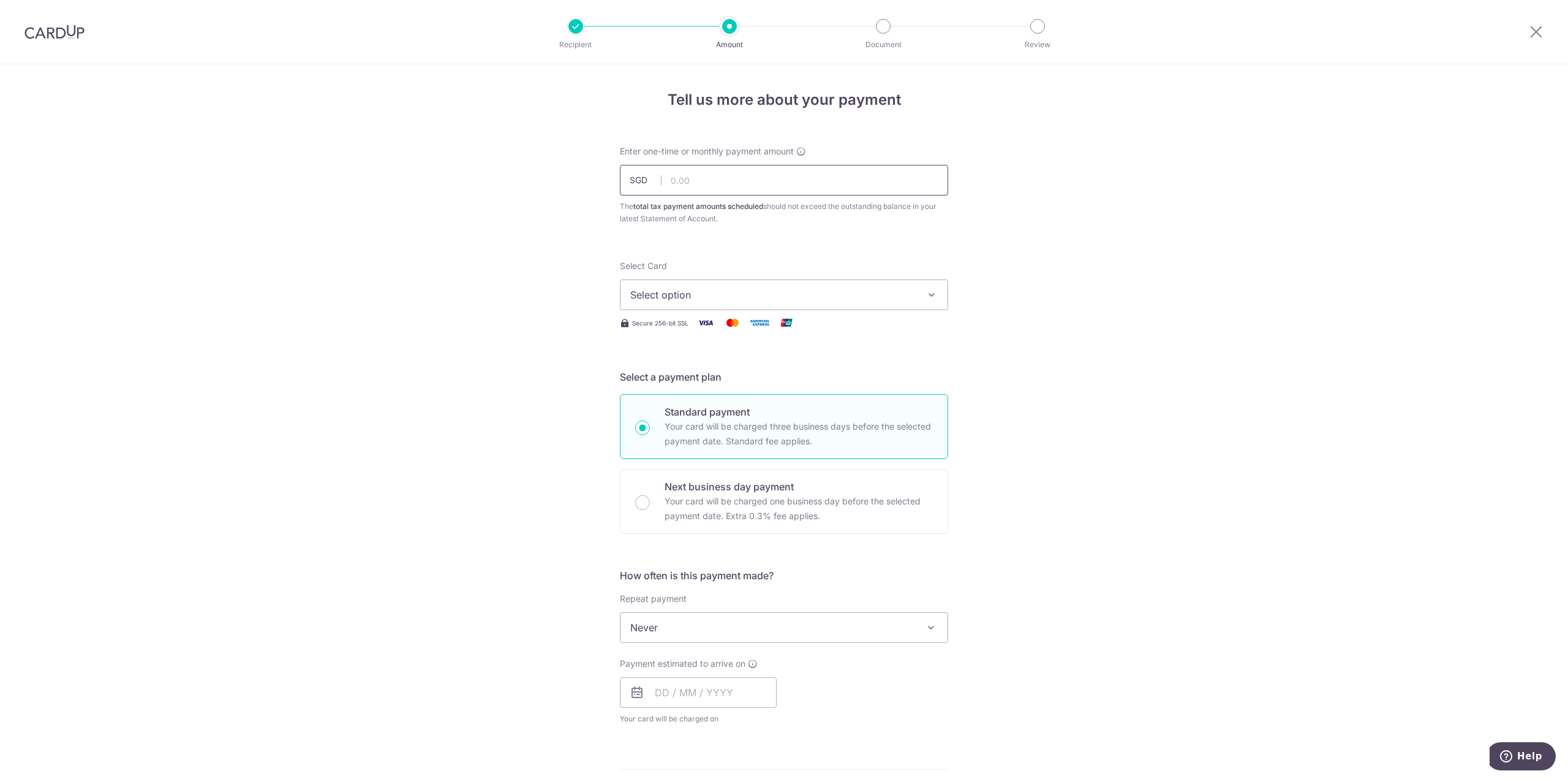
click at [747, 186] on input "text" at bounding box center [784, 179] width 329 height 30
click at [759, 186] on input "4,468.00" at bounding box center [784, 179] width 329 height 30
type input "4,468.14"
click at [816, 282] on button "Select option" at bounding box center [784, 294] width 329 height 30
drag, startPoint x: 772, startPoint y: 381, endPoint x: 782, endPoint y: 385, distance: 10.8
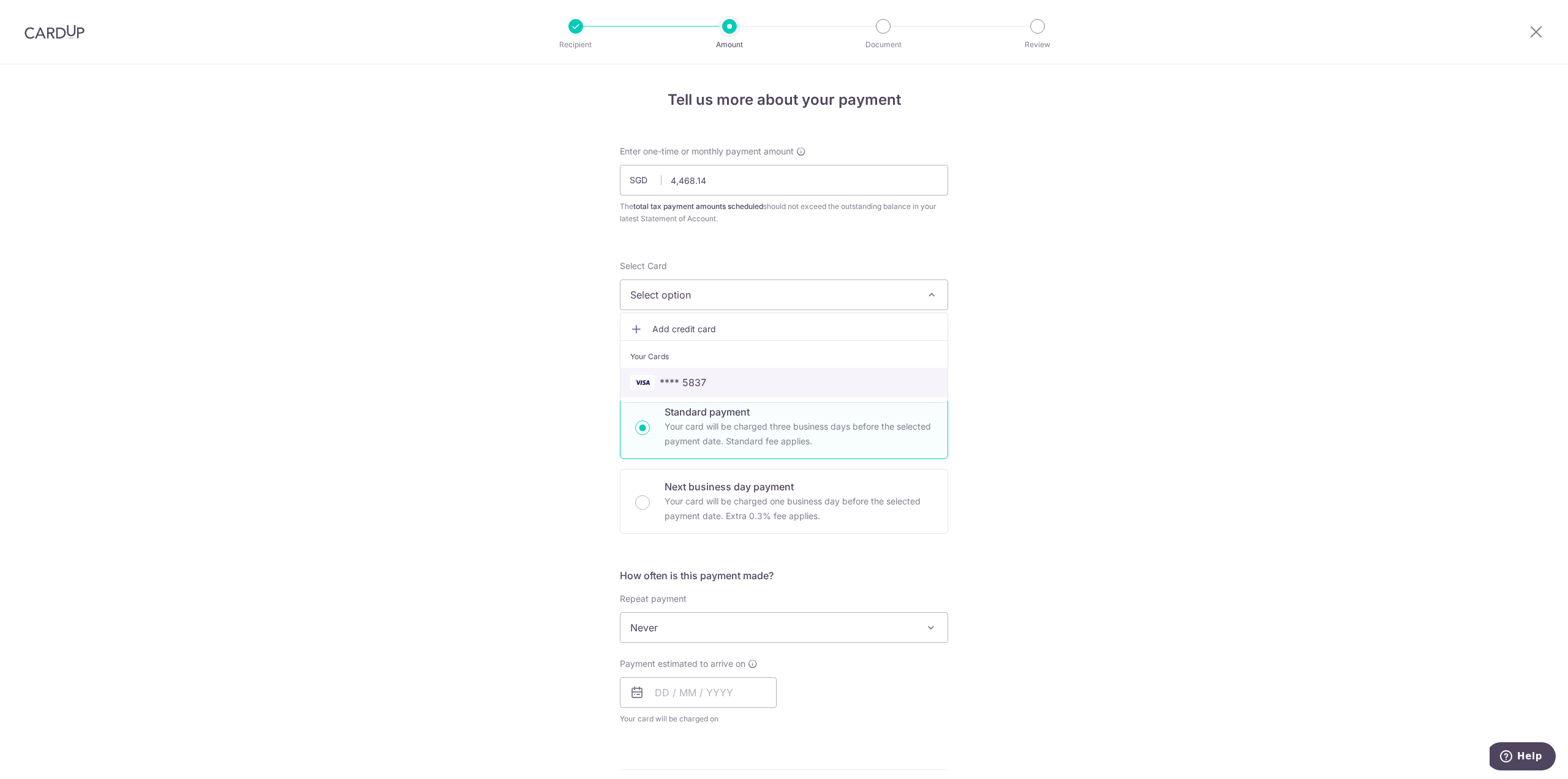
click at [772, 381] on span "**** 5837" at bounding box center [784, 382] width 307 height 15
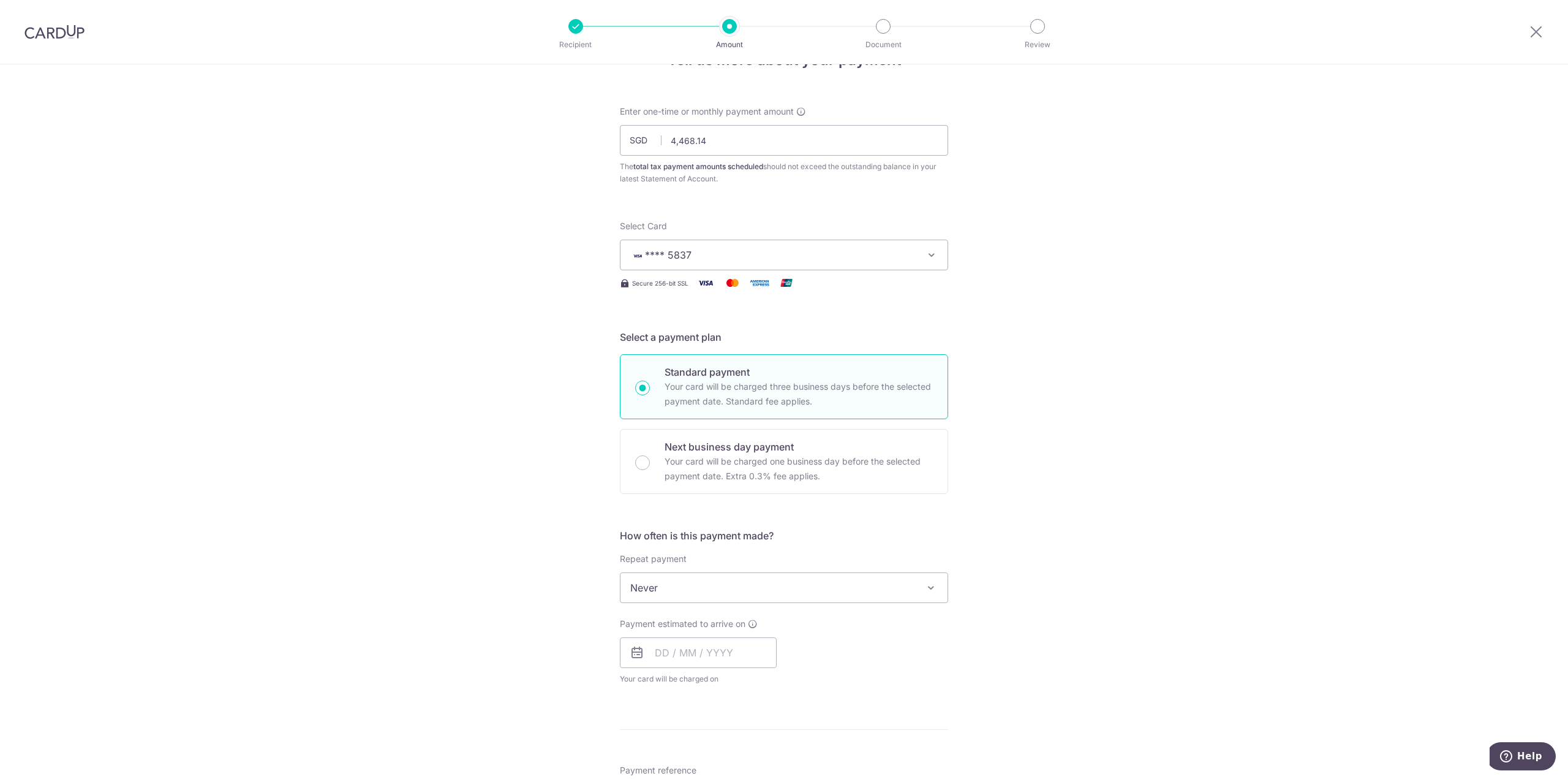
scroll to position [62, 0]
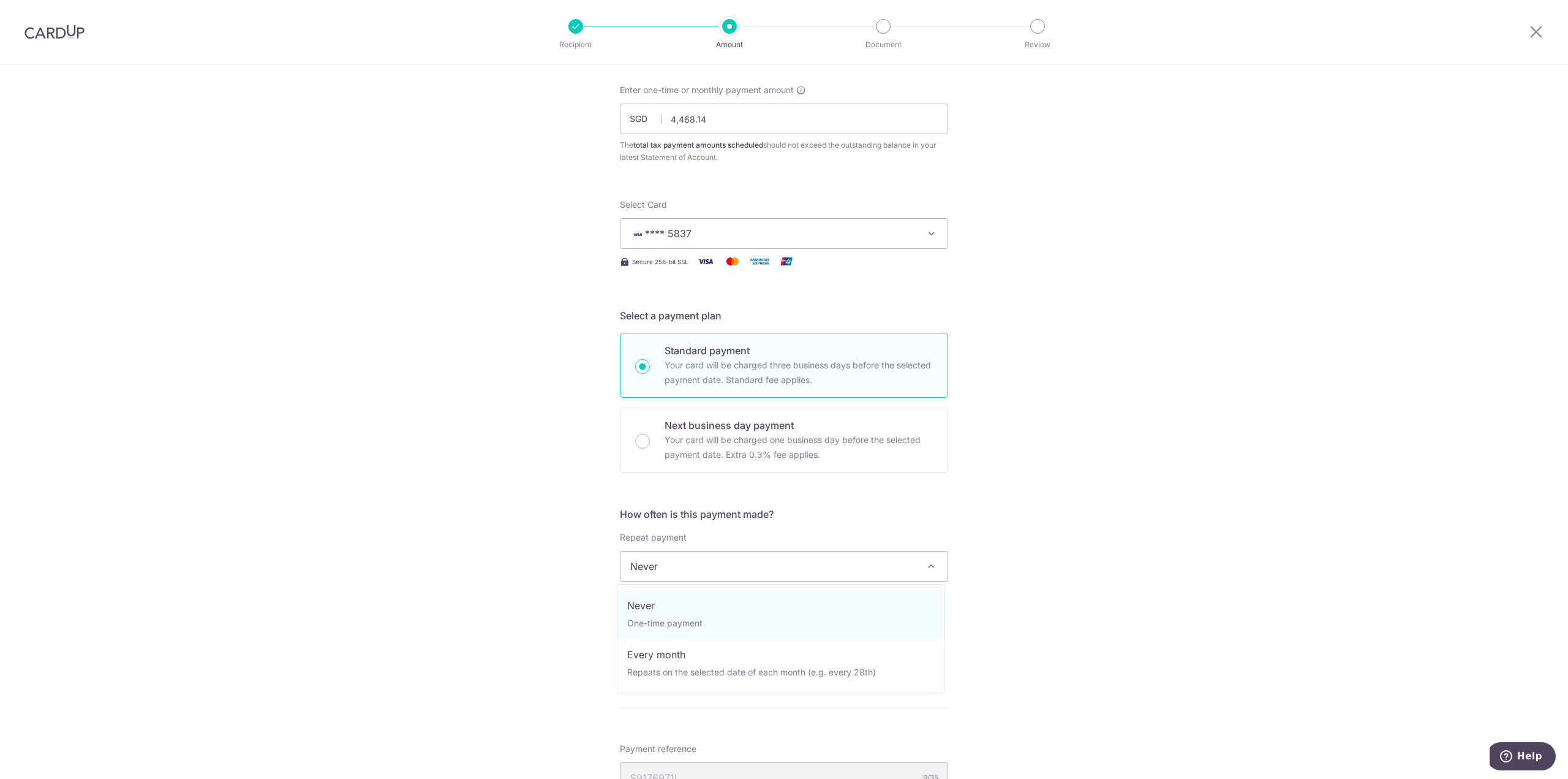
click at [757, 569] on span "Never" at bounding box center [784, 566] width 327 height 29
select select "3"
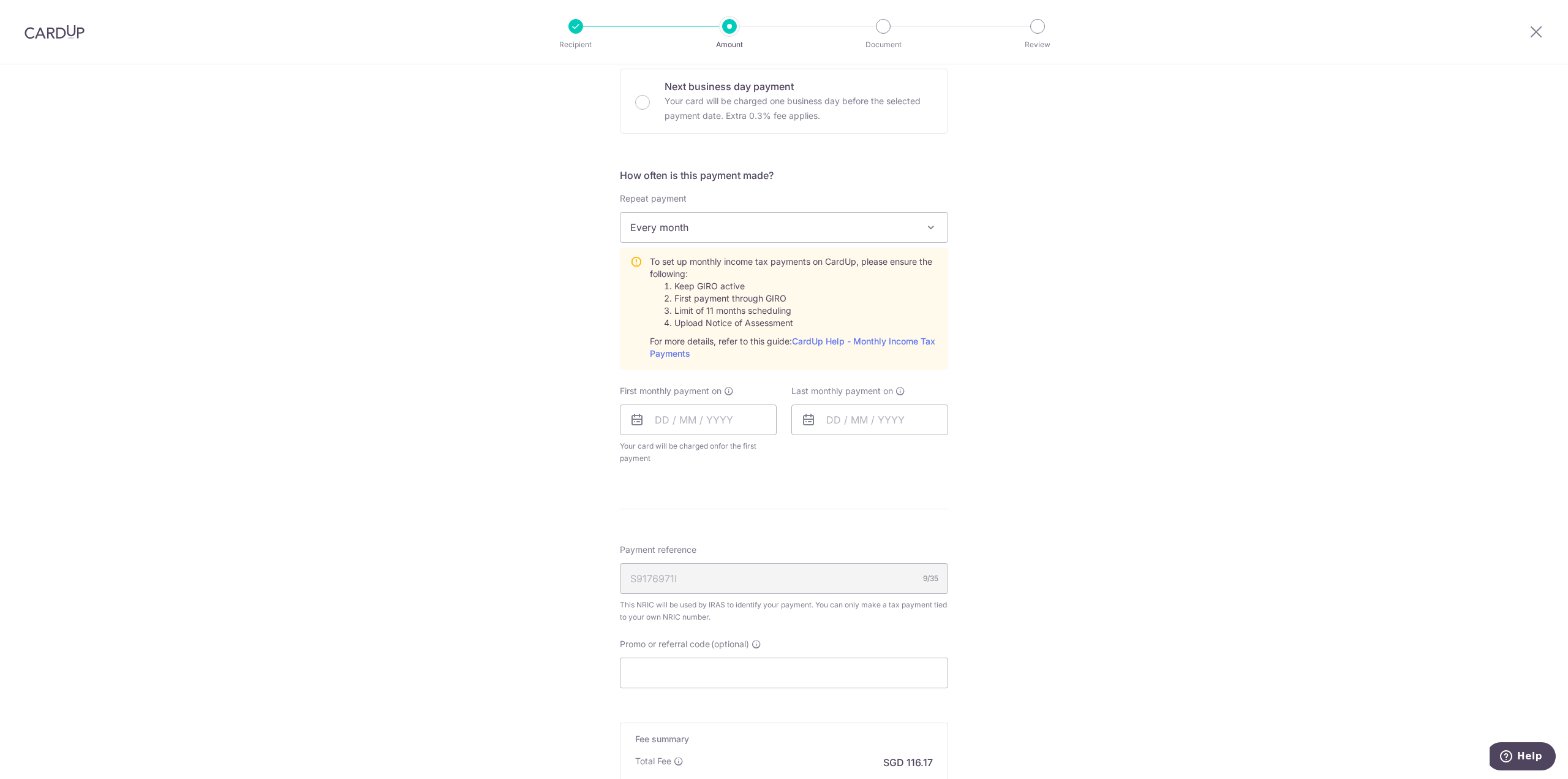
scroll to position [429, 0]
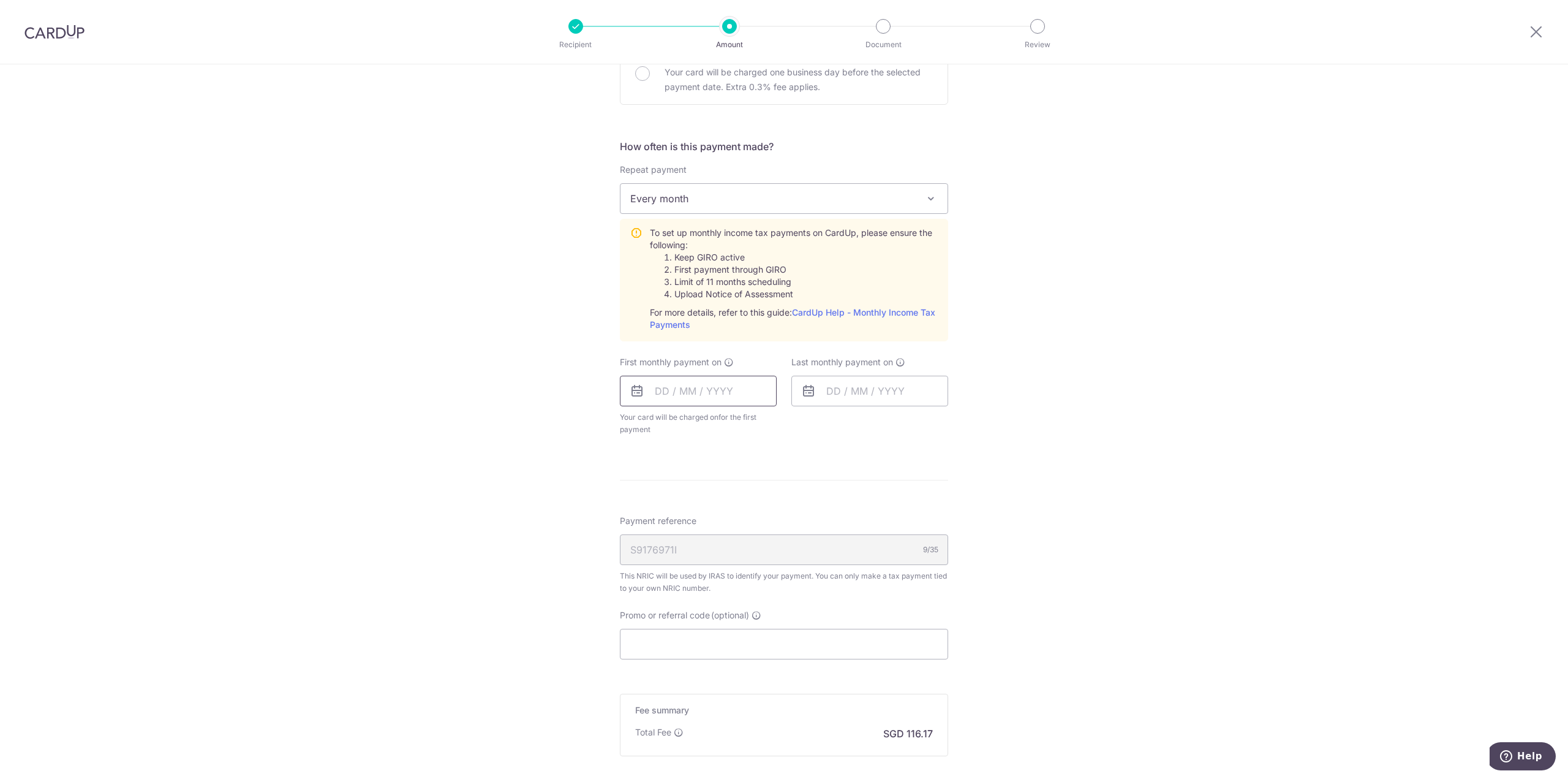
click at [699, 382] on input "text" at bounding box center [698, 390] width 157 height 30
click at [762, 505] on link "10" at bounding box center [767, 502] width 20 height 20
type input "[DATE]"
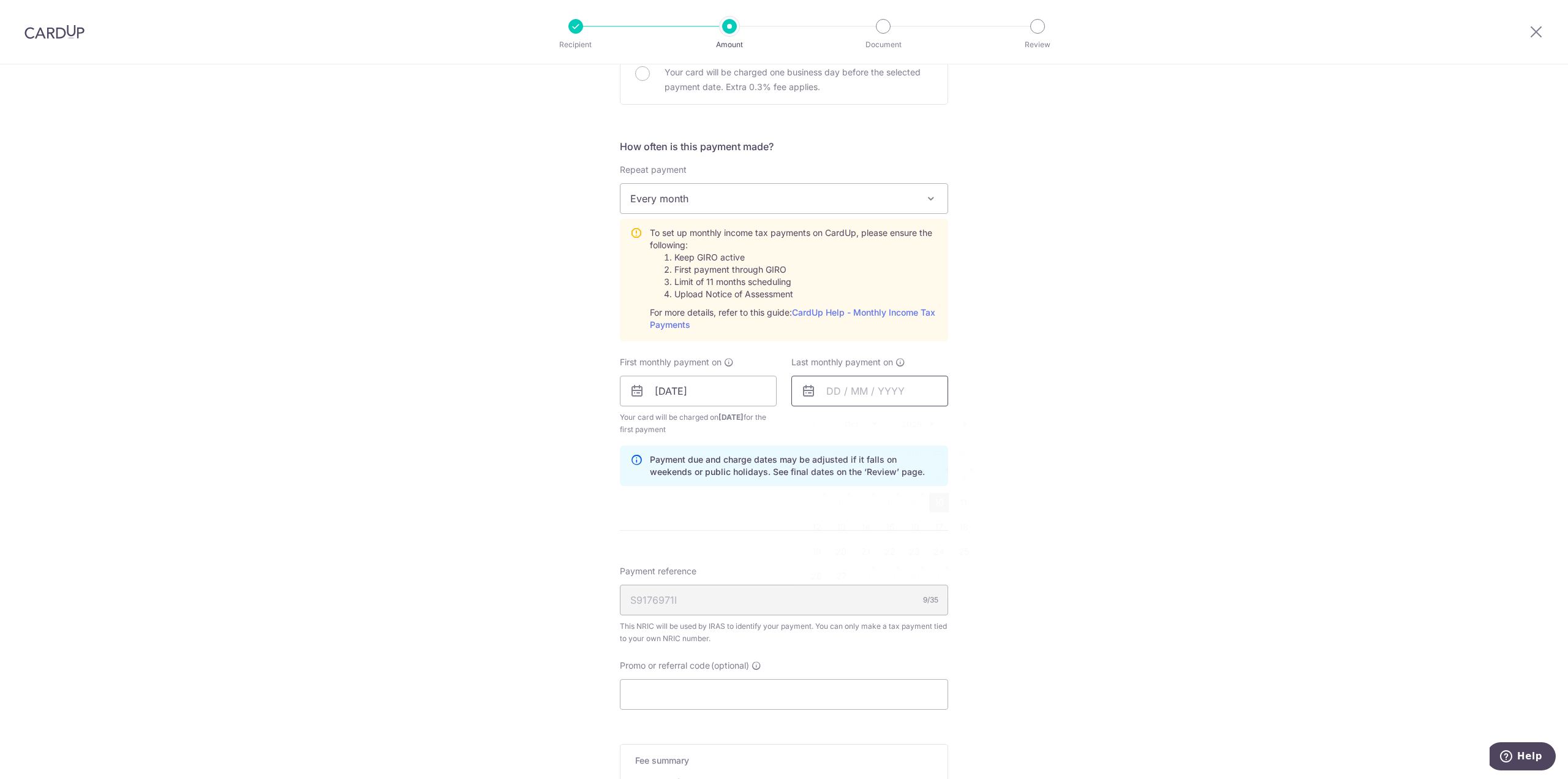
click at [834, 394] on input "text" at bounding box center [870, 390] width 157 height 30
click at [917, 420] on select "2025 2026" at bounding box center [917, 424] width 32 height 10
click at [853, 425] on select "Jan Feb Mar Apr May Jun Jul Aug Sep Oct Nov" at bounding box center [860, 424] width 32 height 10
click at [853, 425] on select "Jan Feb Mar Apr May Jun Jul Aug Sep Oct Nov" at bounding box center [860, 424] width 32 height 10
click at [905, 550] on link "24" at bounding box center [915, 551] width 20 height 20
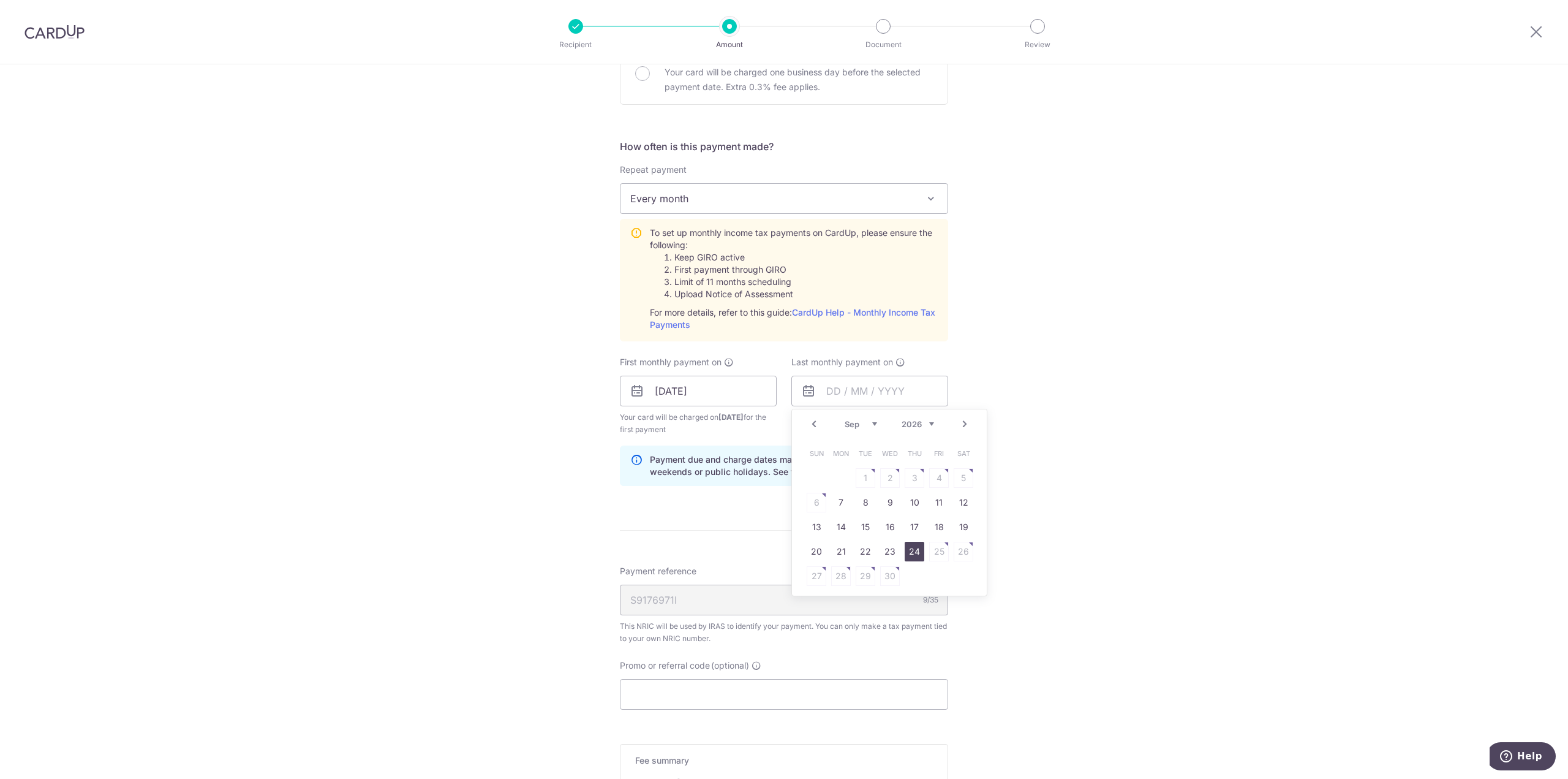
type input "24/09/2026"
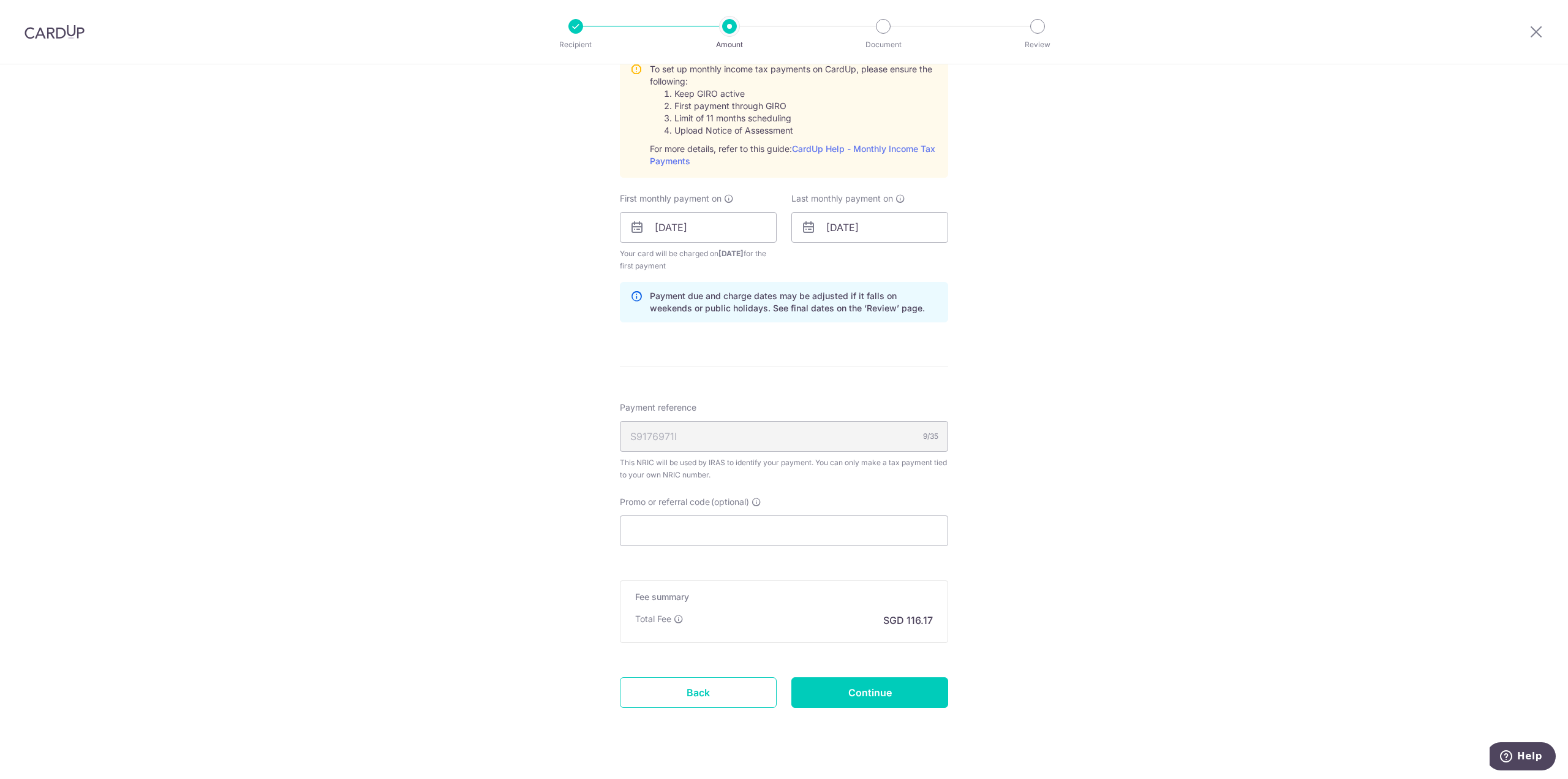
scroll to position [614, 0]
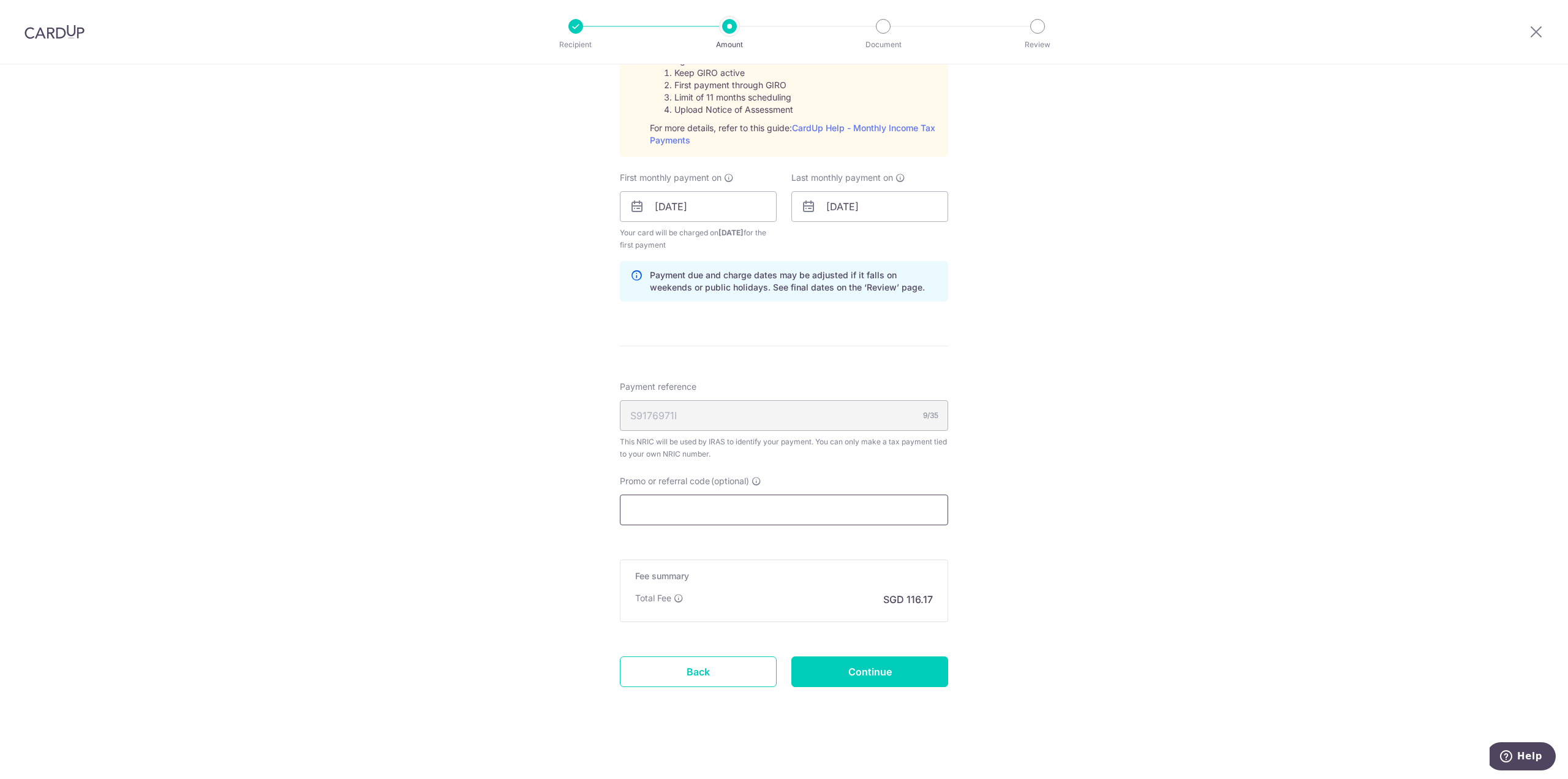
click at [690, 521] on input "Promo or referral code (optional)" at bounding box center [784, 509] width 329 height 30
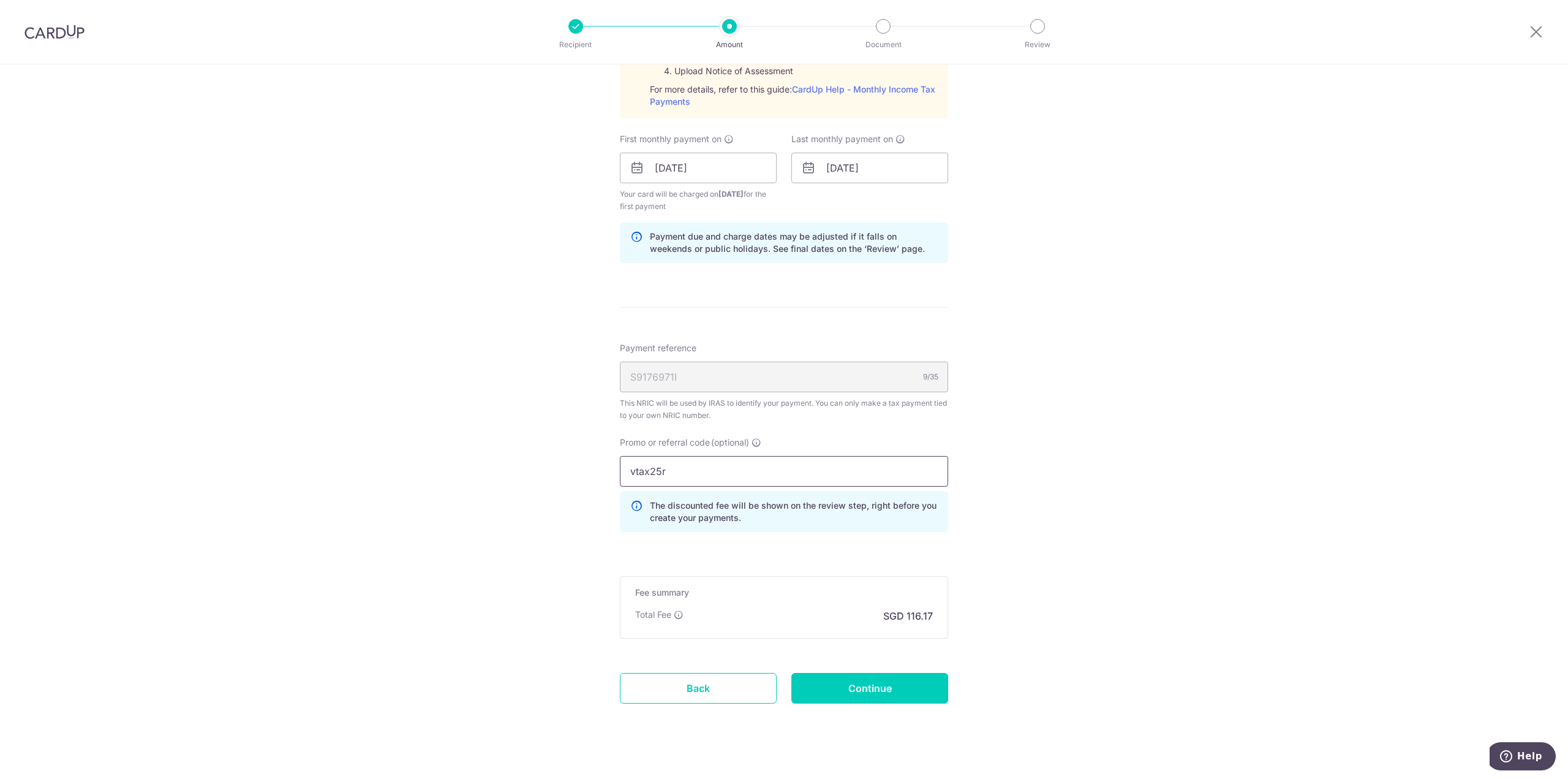
scroll to position [668, 0]
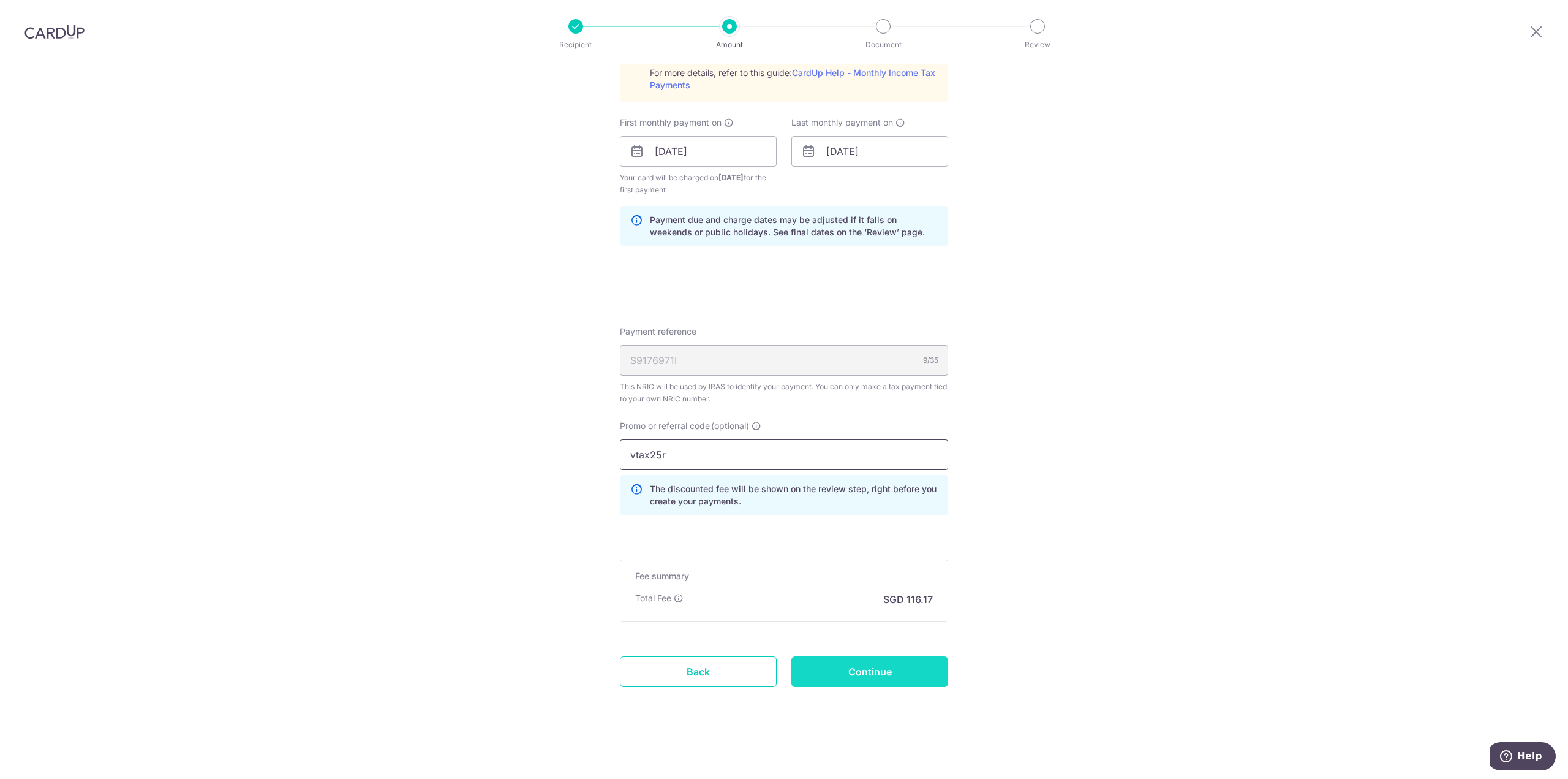
type input "vtax25r"
click at [907, 664] on input "Continue" at bounding box center [870, 670] width 157 height 30
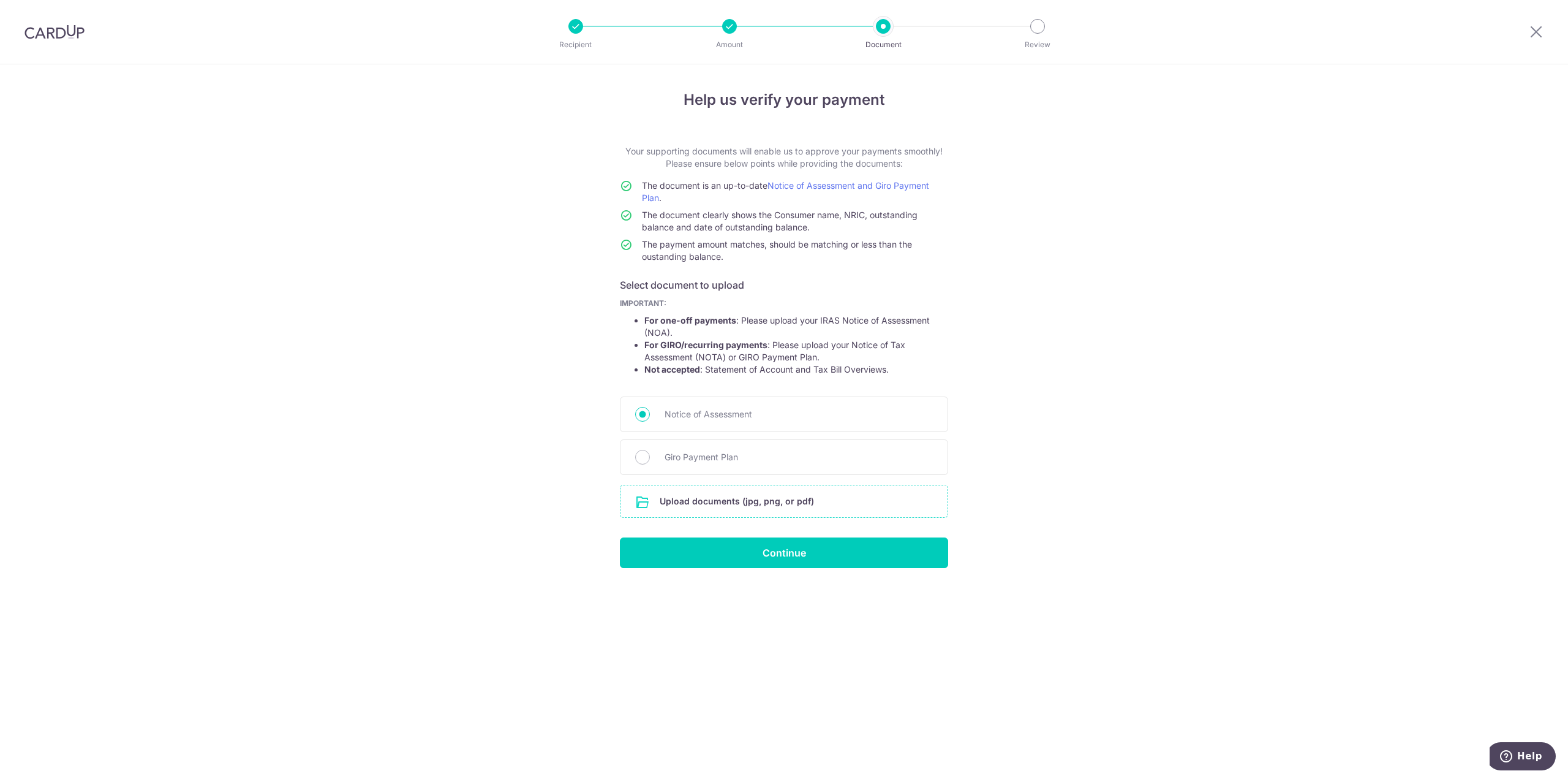
click at [736, 504] on input "file" at bounding box center [784, 501] width 327 height 32
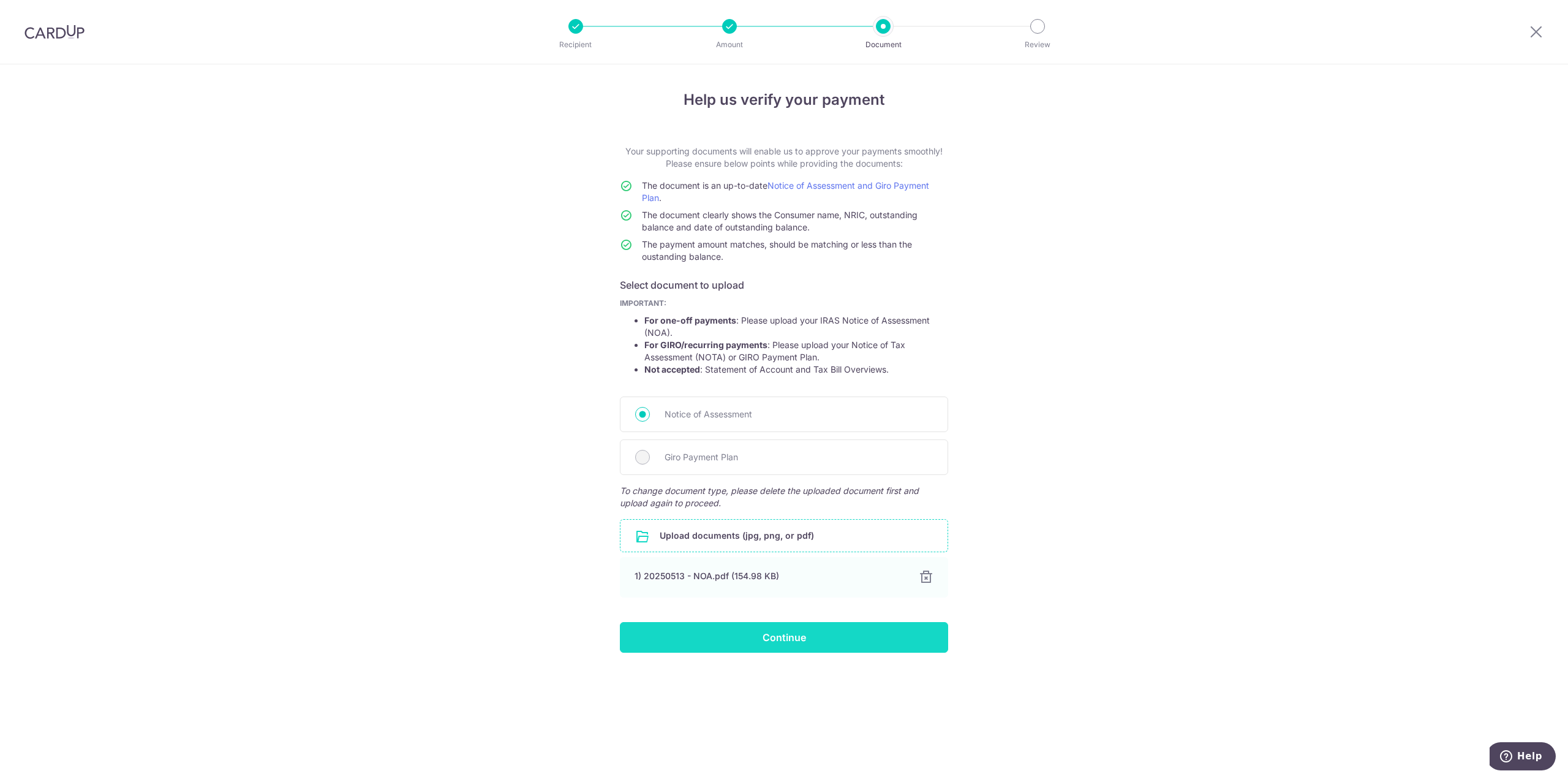
click at [794, 636] on input "Continue" at bounding box center [784, 636] width 329 height 30
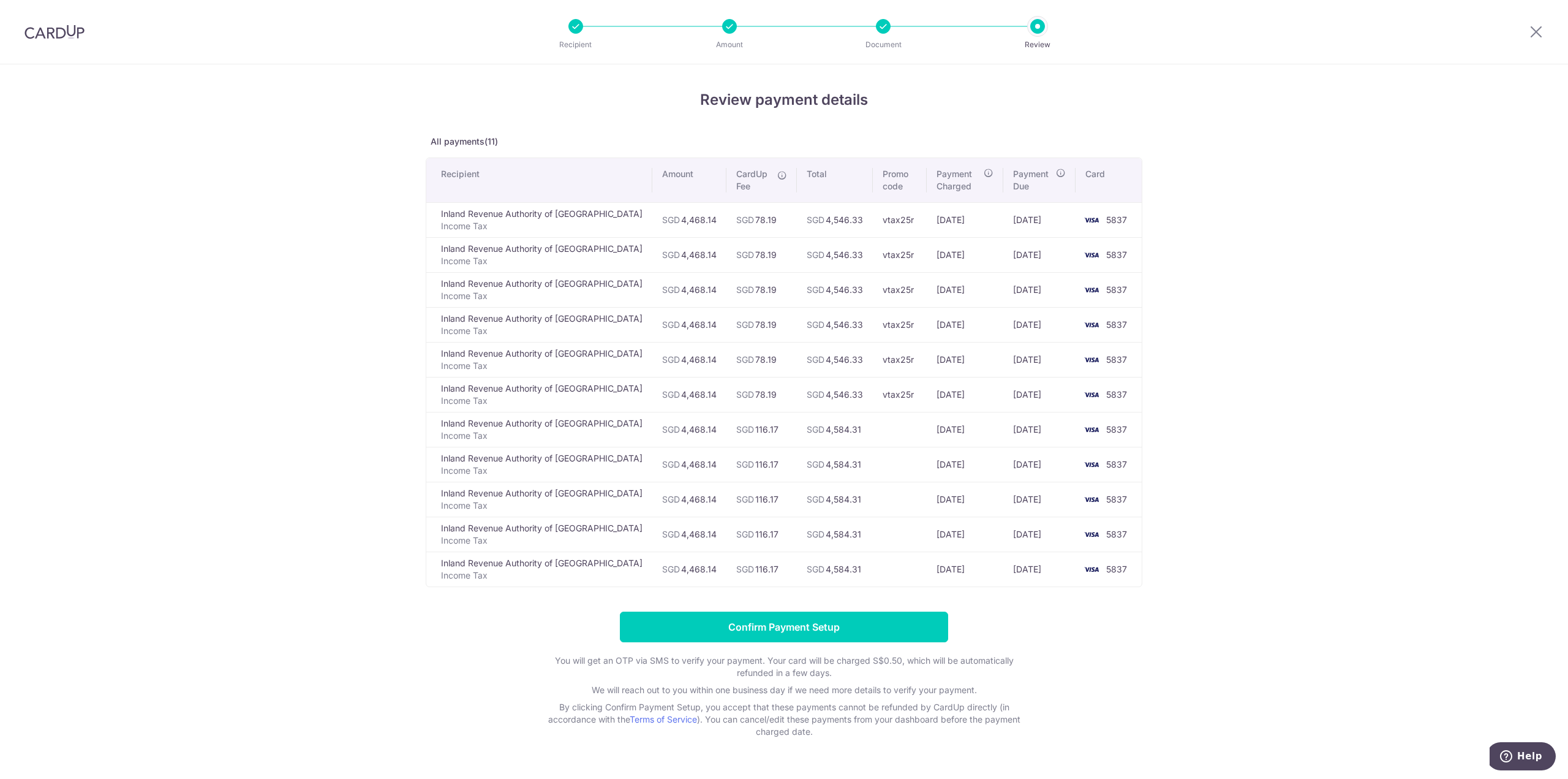
drag, startPoint x: 909, startPoint y: 392, endPoint x: 952, endPoint y: 391, distance: 43.0
click at [952, 391] on td "[DATE]" at bounding box center [965, 394] width 76 height 35
click at [1541, 27] on icon at bounding box center [1536, 31] width 15 height 16
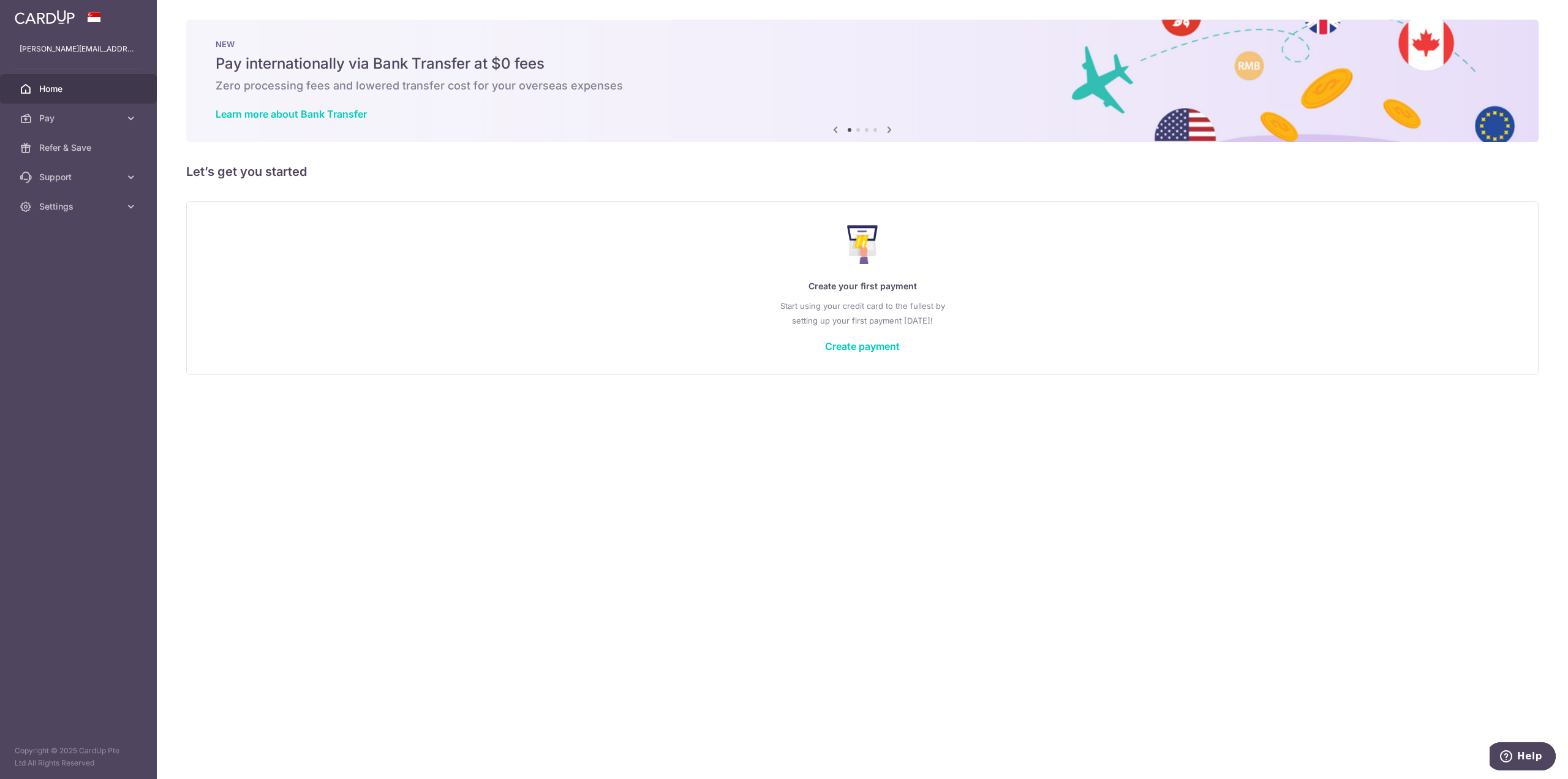
click at [860, 353] on div "Create your first payment Start using your credit card to the fullest by settin…" at bounding box center [862, 288] width 1322 height 145
click at [859, 344] on link "Create payment" at bounding box center [862, 345] width 74 height 13
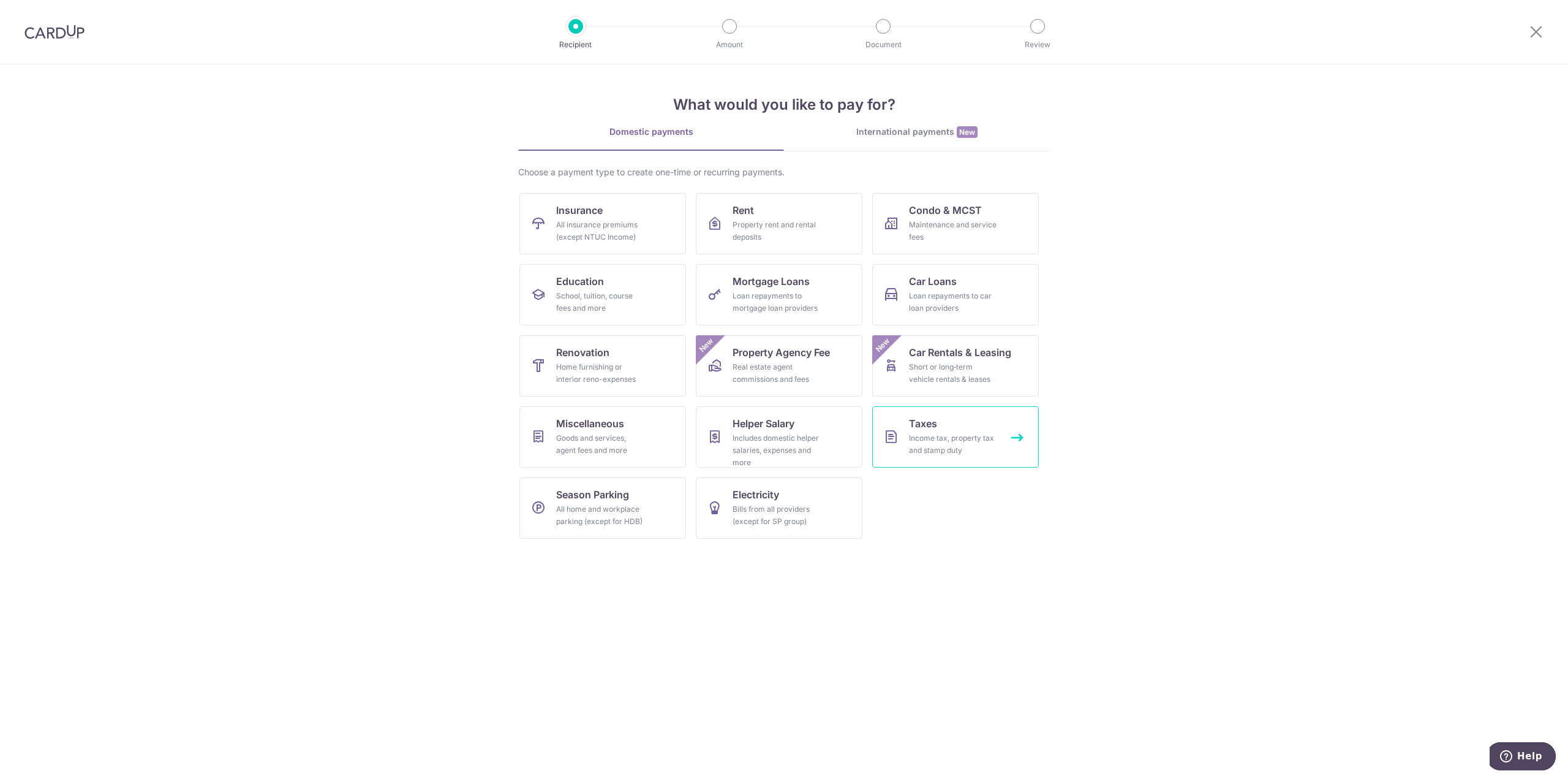
click at [950, 435] on div "Income tax, property tax and stamp duty" at bounding box center [953, 443] width 88 height 24
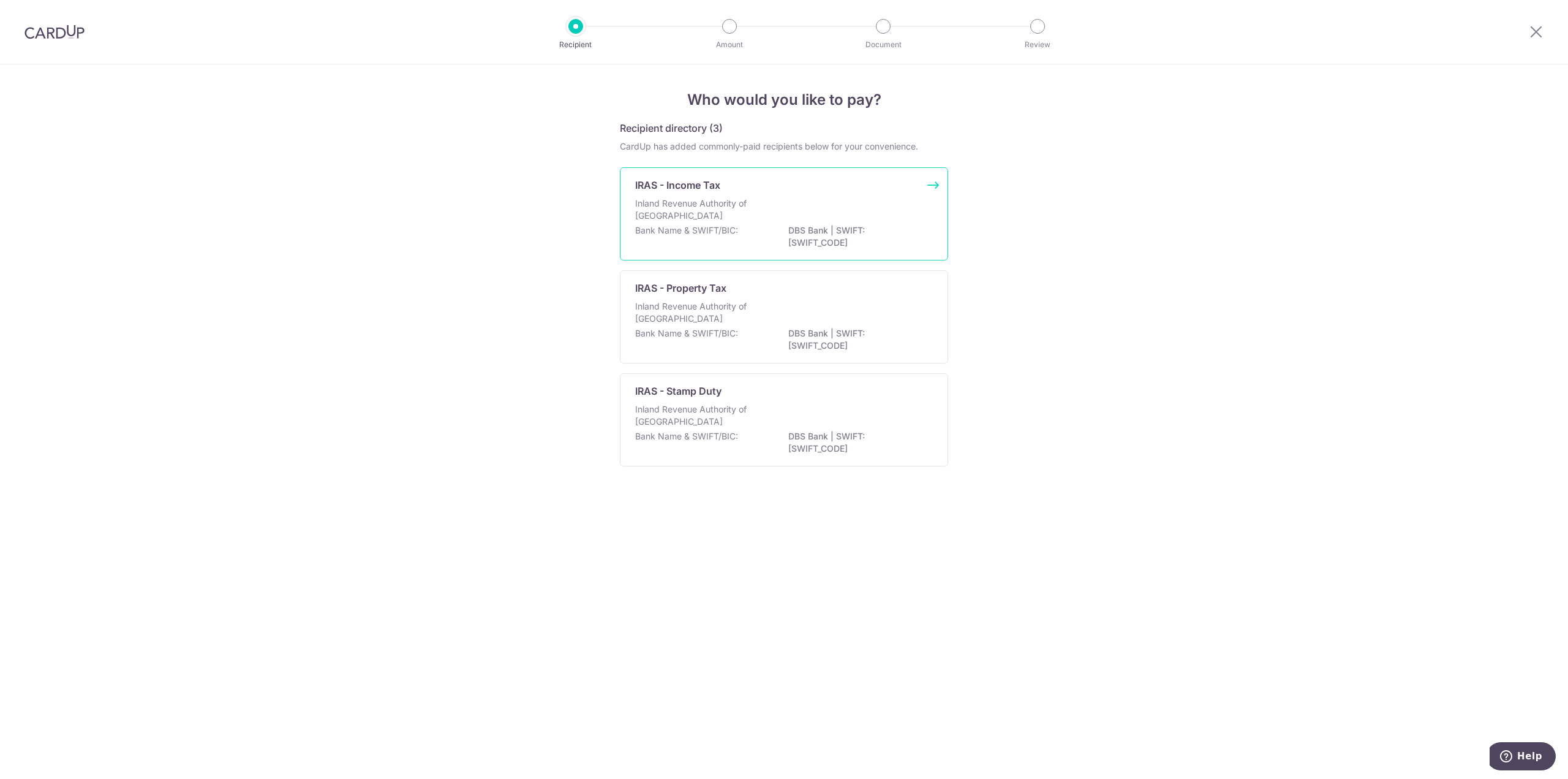
click at [800, 206] on div "Inland Revenue Authority of [GEOGRAPHIC_DATA]" at bounding box center [784, 211] width 298 height 27
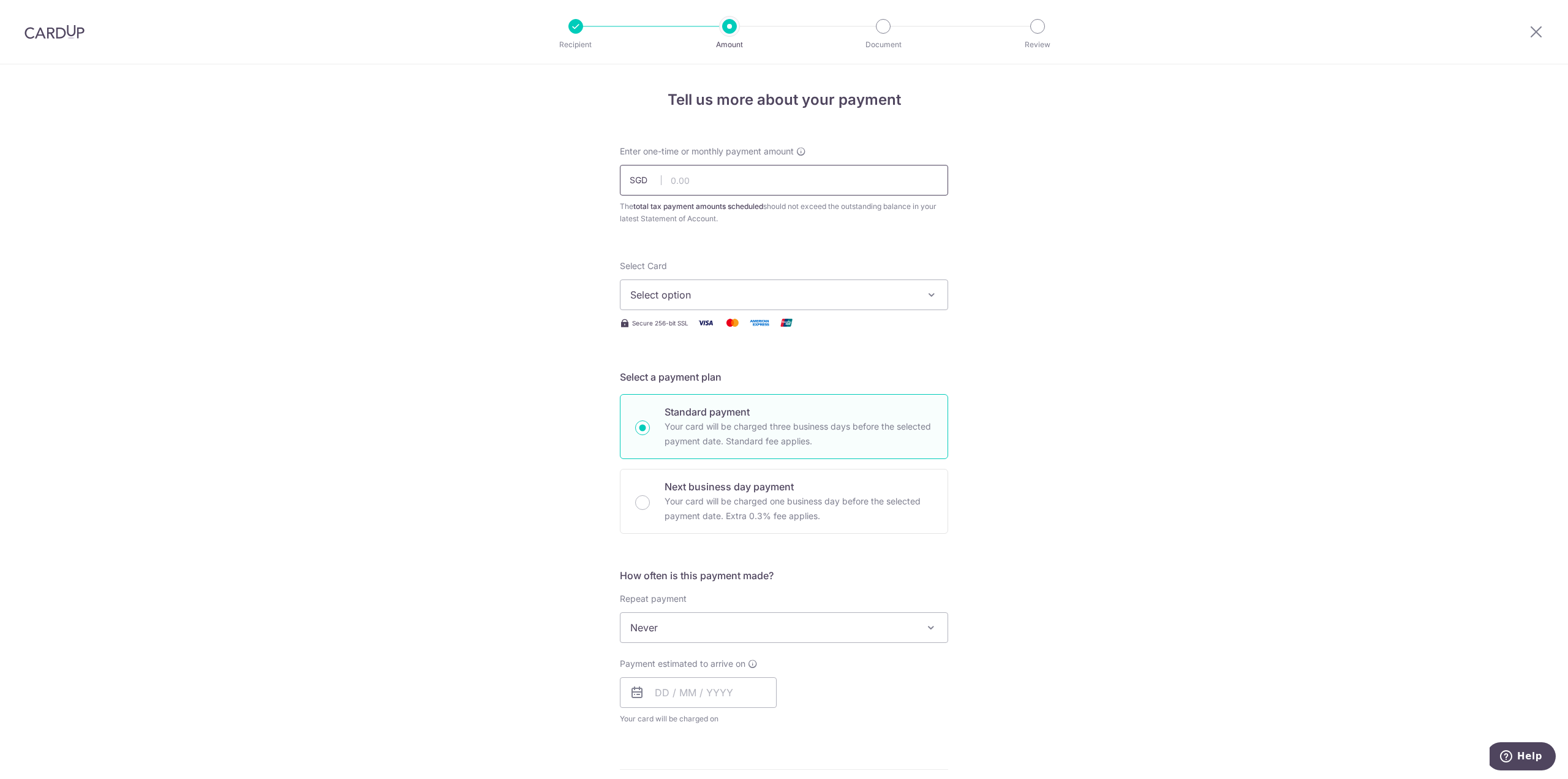
click at [749, 180] on input "text" at bounding box center [784, 179] width 329 height 30
type input "4,668.14"
click at [721, 294] on span "Select option" at bounding box center [773, 295] width 286 height 15
click at [718, 378] on span "**** 5837" at bounding box center [784, 382] width 307 height 15
click at [731, 623] on span "Never" at bounding box center [784, 627] width 327 height 29
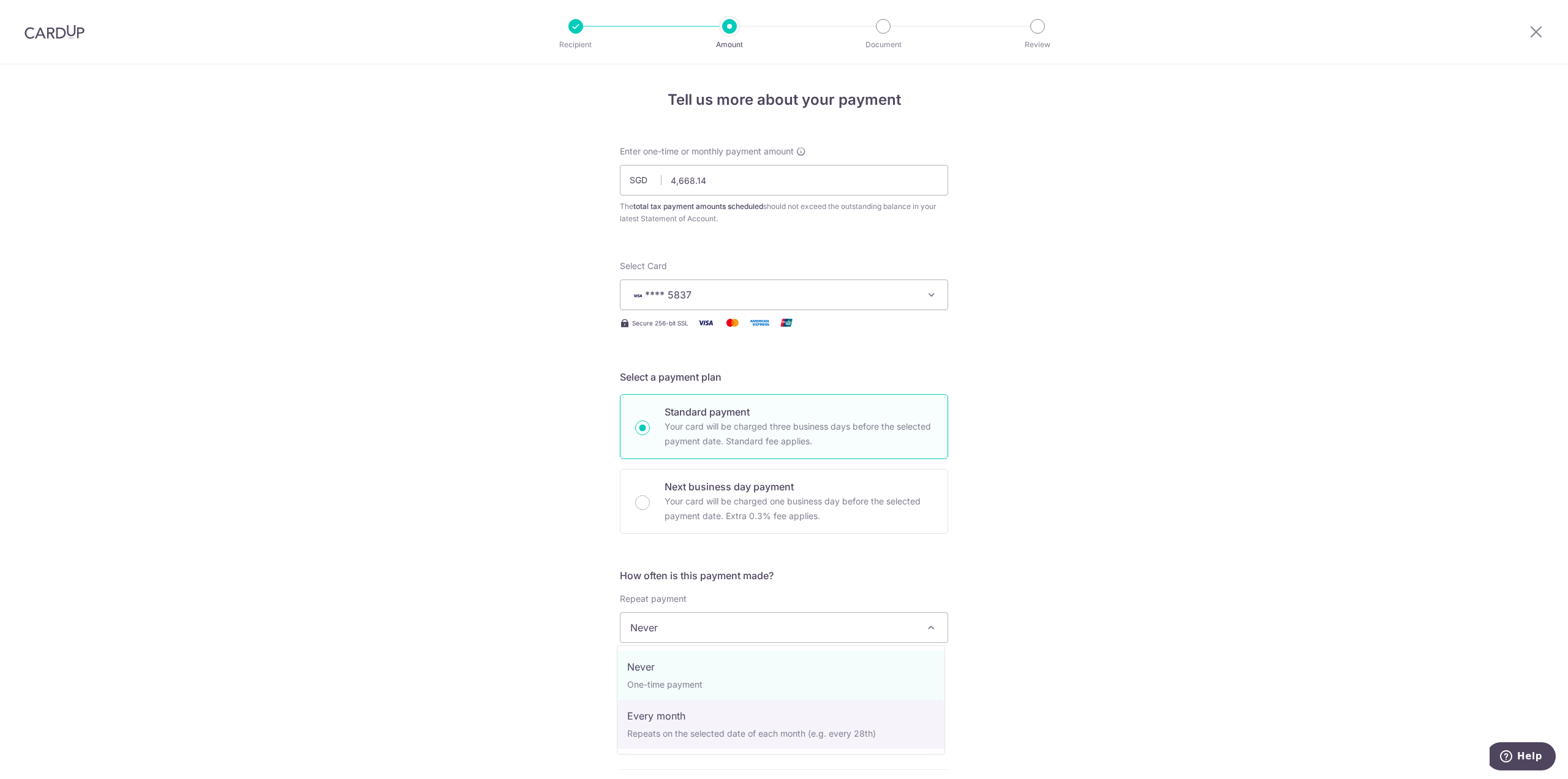
select select "3"
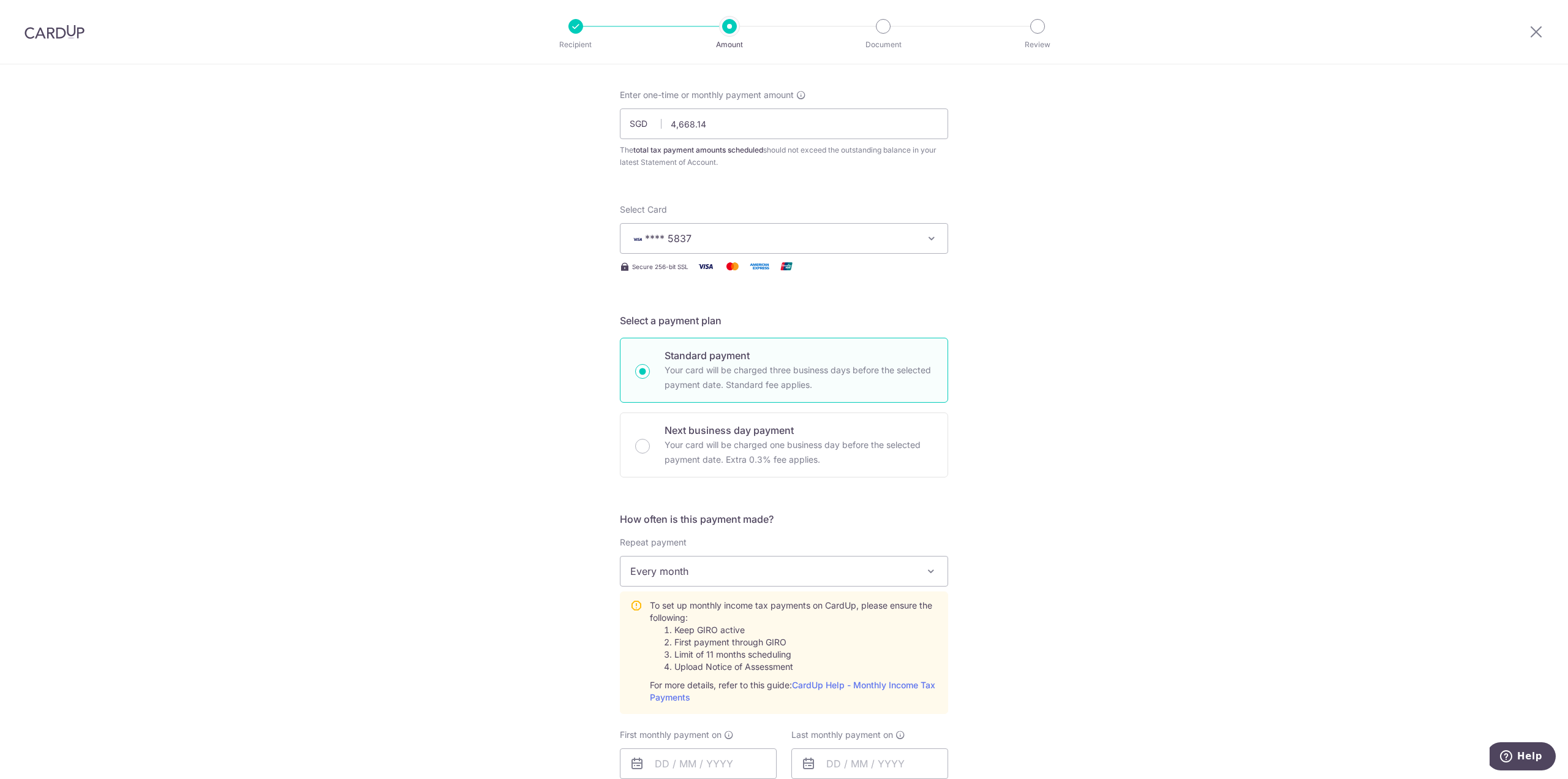
scroll to position [245, 0]
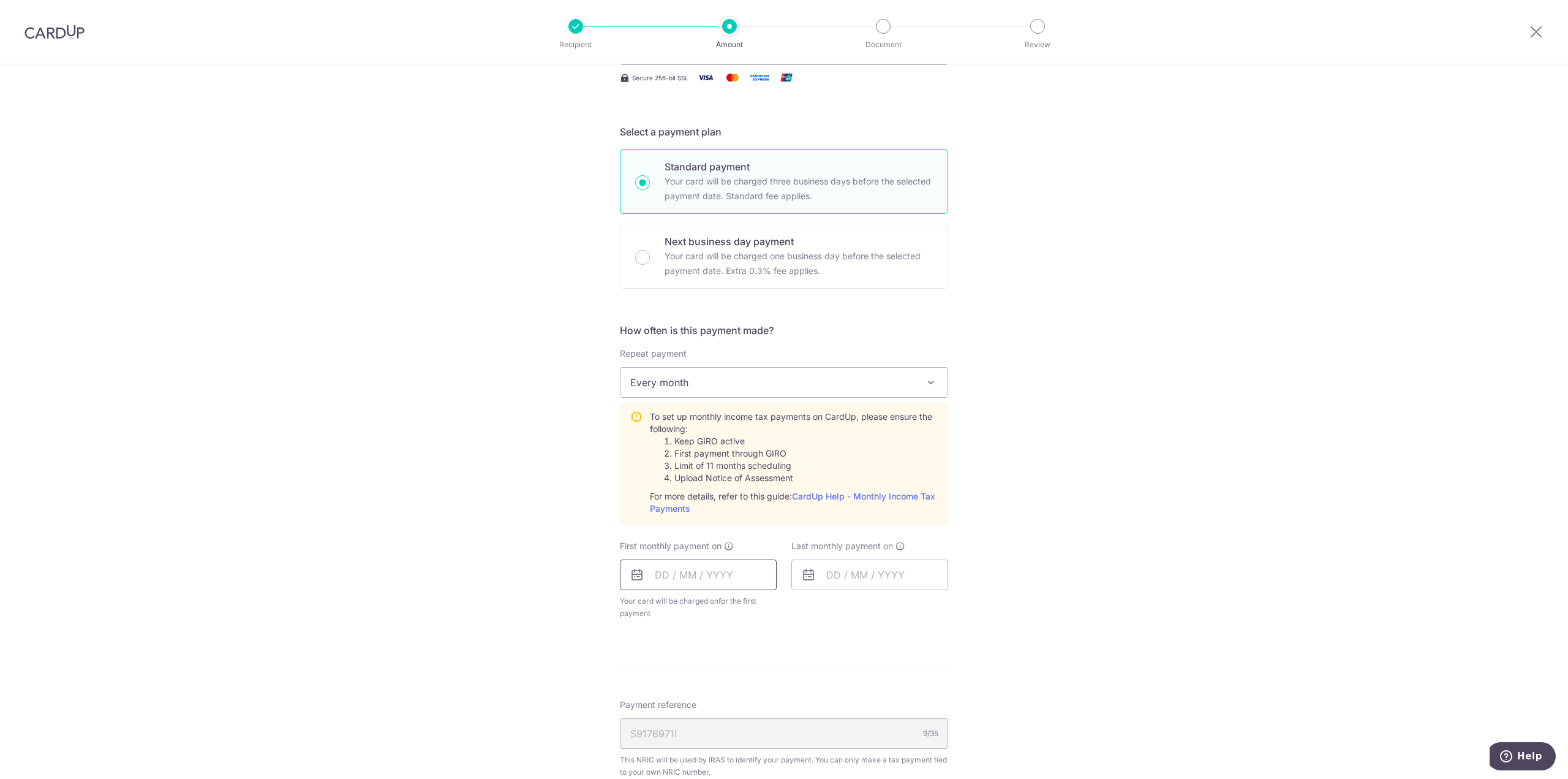
click at [672, 574] on input "text" at bounding box center [698, 573] width 157 height 30
click at [665, 764] on link "27" at bounding box center [669, 759] width 20 height 20
type input "27/10/2025"
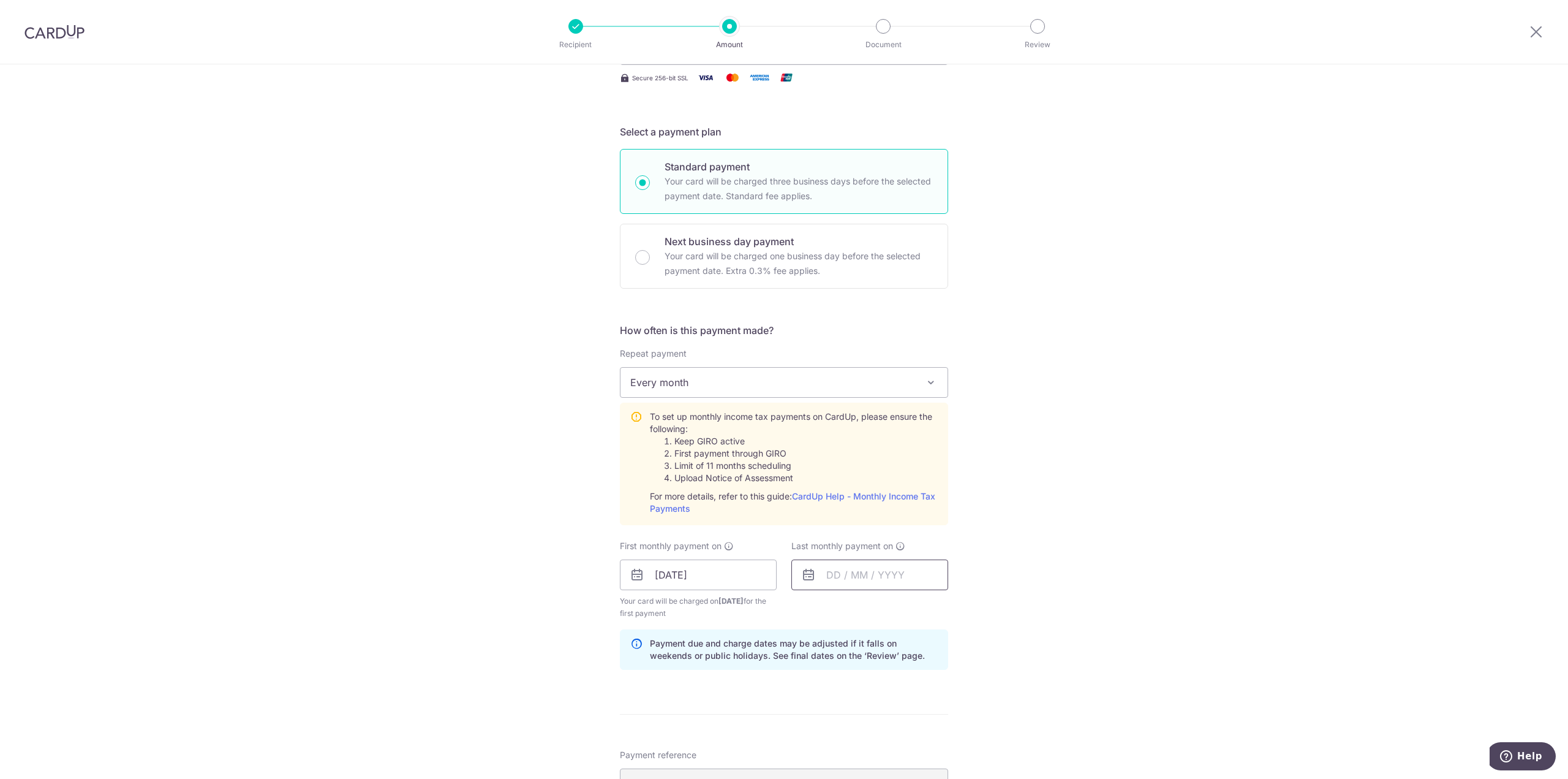
click at [821, 571] on input "text" at bounding box center [870, 573] width 157 height 30
click at [923, 609] on select "2025 2026" at bounding box center [917, 608] width 32 height 10
drag, startPoint x: 848, startPoint y: 609, endPoint x: 854, endPoint y: 610, distance: 6.1
click at [848, 609] on select "Jan Feb Mar Apr May Jun Jul Aug Sep Oct Nov" at bounding box center [860, 608] width 32 height 10
click at [840, 688] on link "9" at bounding box center [841, 686] width 20 height 20
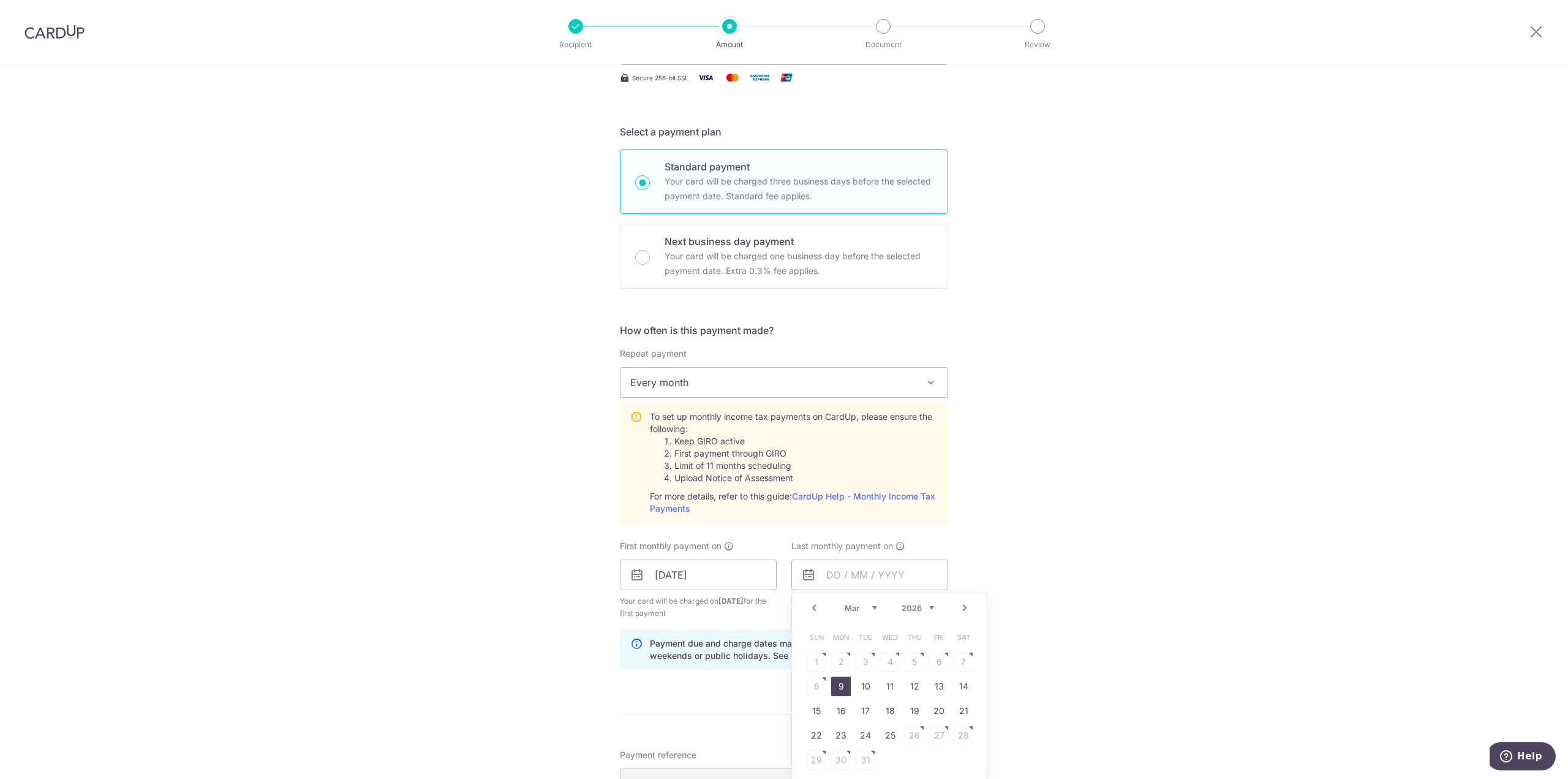
type input "09/03/2026"
click at [1090, 597] on div "Tell us more about your payment Enter one-time or monthly payment amount SGD 4,…" at bounding box center [784, 482] width 1568 height 1327
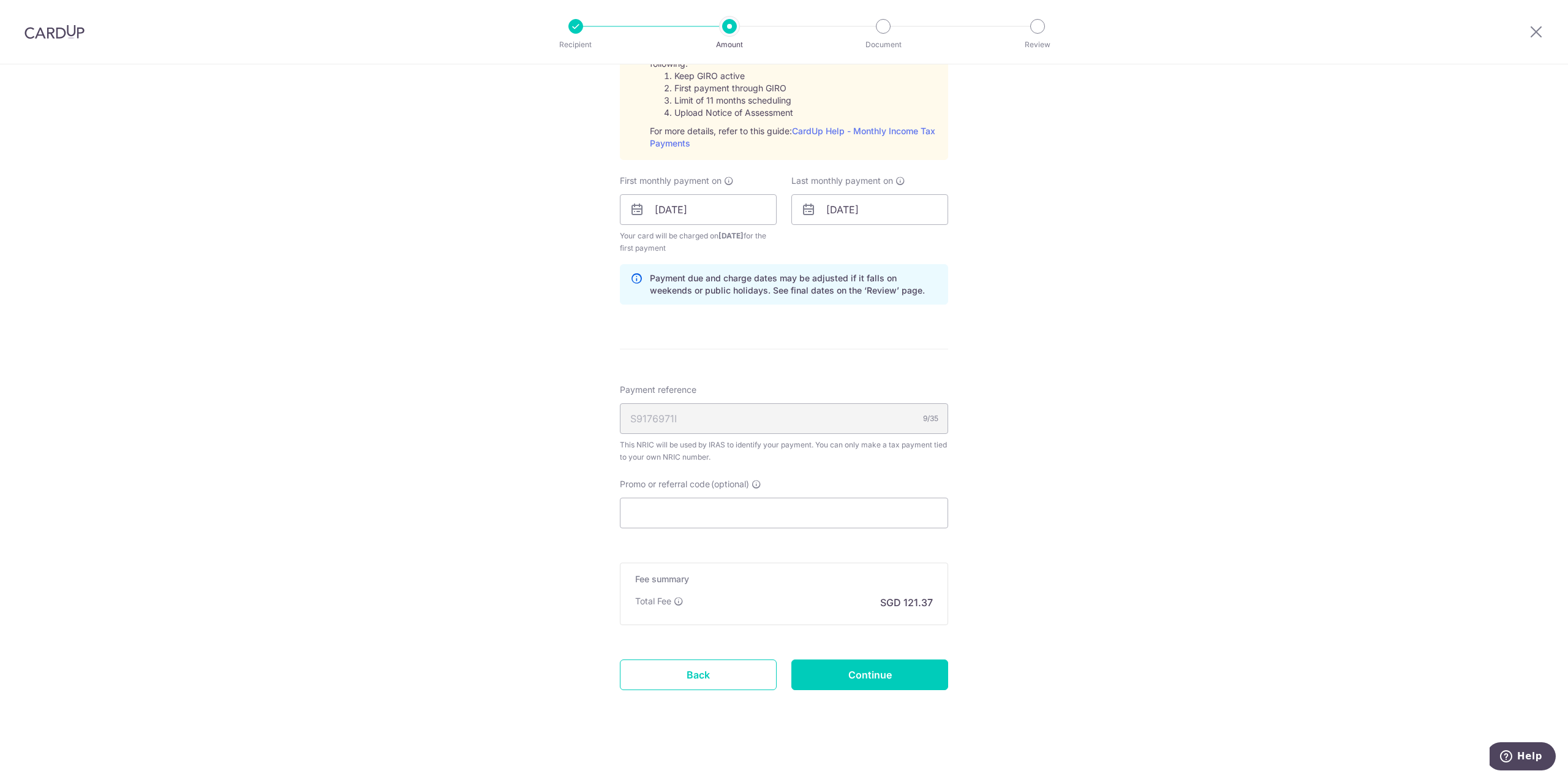
scroll to position [614, 0]
click at [698, 510] on input "Promo or referral code (optional)" at bounding box center [784, 509] width 329 height 30
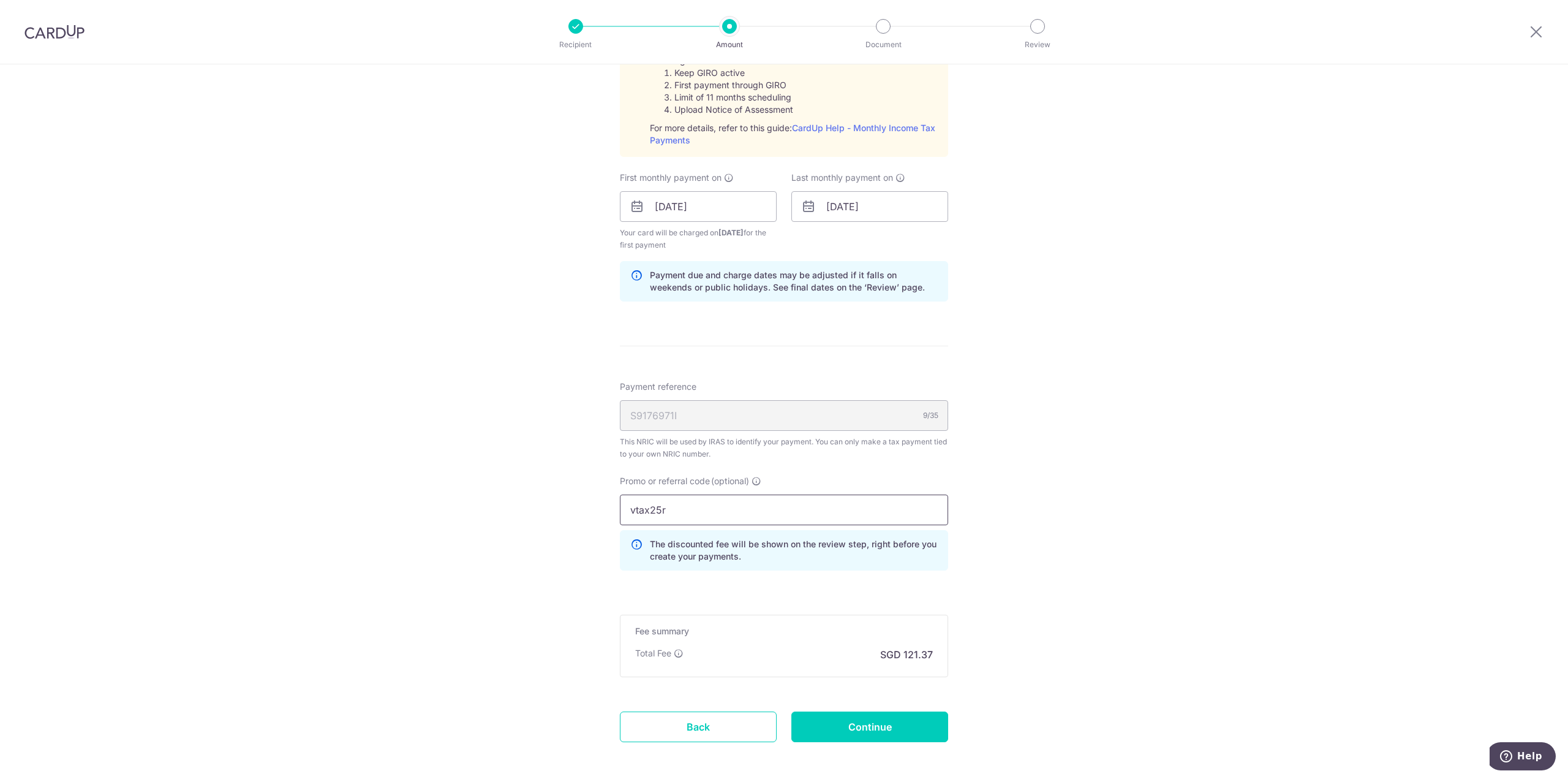
type input "vtax25r"
click at [1146, 553] on div "Tell us more about your payment Enter one-time or monthly payment amount SGD 4,…" at bounding box center [784, 142] width 1568 height 1383
click at [883, 724] on input "Continue" at bounding box center [870, 726] width 157 height 30
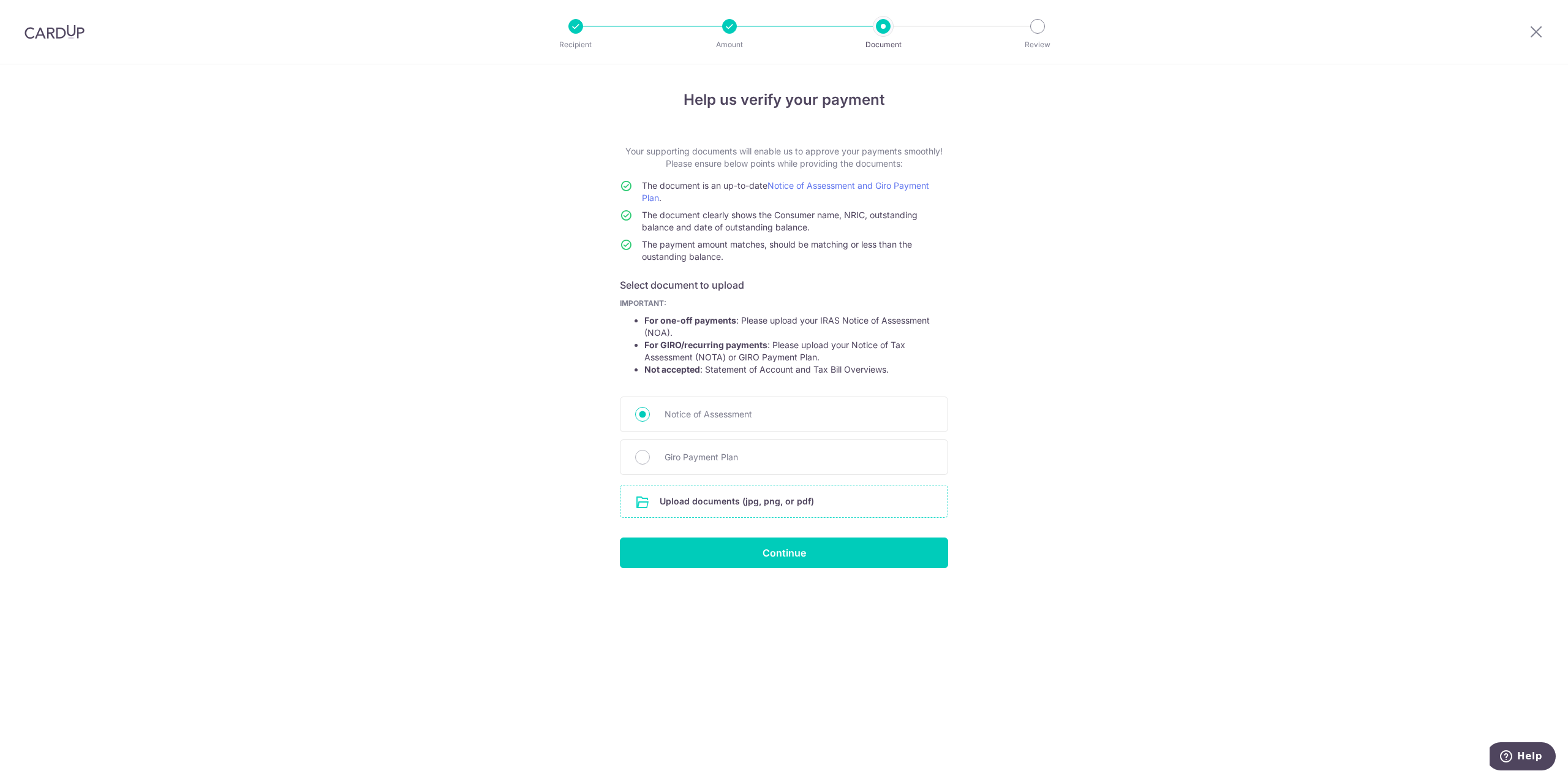
click at [733, 505] on input "file" at bounding box center [784, 501] width 327 height 32
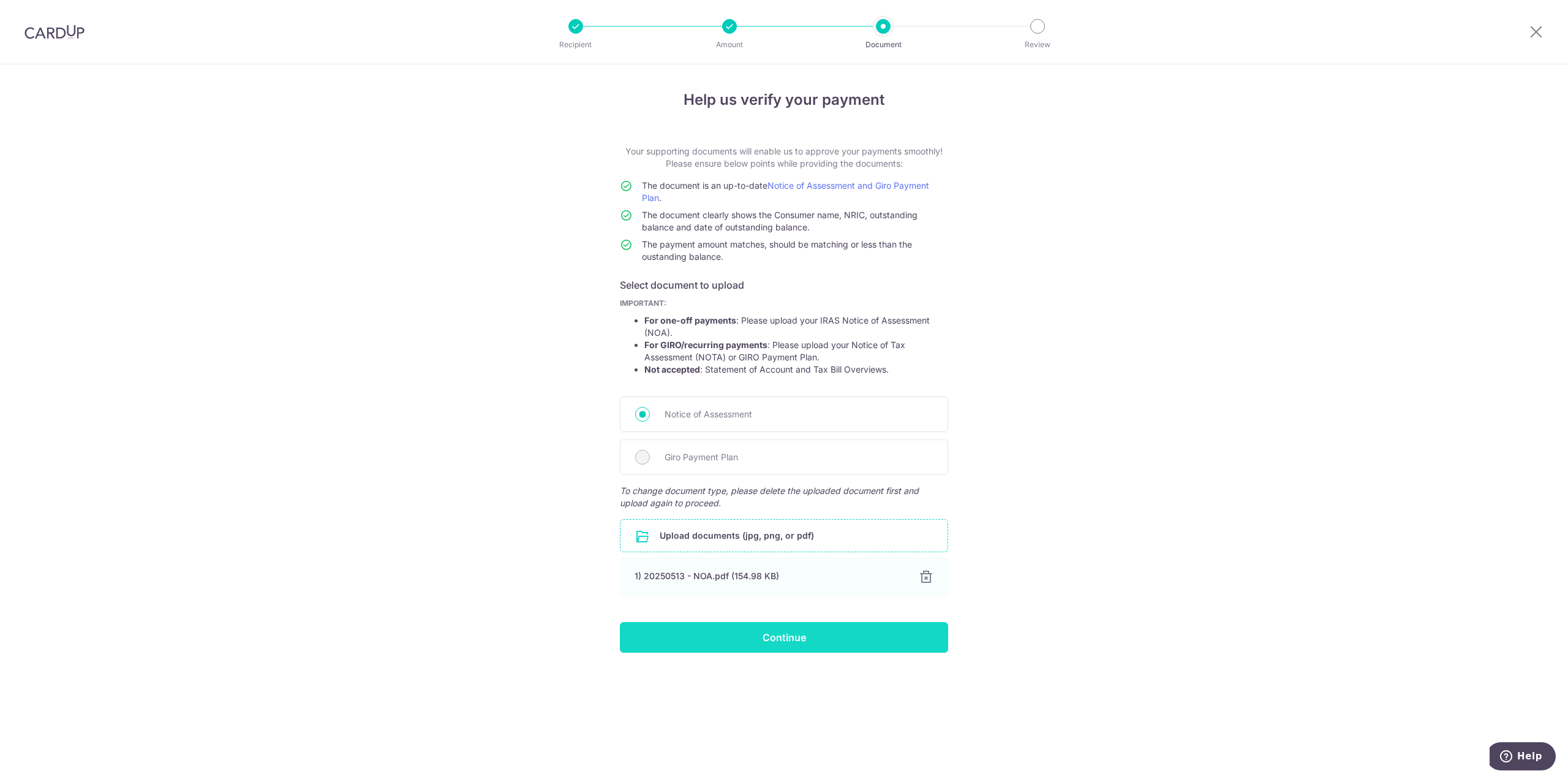
click at [806, 638] on input "Continue" at bounding box center [784, 636] width 329 height 30
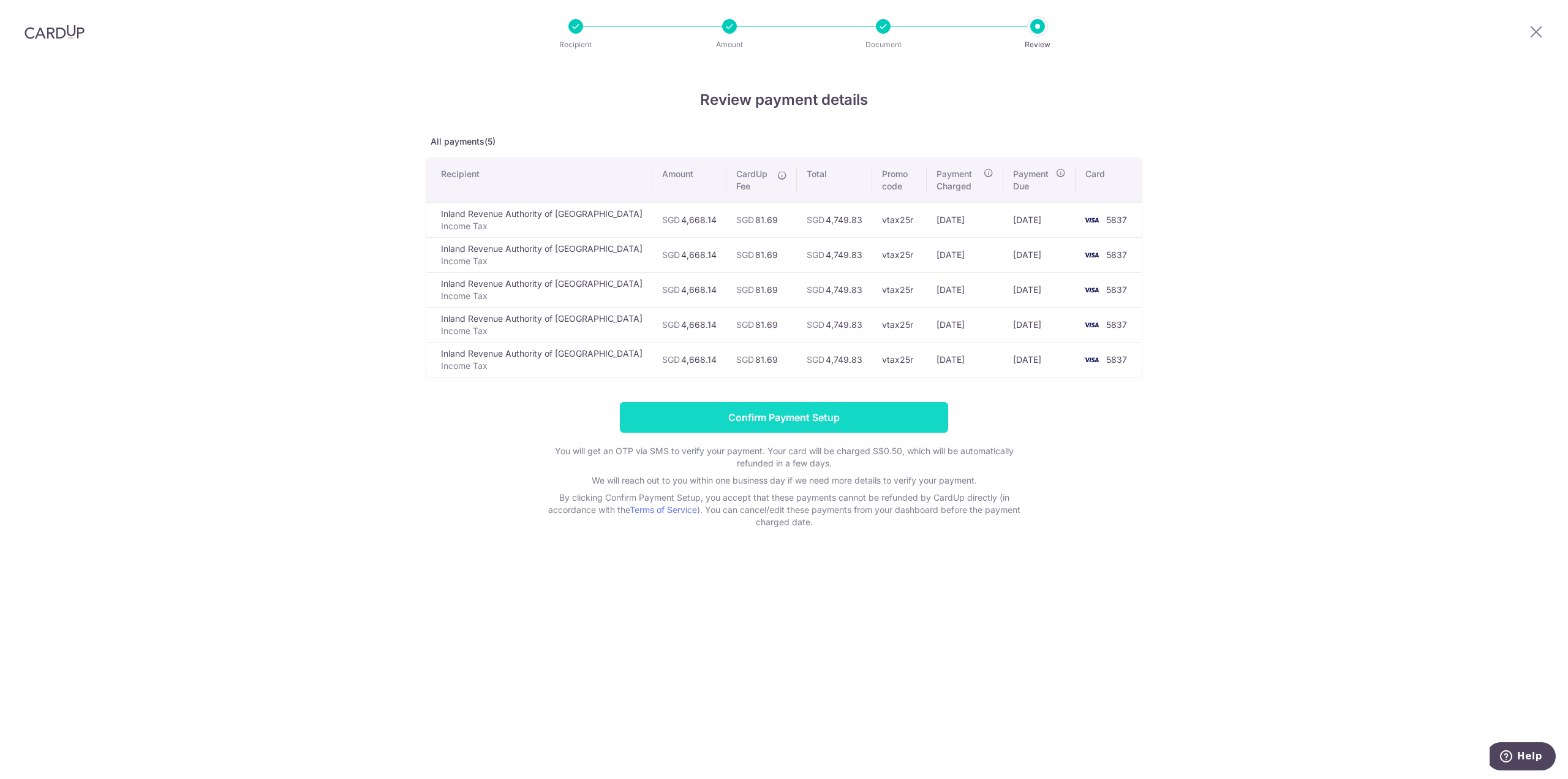
click at [839, 417] on input "Confirm Payment Setup" at bounding box center [784, 417] width 329 height 30
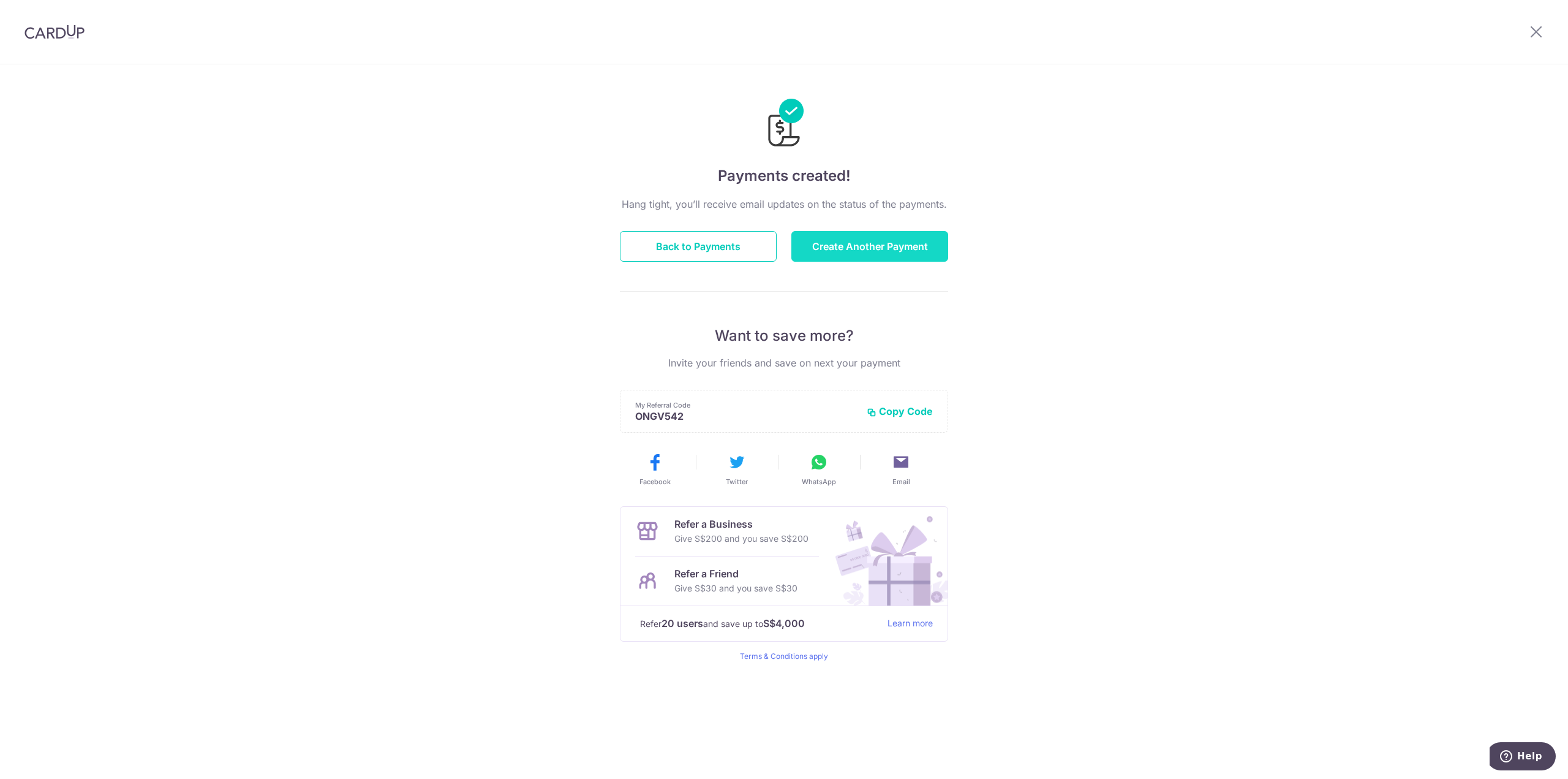
click at [909, 248] on button "Create Another Payment" at bounding box center [870, 246] width 157 height 30
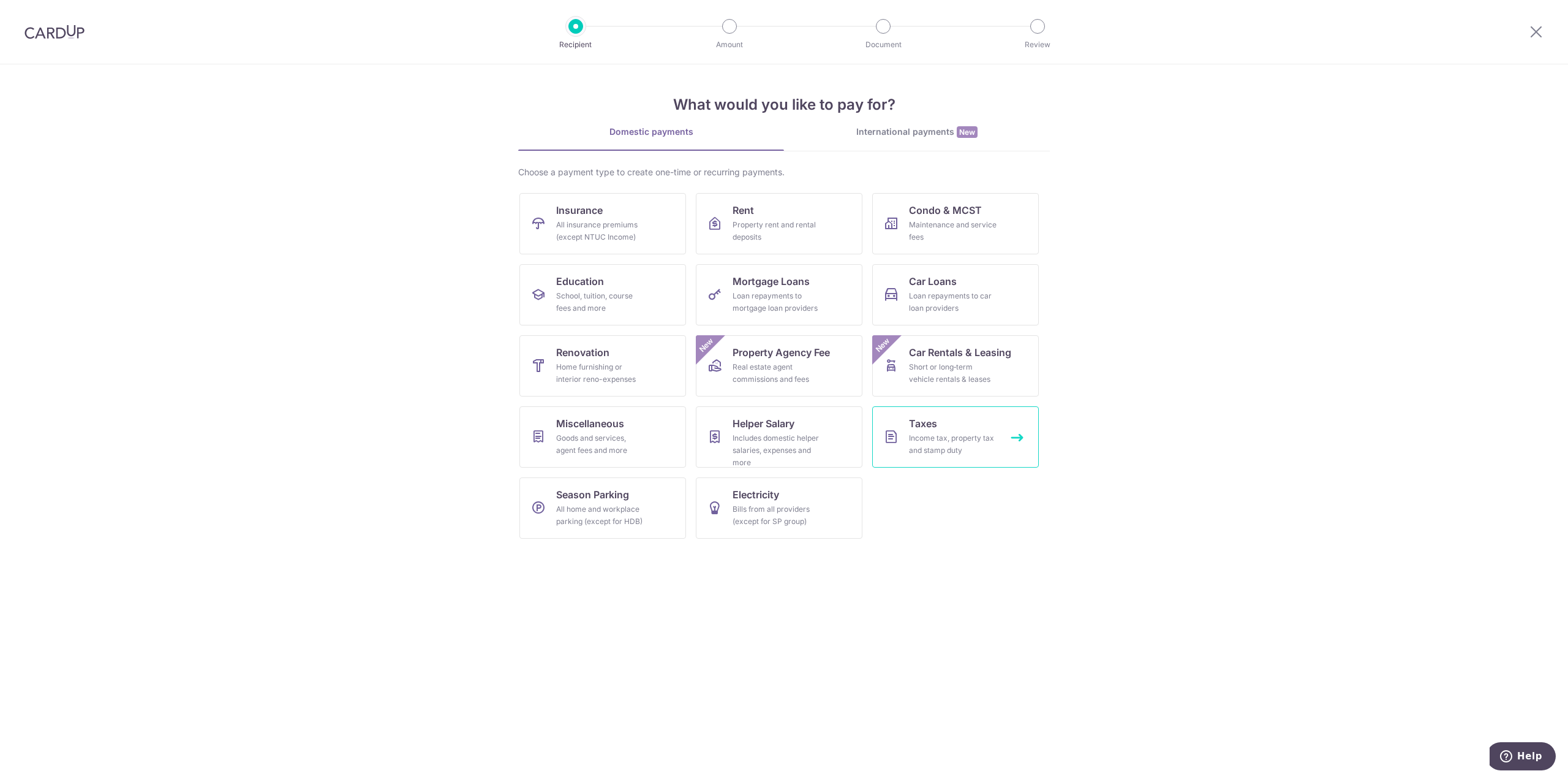
click at [950, 458] on link "Taxes Income tax, property tax and stamp duty" at bounding box center [955, 436] width 166 height 62
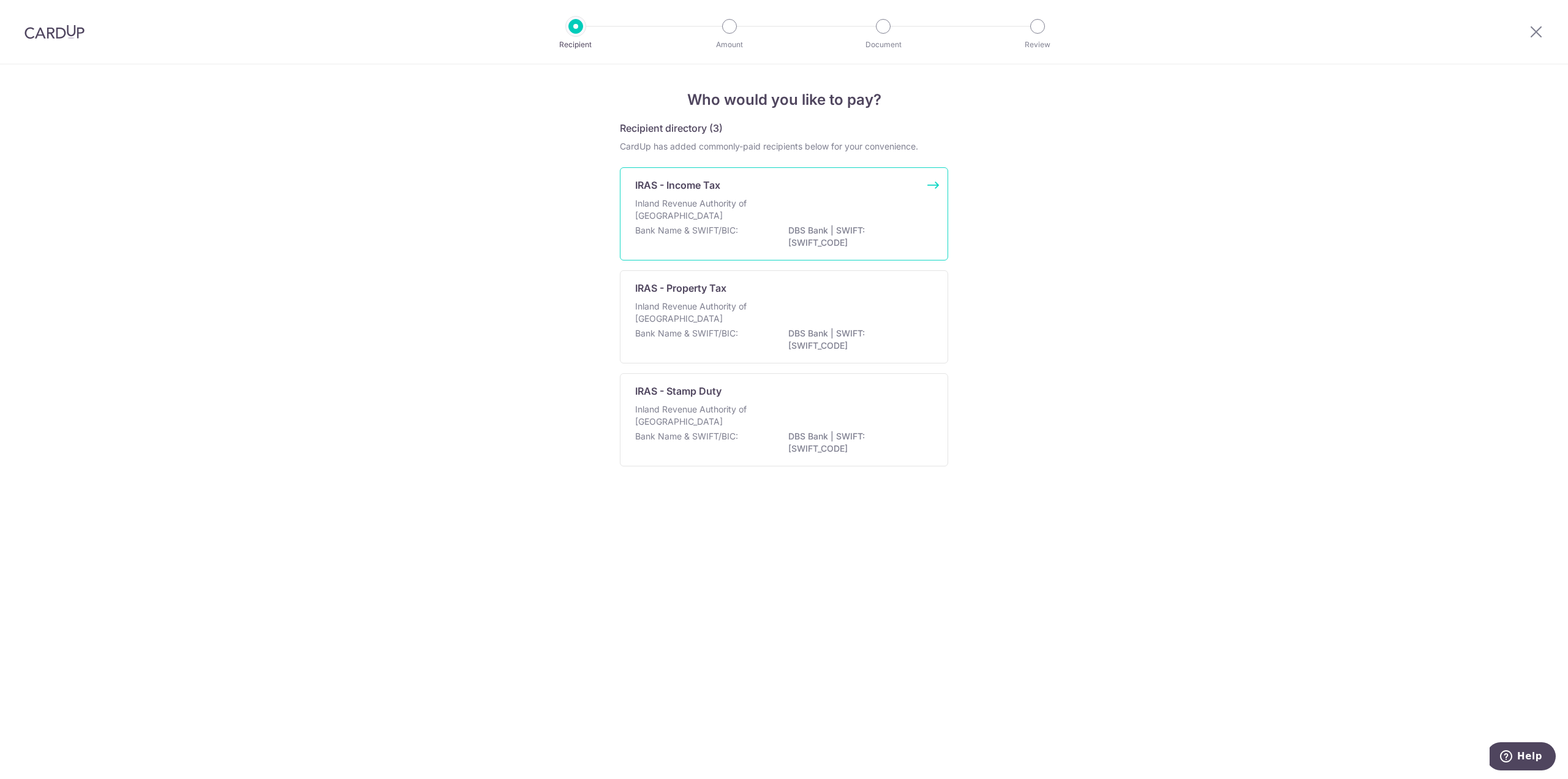
click at [785, 215] on div "Inland Revenue Authority of [GEOGRAPHIC_DATA]" at bounding box center [784, 211] width 298 height 27
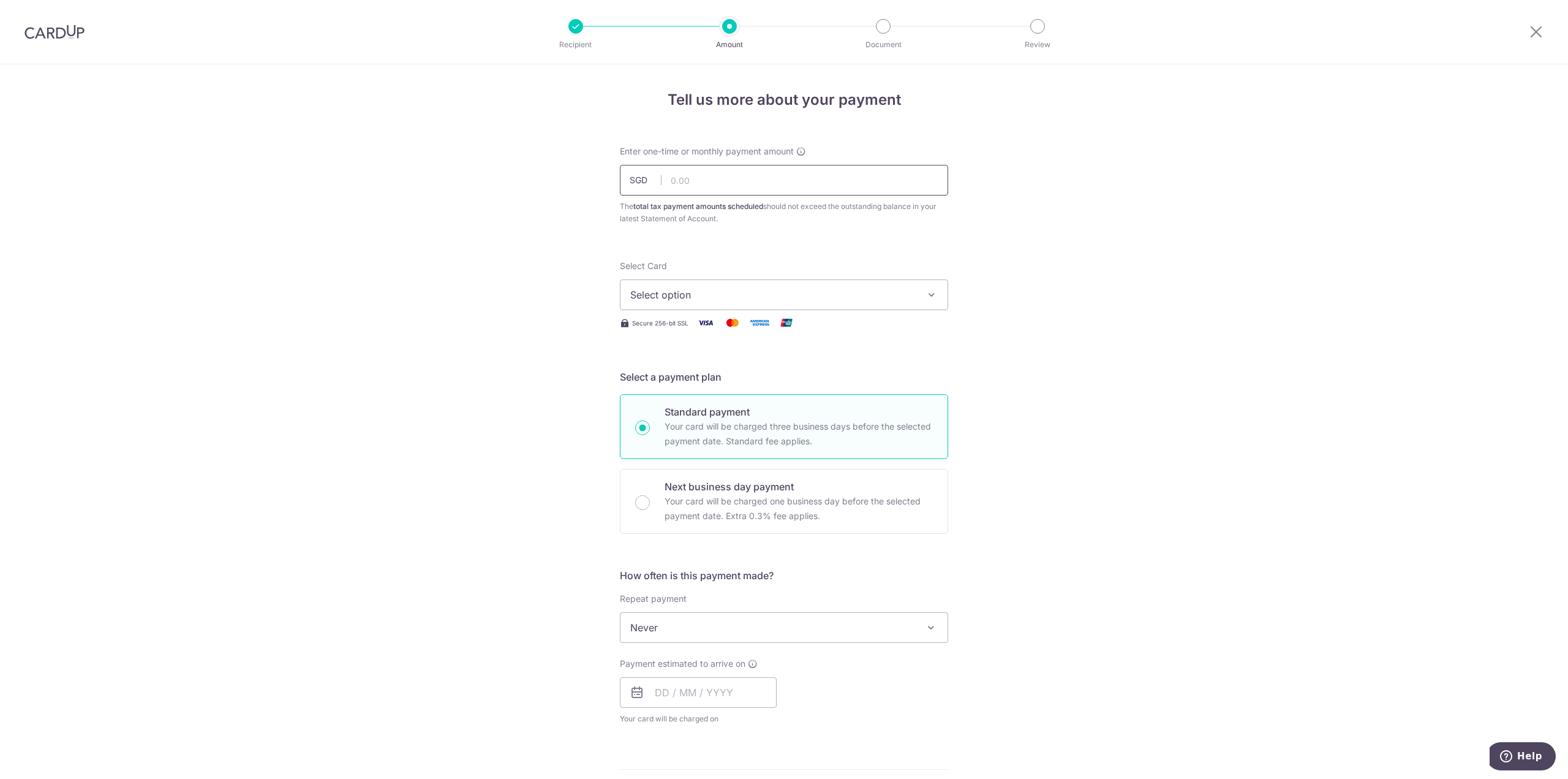
click at [692, 183] on input "text" at bounding box center [784, 179] width 329 height 30
type input "4,468.14"
click at [767, 285] on button "Select option" at bounding box center [784, 294] width 329 height 30
click at [745, 373] on link "**** 5837" at bounding box center [784, 383] width 327 height 29
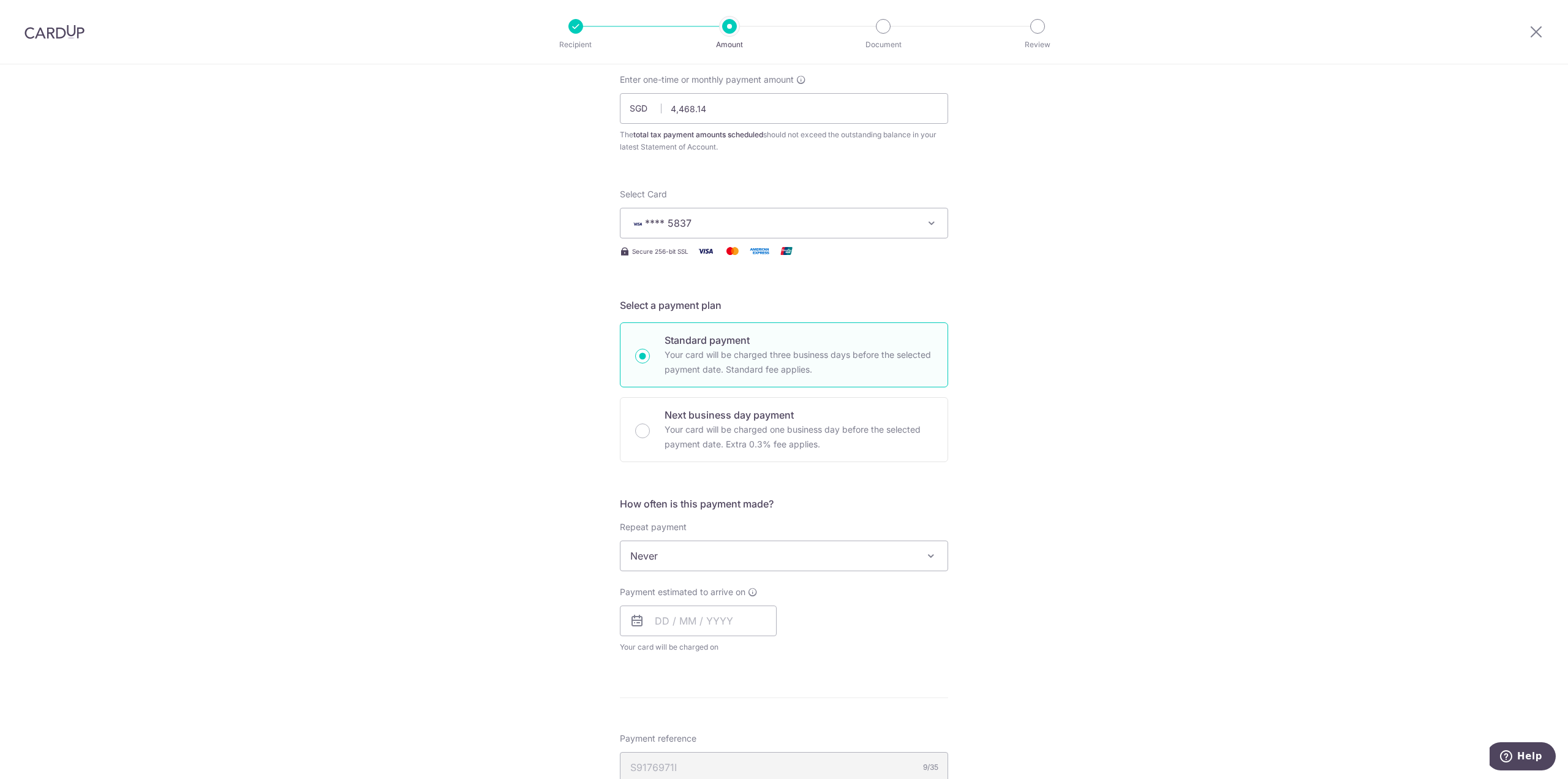
scroll to position [184, 0]
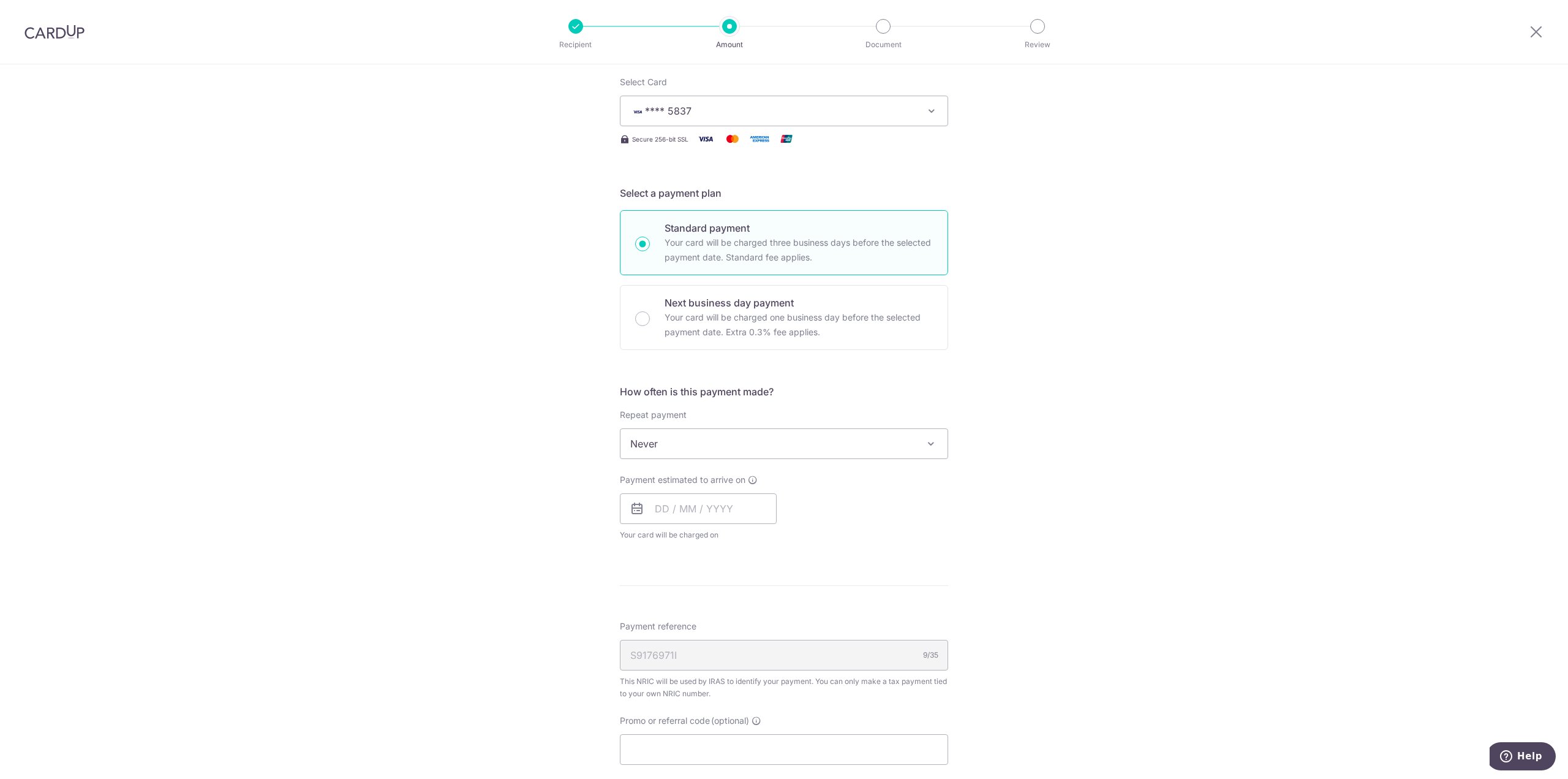
click at [689, 448] on span "Never" at bounding box center [784, 443] width 327 height 29
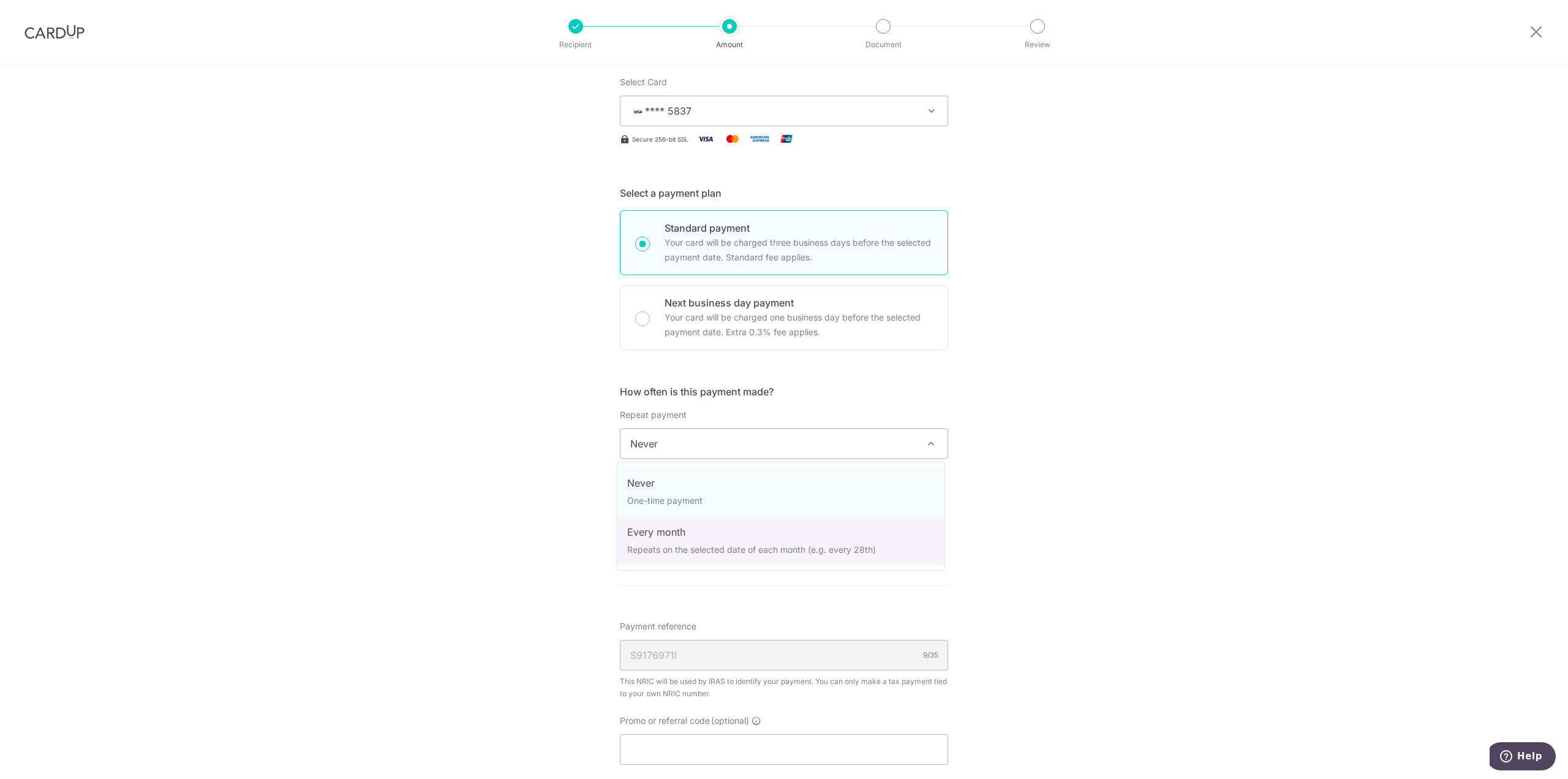
select select "3"
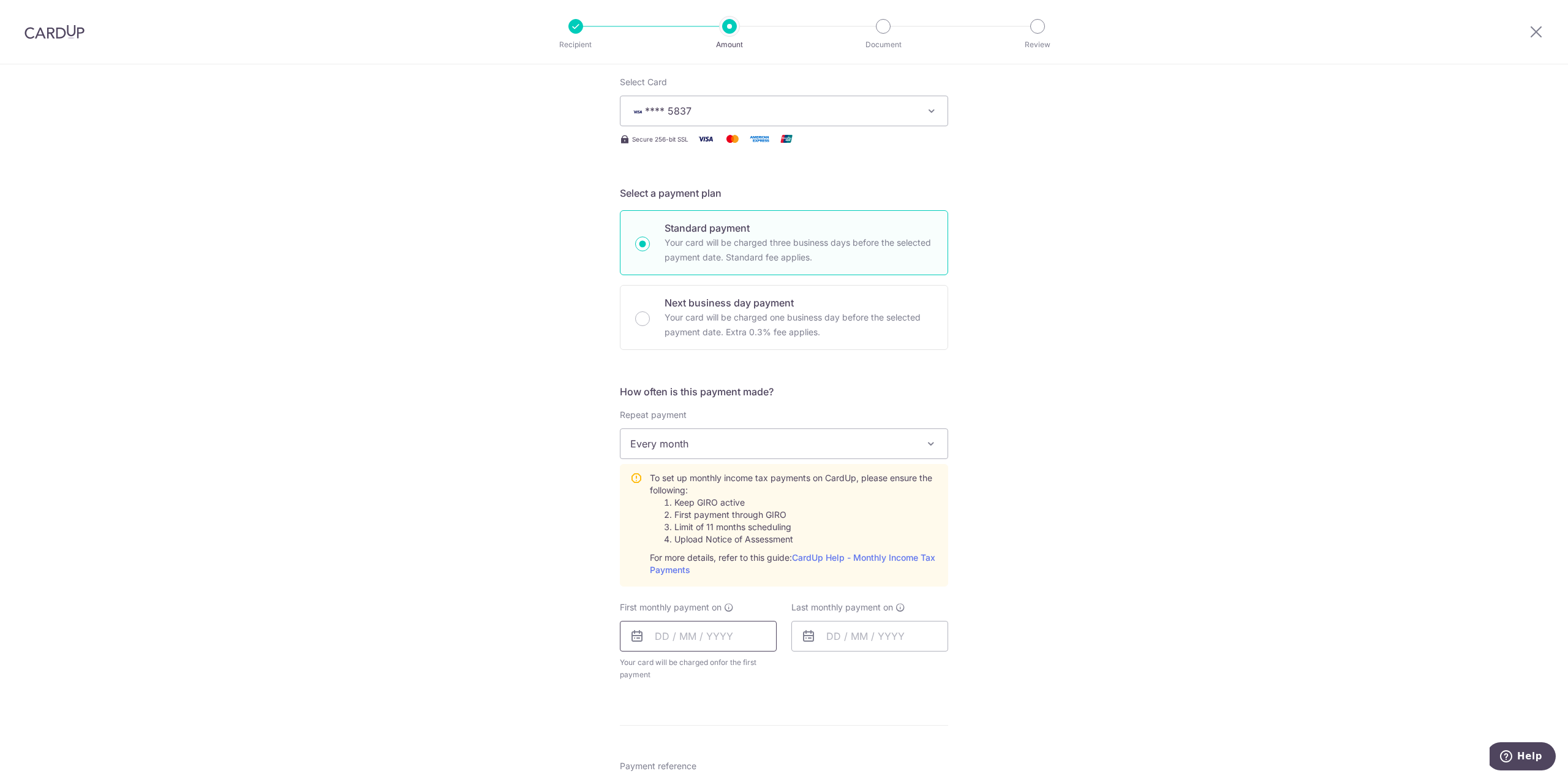
click at [662, 640] on input "text" at bounding box center [698, 635] width 157 height 30
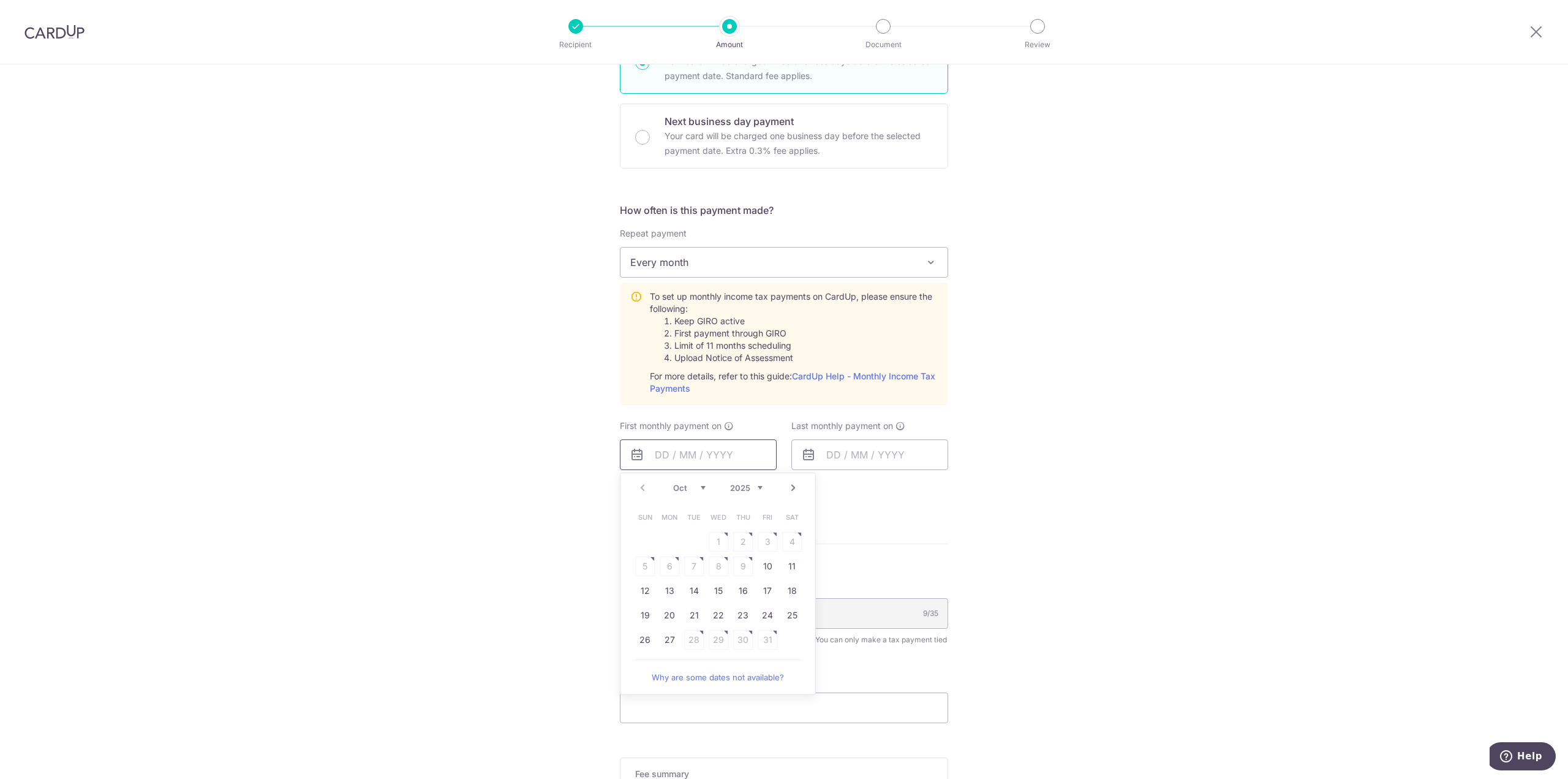
scroll to position [429, 0]
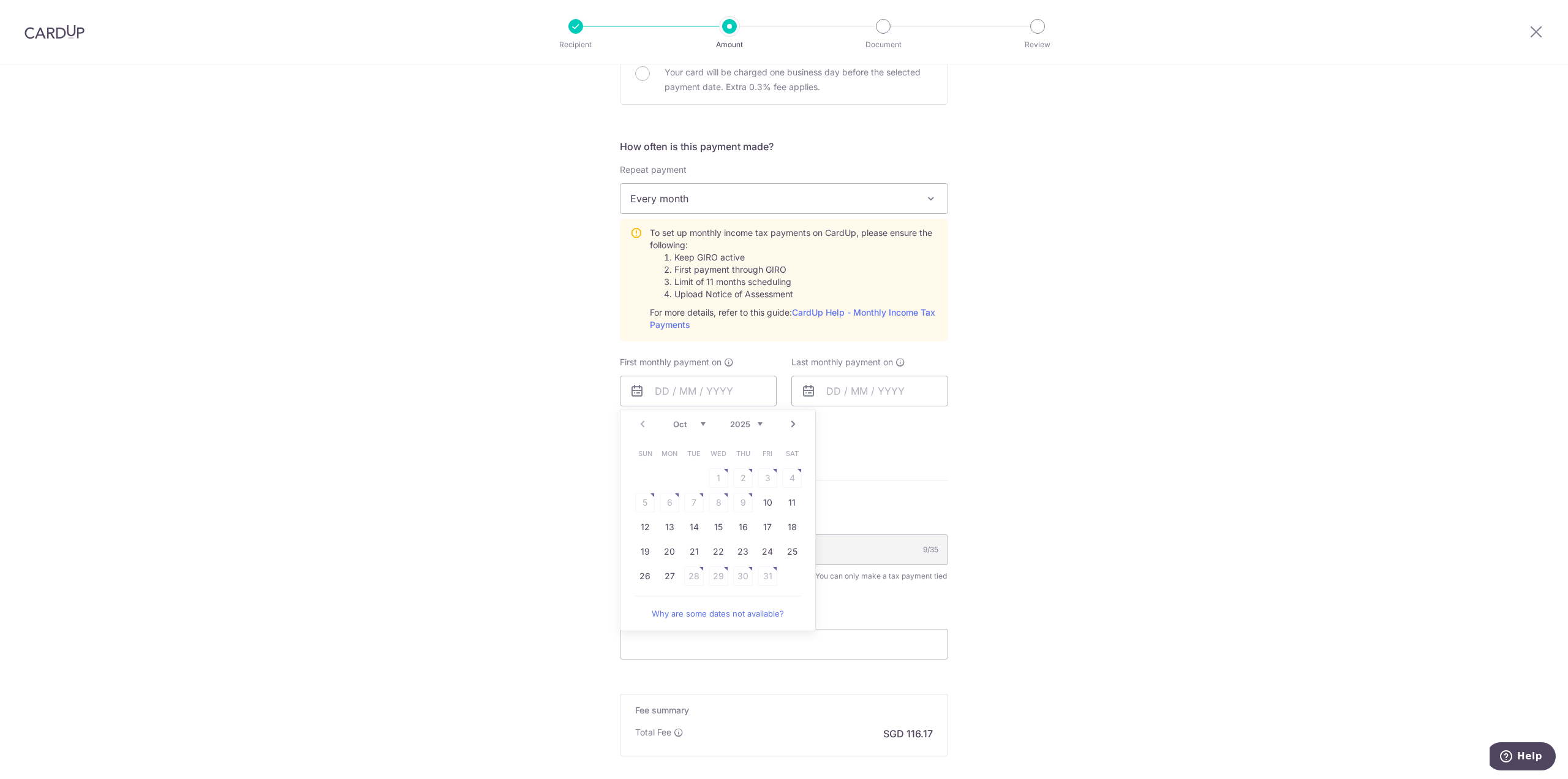
click at [748, 419] on select "2025 2026" at bounding box center [746, 424] width 32 height 10
click at [702, 425] on select "Jan Feb Mar Apr May Jun Jul Aug Sep Oct Nov" at bounding box center [689, 424] width 32 height 10
click at [692, 424] on select "Jan Feb Mar Apr May Jun Jul Aug Sep Oct Nov" at bounding box center [689, 424] width 32 height 10
click at [693, 424] on select "Jan Feb Mar Apr May Jun Jul Aug Sep Oct Nov" at bounding box center [689, 424] width 32 height 10
click at [682, 427] on select "Jan Feb Mar Apr May Jun Jul Aug Sep Oct Nov" at bounding box center [689, 424] width 32 height 10
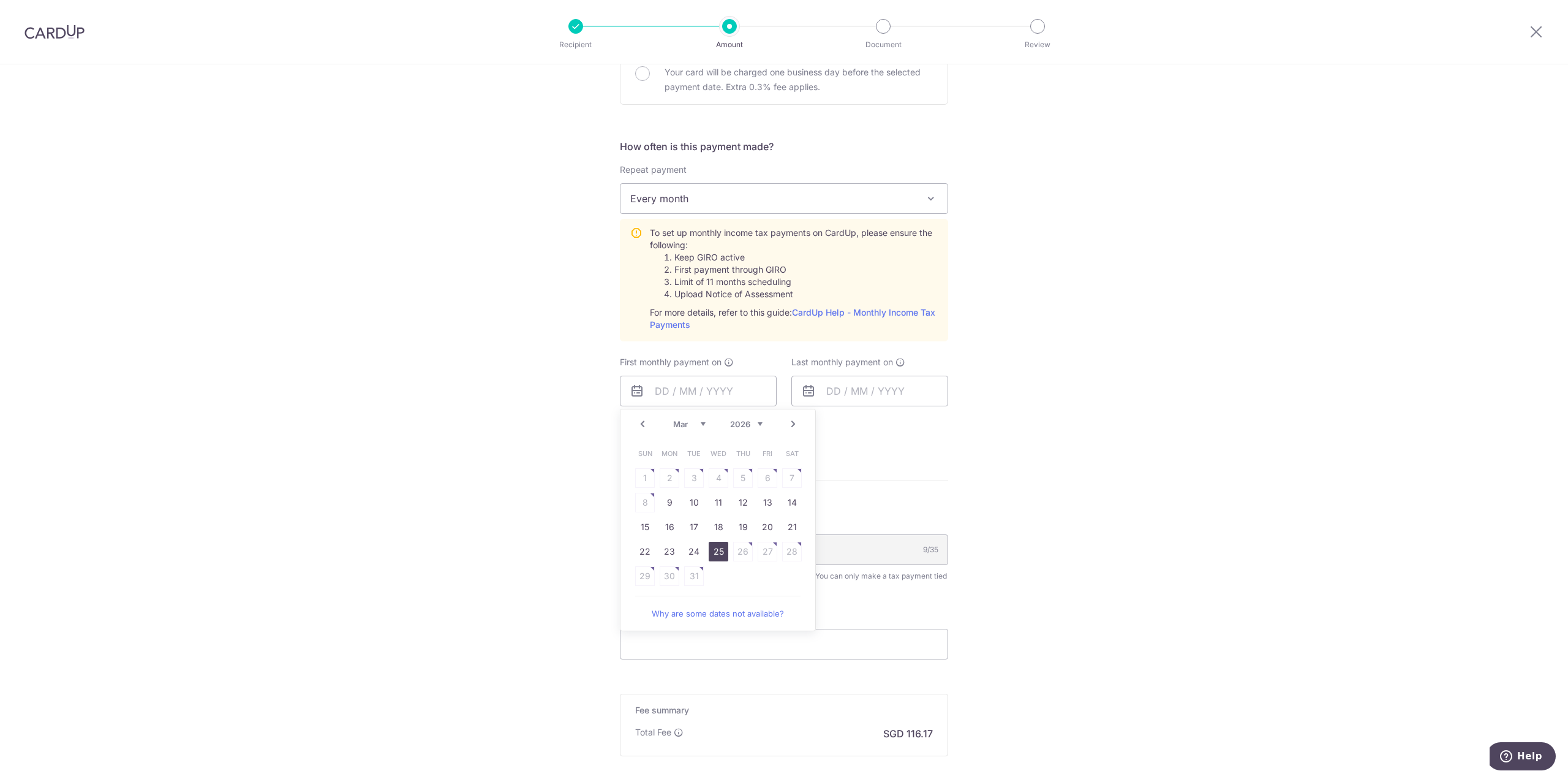
click at [716, 553] on link "25" at bounding box center [718, 551] width 20 height 20
type input "[DATE]"
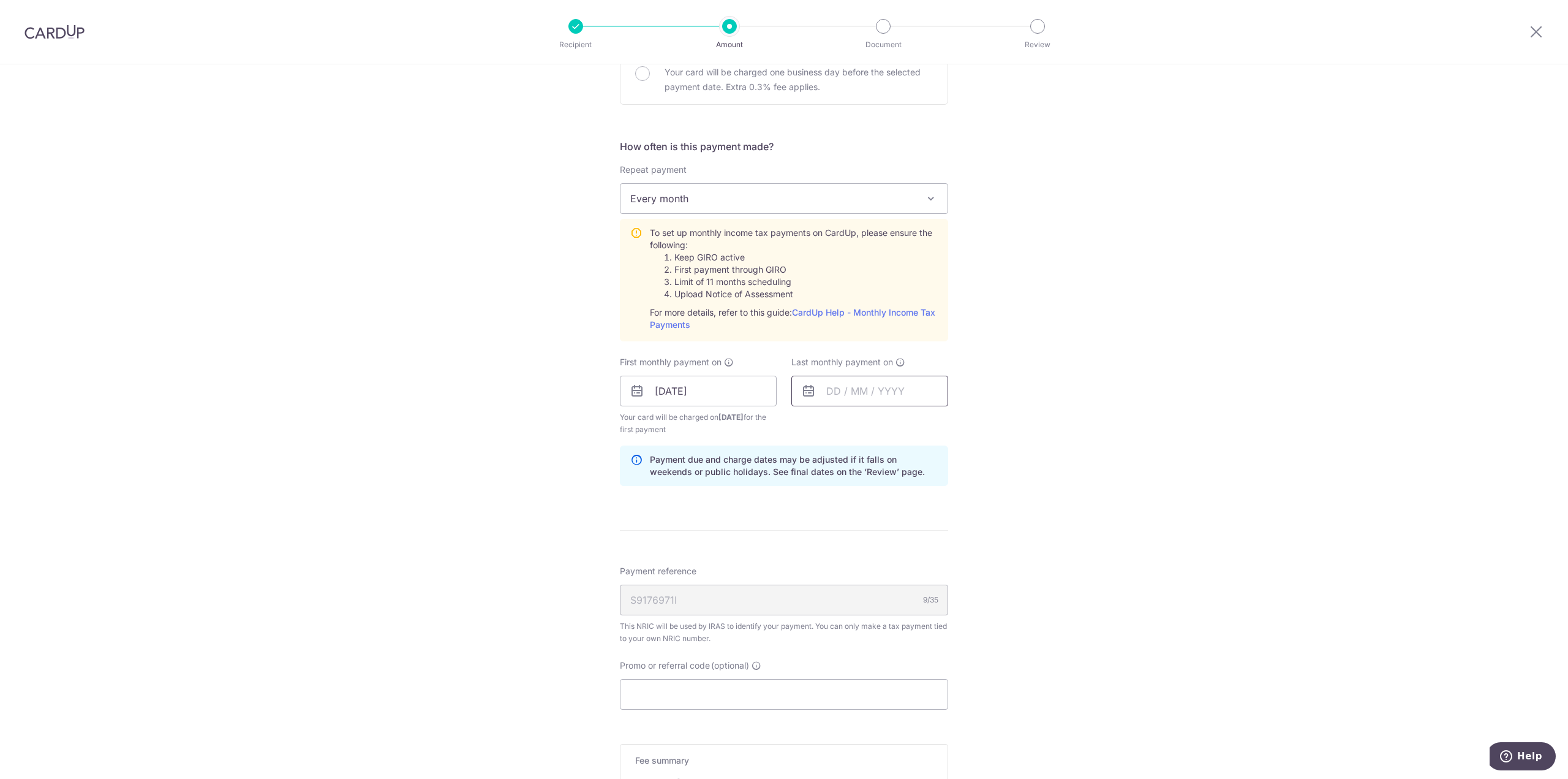
click at [846, 392] on input "text" at bounding box center [870, 390] width 157 height 30
click at [932, 422] on div "Prev Next Oct Nov Dec 2025 2026" at bounding box center [889, 424] width 195 height 29
click at [921, 426] on select "2025 2026" at bounding box center [917, 424] width 32 height 10
click at [863, 424] on select "Jan Feb Mar Apr May Jun Jul Aug Sep Oct Nov" at bounding box center [860, 424] width 32 height 10
click at [845, 419] on select "Jan Feb Mar Apr May Jun Jul Aug Sep Oct Nov" at bounding box center [860, 424] width 32 height 10
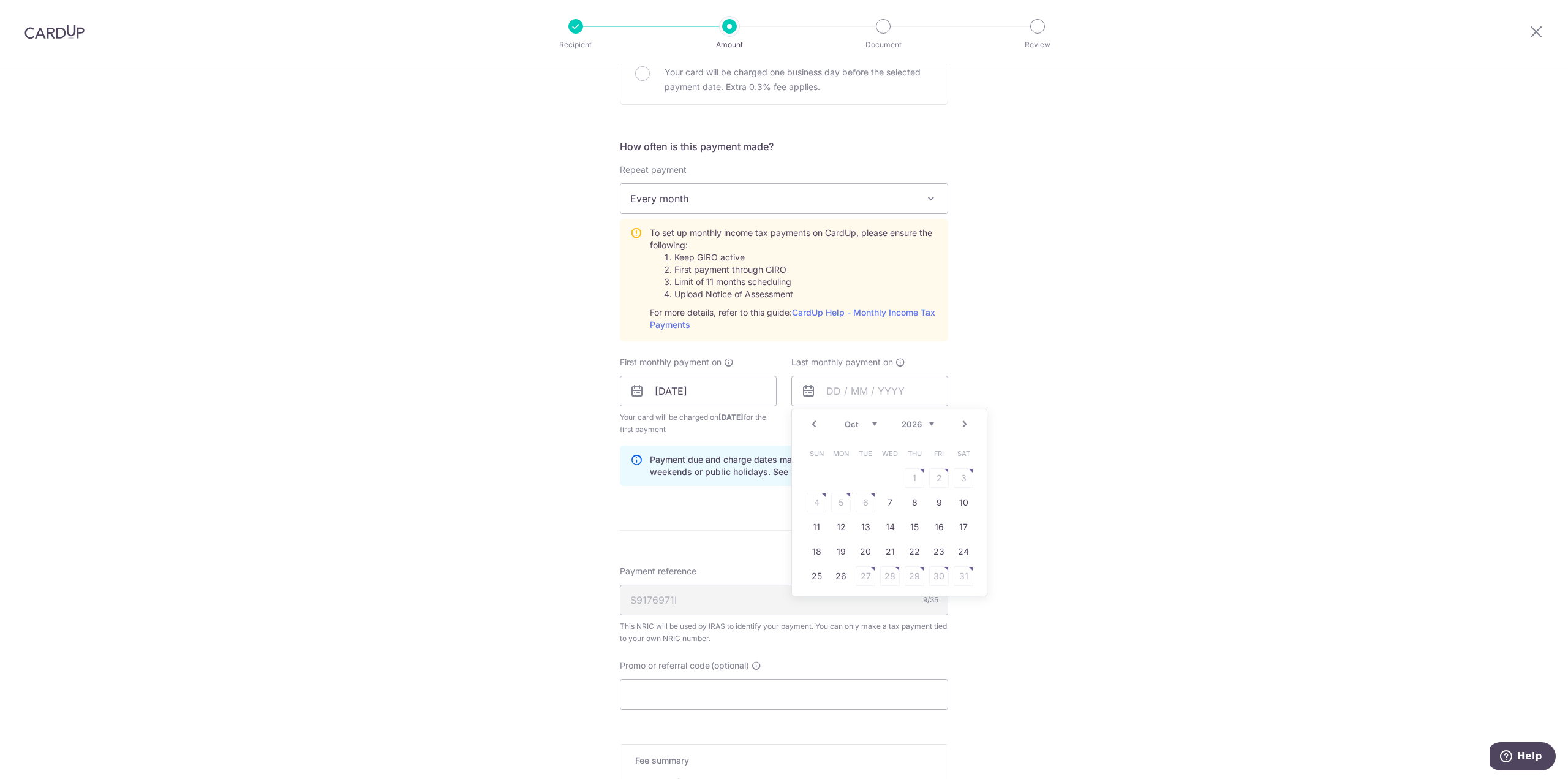
click at [854, 421] on select "Jan Feb Mar Apr May Jun Jul Aug Sep Oct Nov" at bounding box center [860, 424] width 32 height 10
click at [960, 500] on link "14" at bounding box center [964, 502] width 20 height 20
type input "14/11/2026"
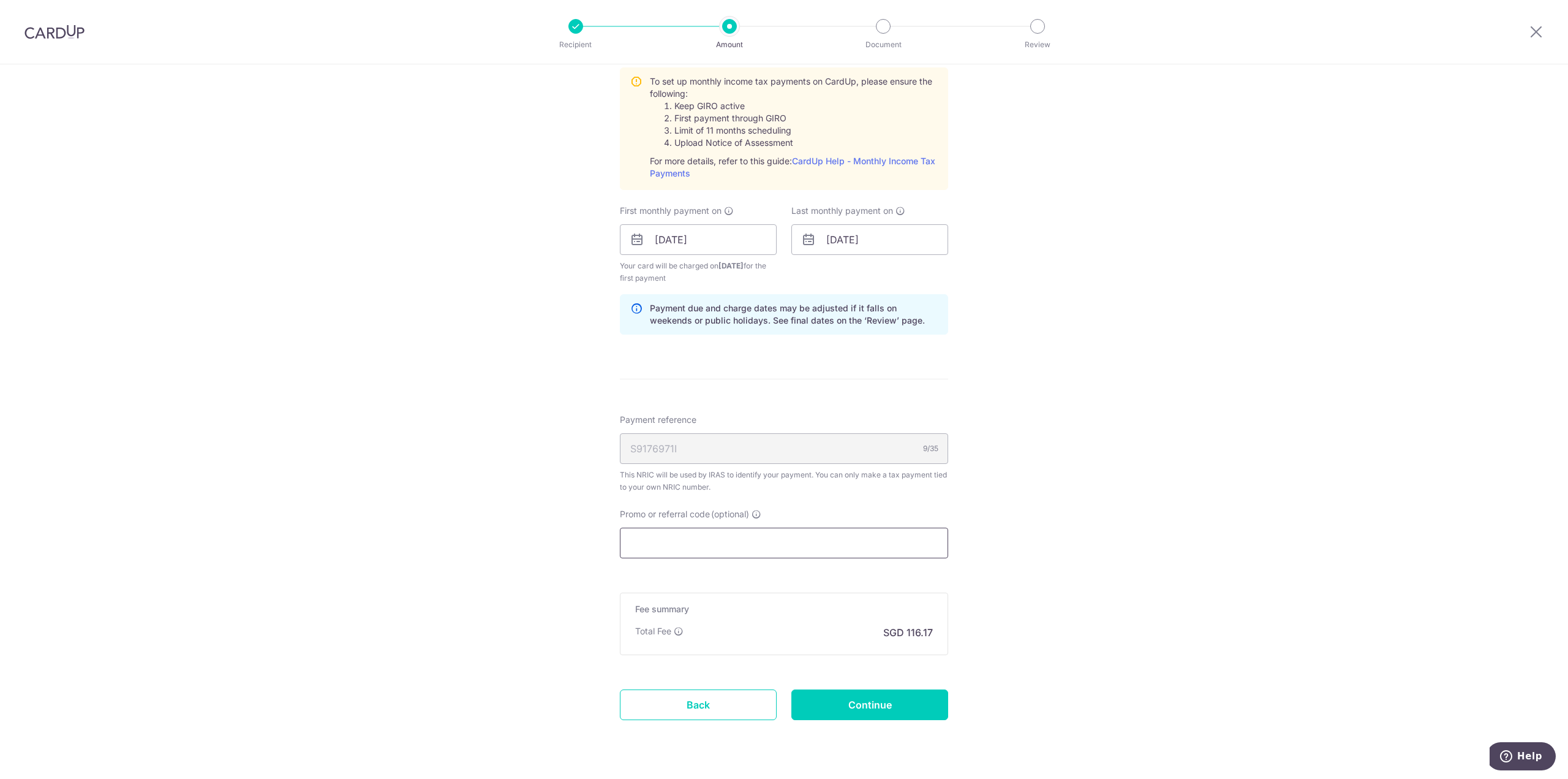
scroll to position [614, 0]
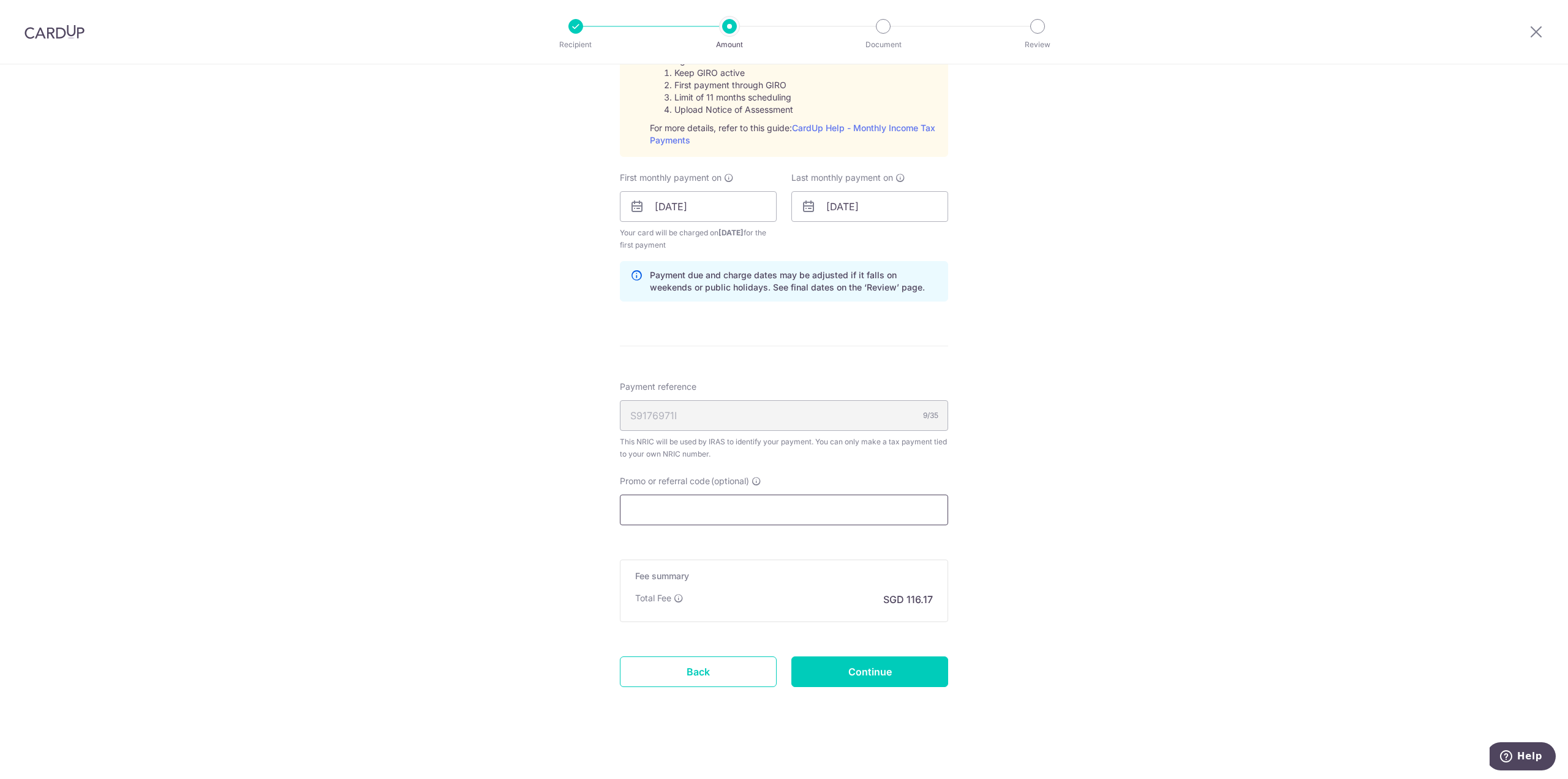
click at [718, 507] on input "Promo or referral code (optional)" at bounding box center [784, 509] width 329 height 30
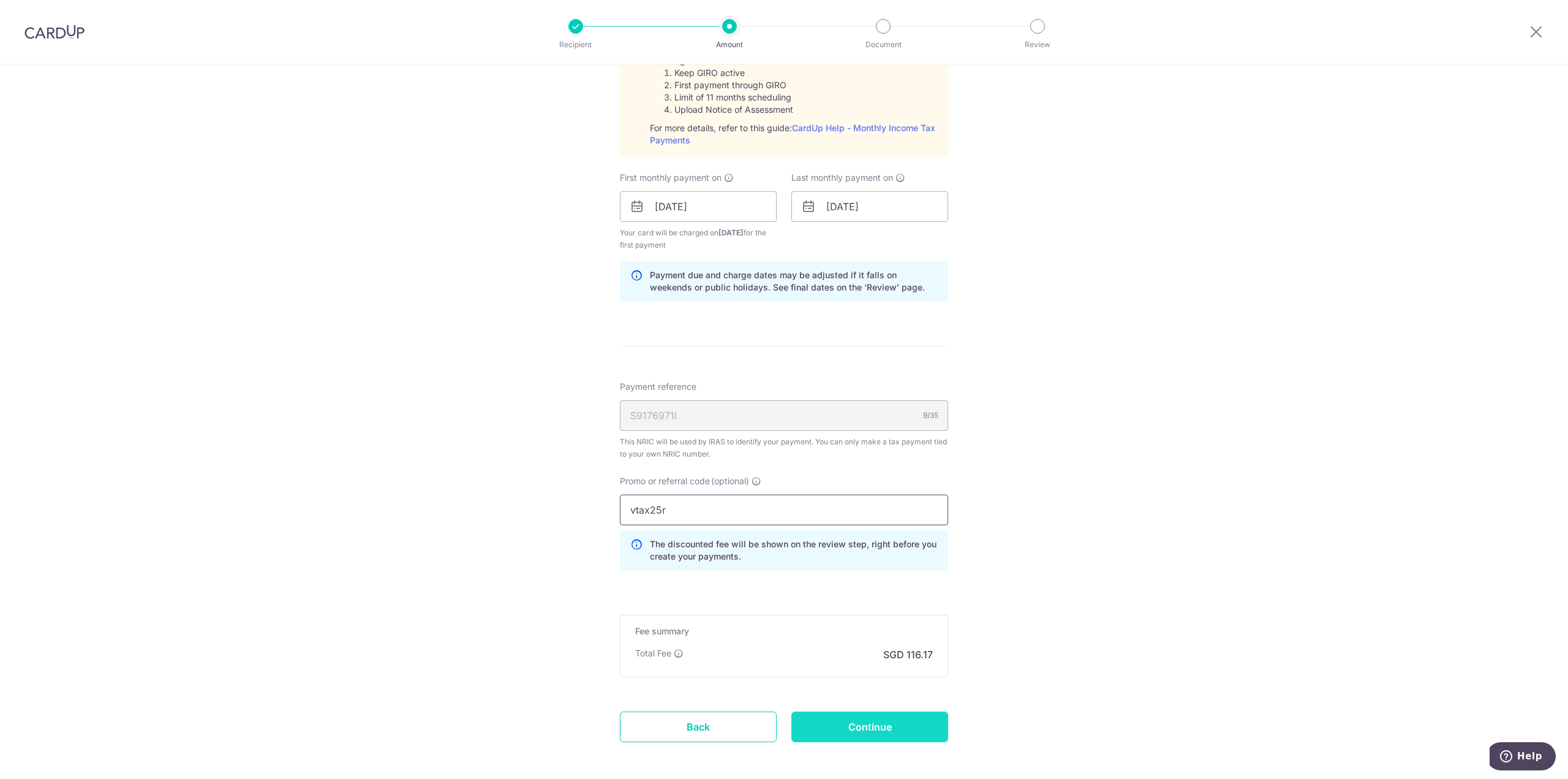
type input "vtax25r"
click at [872, 723] on input "Continue" at bounding box center [870, 726] width 157 height 30
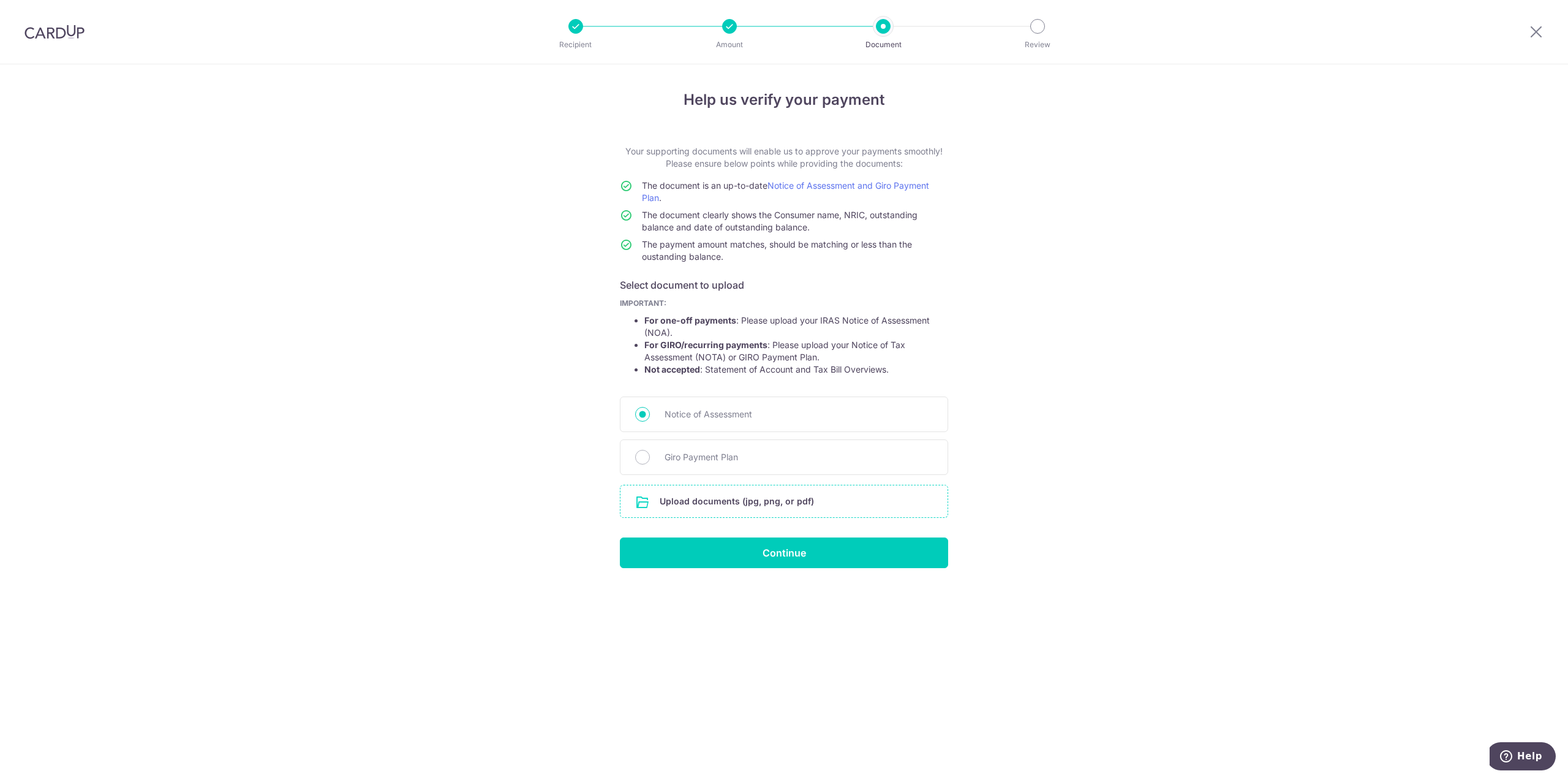
click at [711, 494] on input "file" at bounding box center [784, 501] width 327 height 32
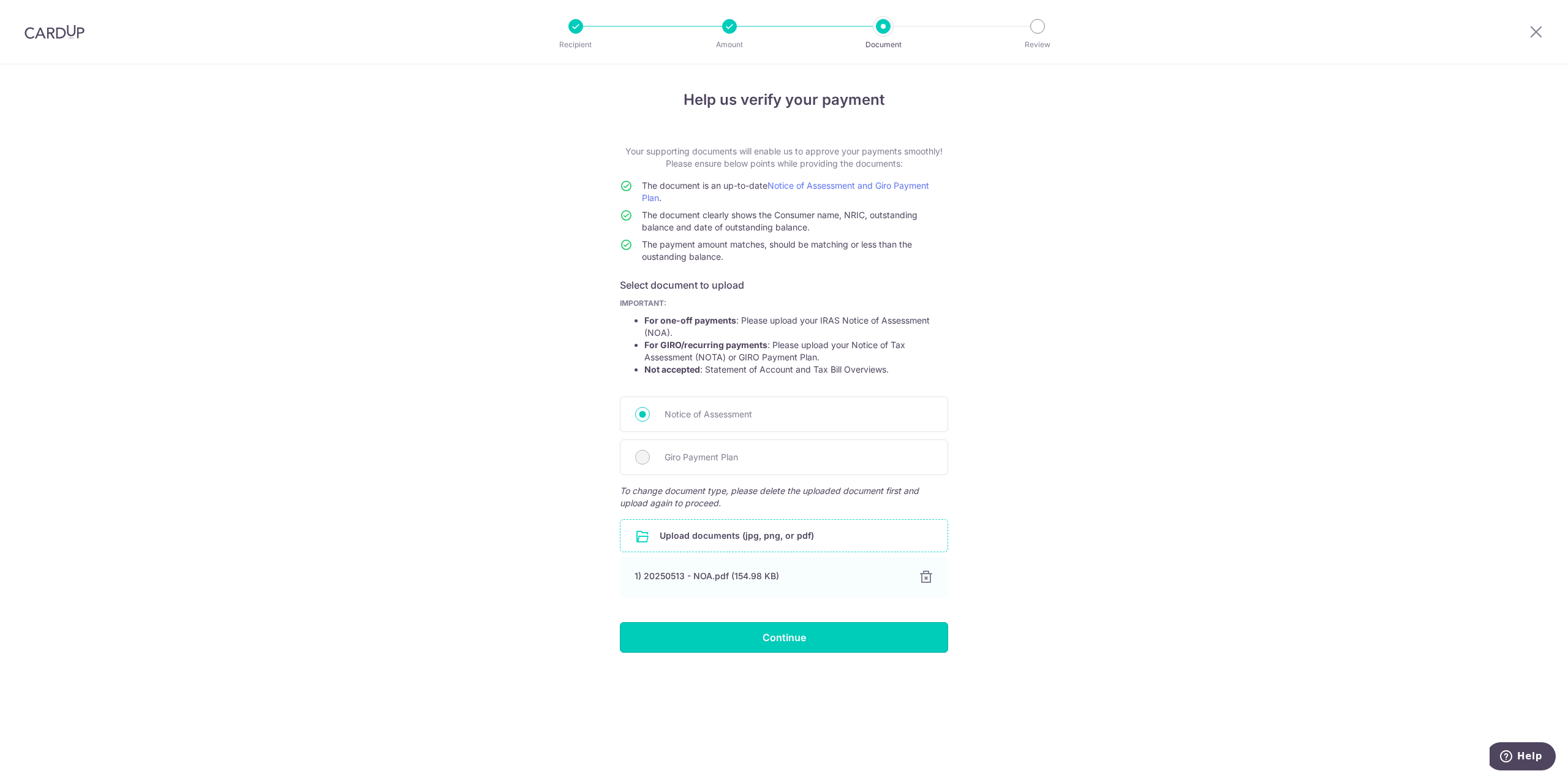
click at [799, 630] on input "Continue" at bounding box center [784, 636] width 329 height 30
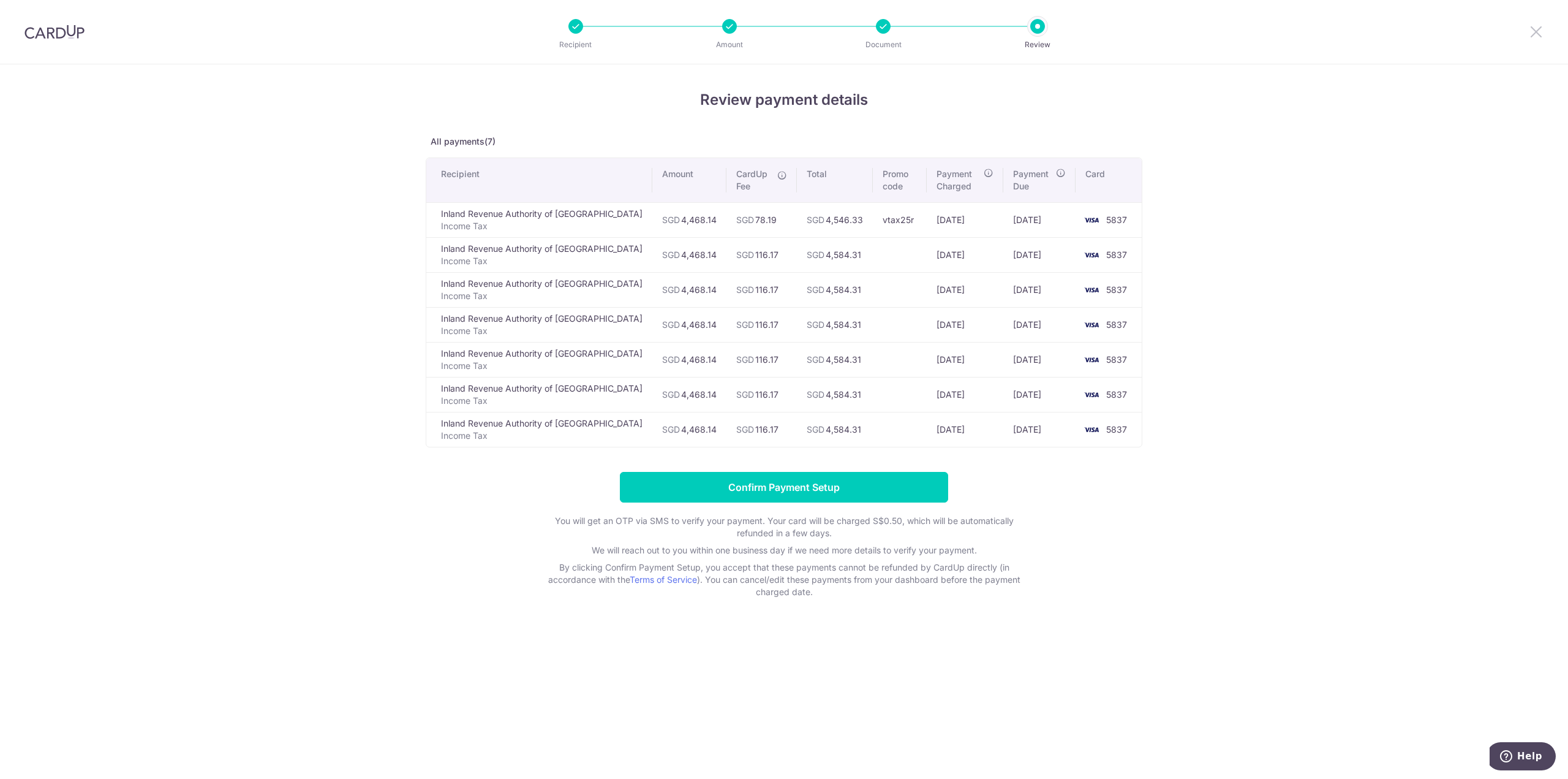
drag, startPoint x: 1536, startPoint y: 35, endPoint x: 838, endPoint y: 72, distance: 699.0
click at [1536, 35] on icon at bounding box center [1536, 31] width 15 height 16
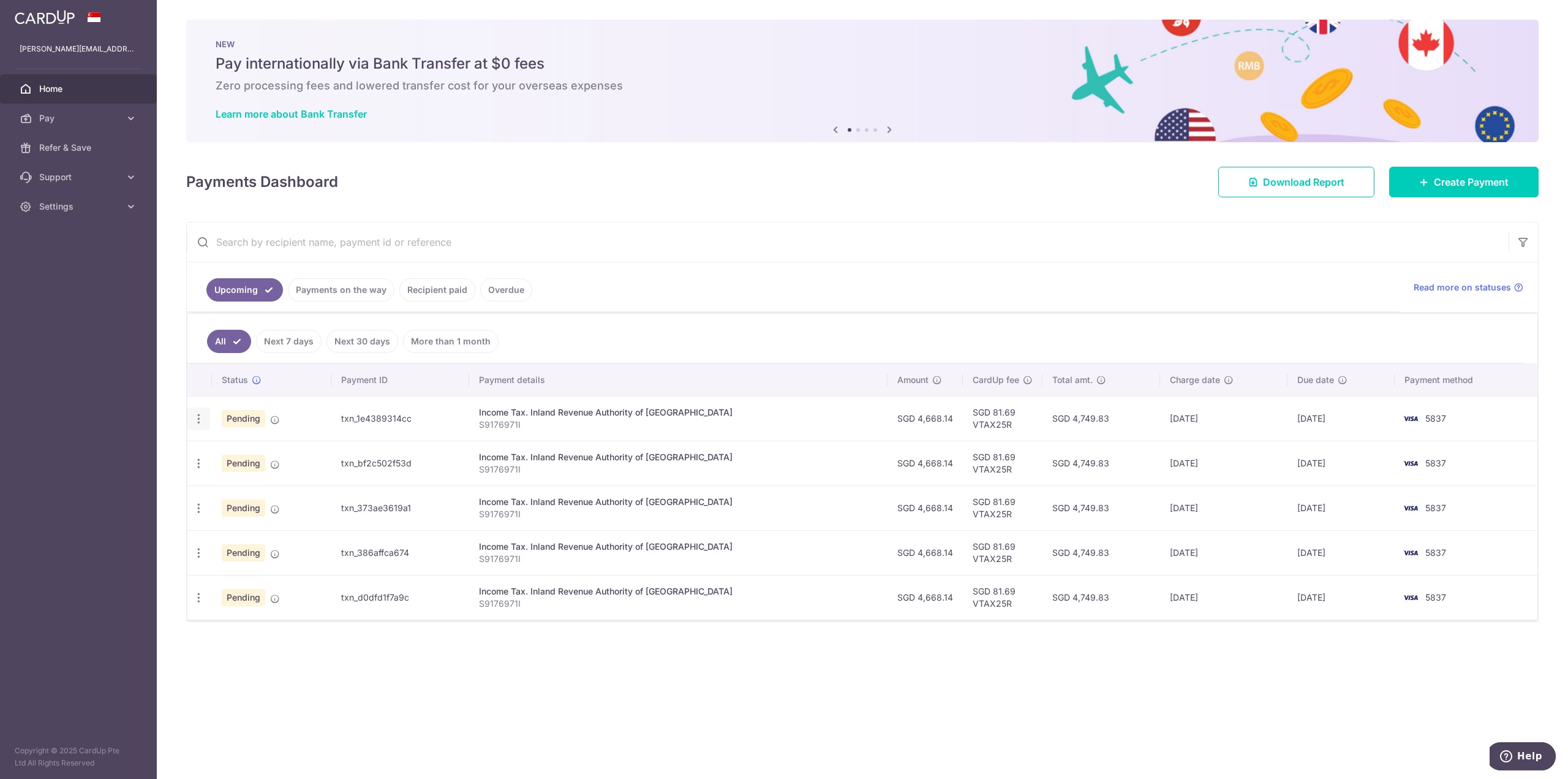
click at [201, 416] on icon "button" at bounding box center [199, 418] width 13 height 13
click at [181, 419] on div "× Pause Schedule Pause all future payments in this series Pause just this one p…" at bounding box center [862, 390] width 1411 height 779
drag, startPoint x: 896, startPoint y: 419, endPoint x: 964, endPoint y: 417, distance: 68.0
click at [928, 419] on td "SGD 4,668.14" at bounding box center [925, 418] width 75 height 45
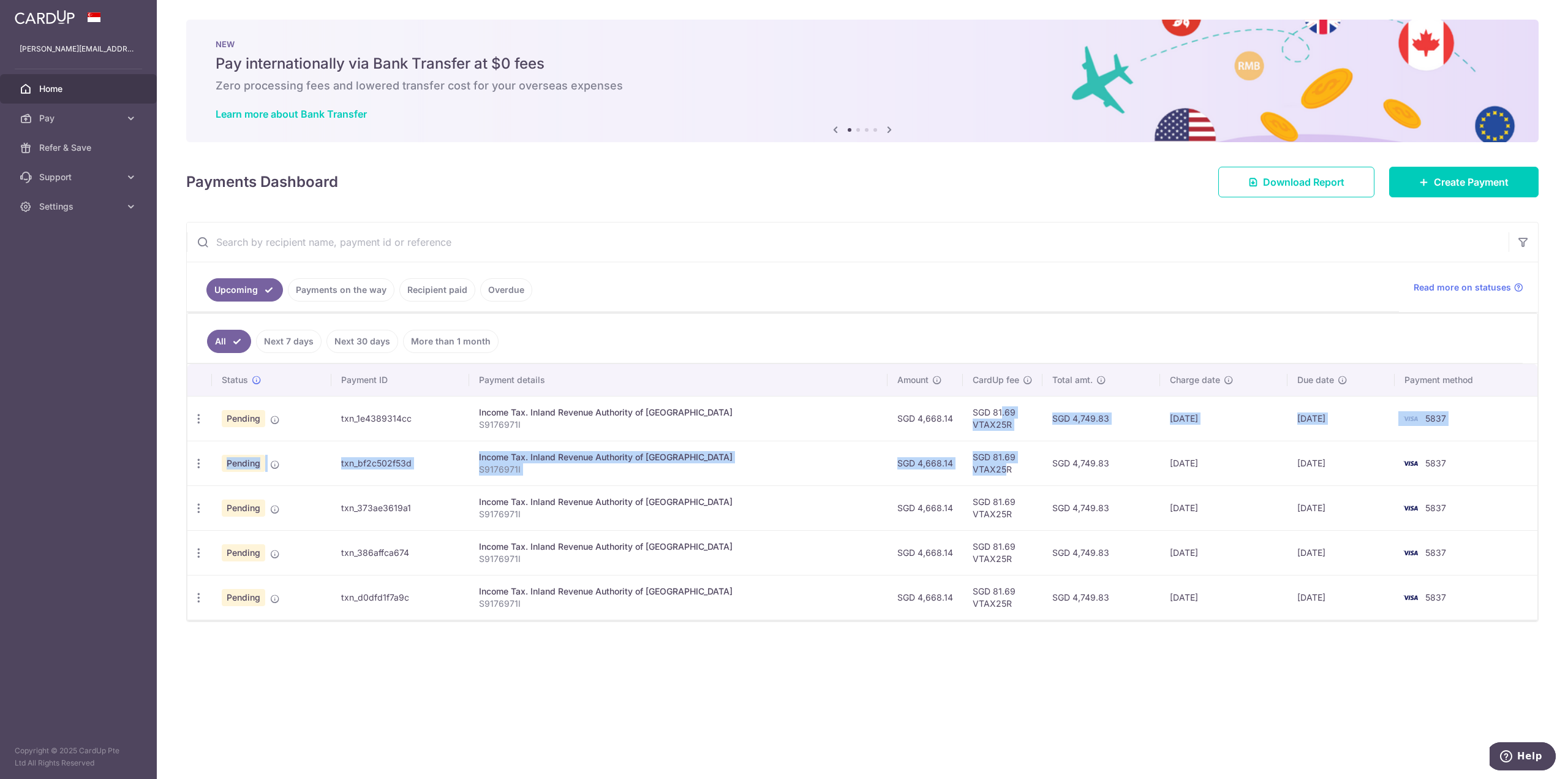
drag, startPoint x: 954, startPoint y: 406, endPoint x: 982, endPoint y: 464, distance: 64.4
click at [982, 464] on tbody "Update payment Cancel payment Pending txn_1e4389314cc Income Tax. Inland Revenu…" at bounding box center [863, 507] width 1351 height 223
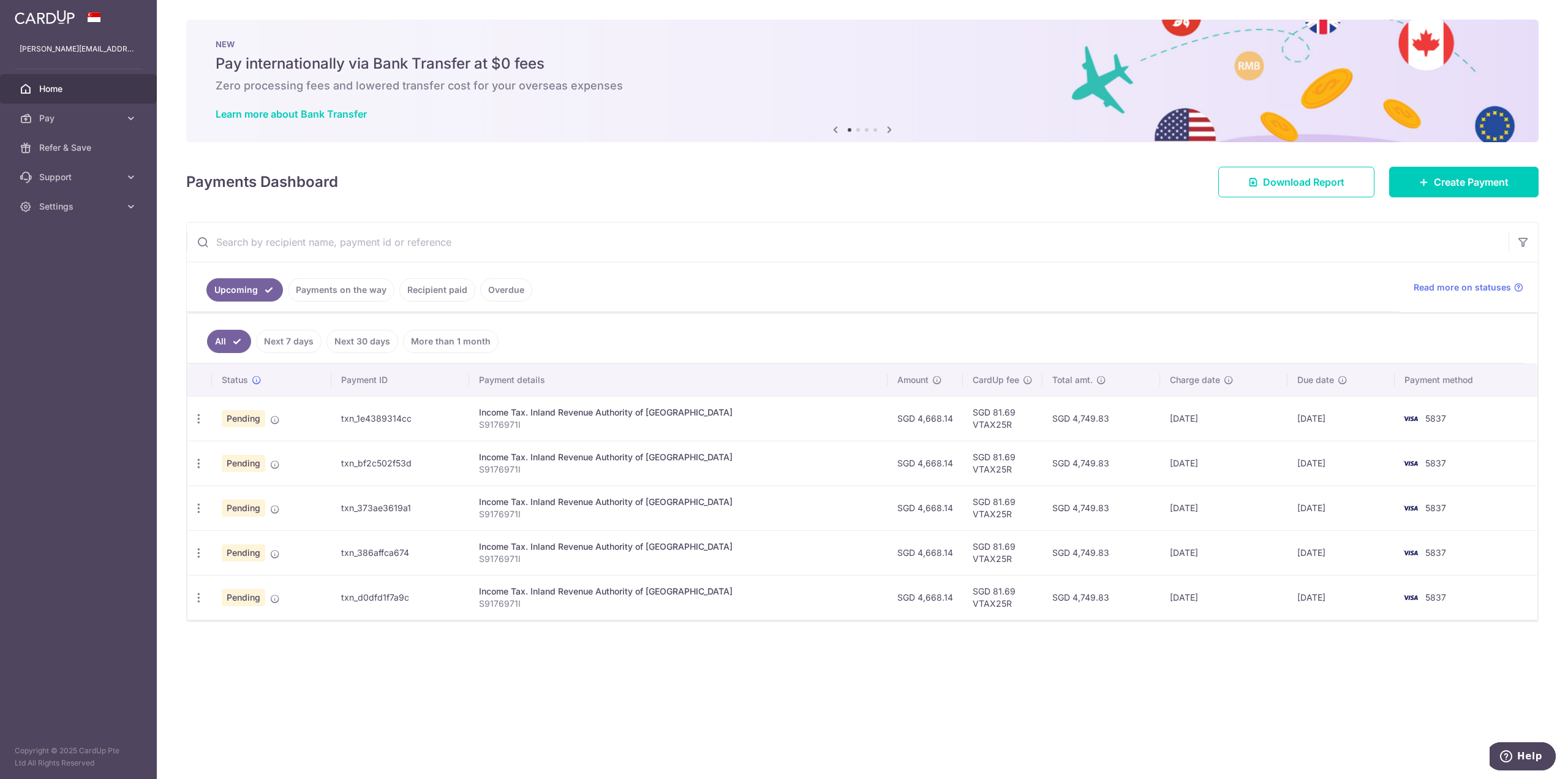
click at [1042, 452] on td "SGD 4,749.83" at bounding box center [1101, 463] width 117 height 45
